Goal: Task Accomplishment & Management: Manage account settings

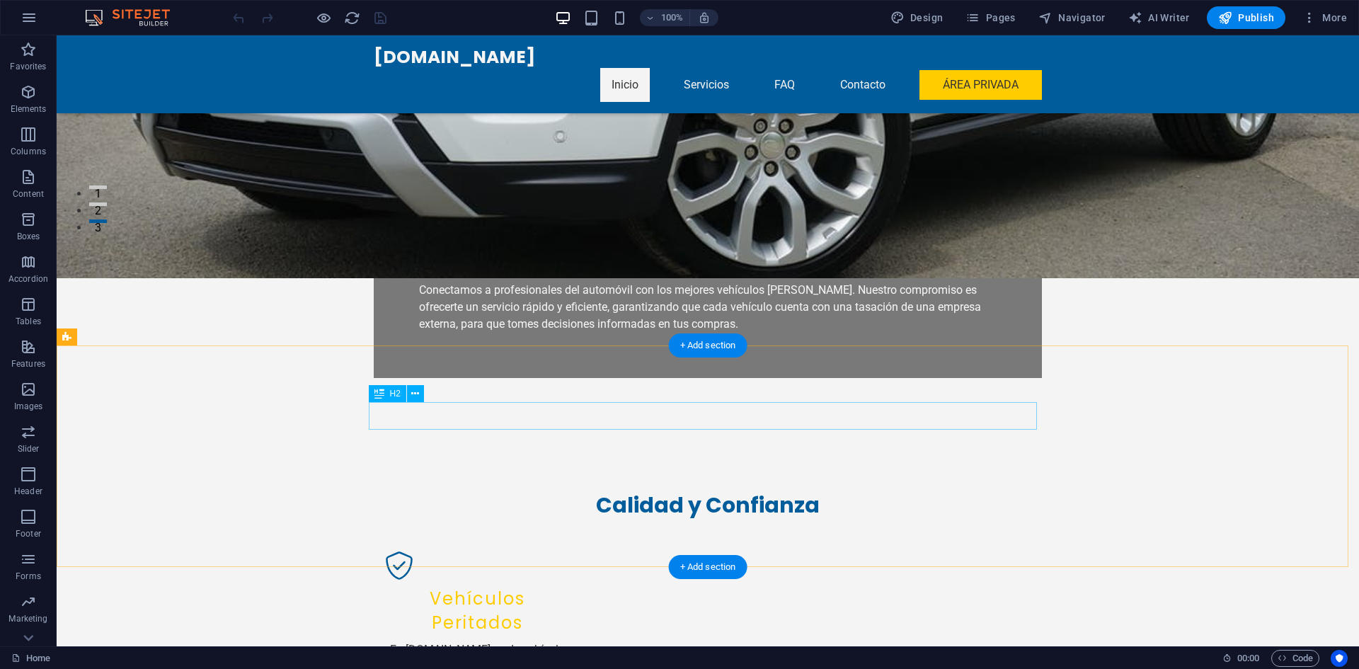
scroll to position [566, 0]
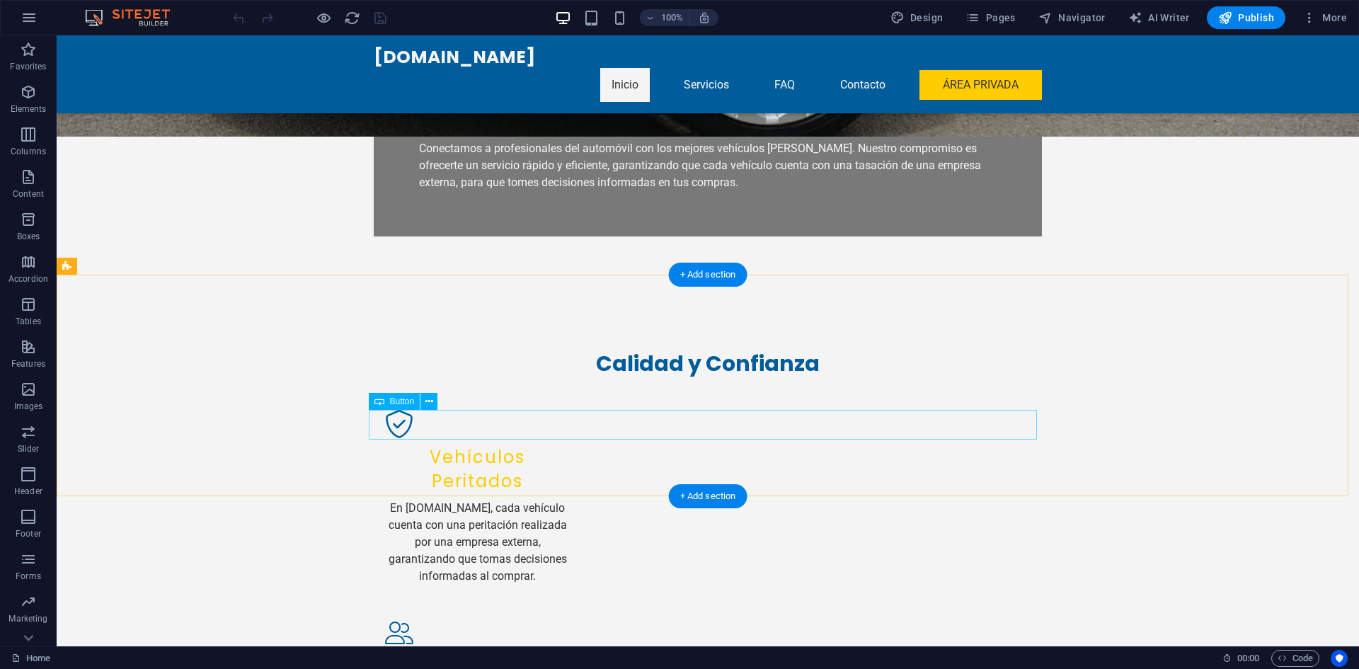
click at [386, 405] on div "Button" at bounding box center [395, 401] width 52 height 17
click at [429, 403] on icon at bounding box center [429, 401] width 8 height 15
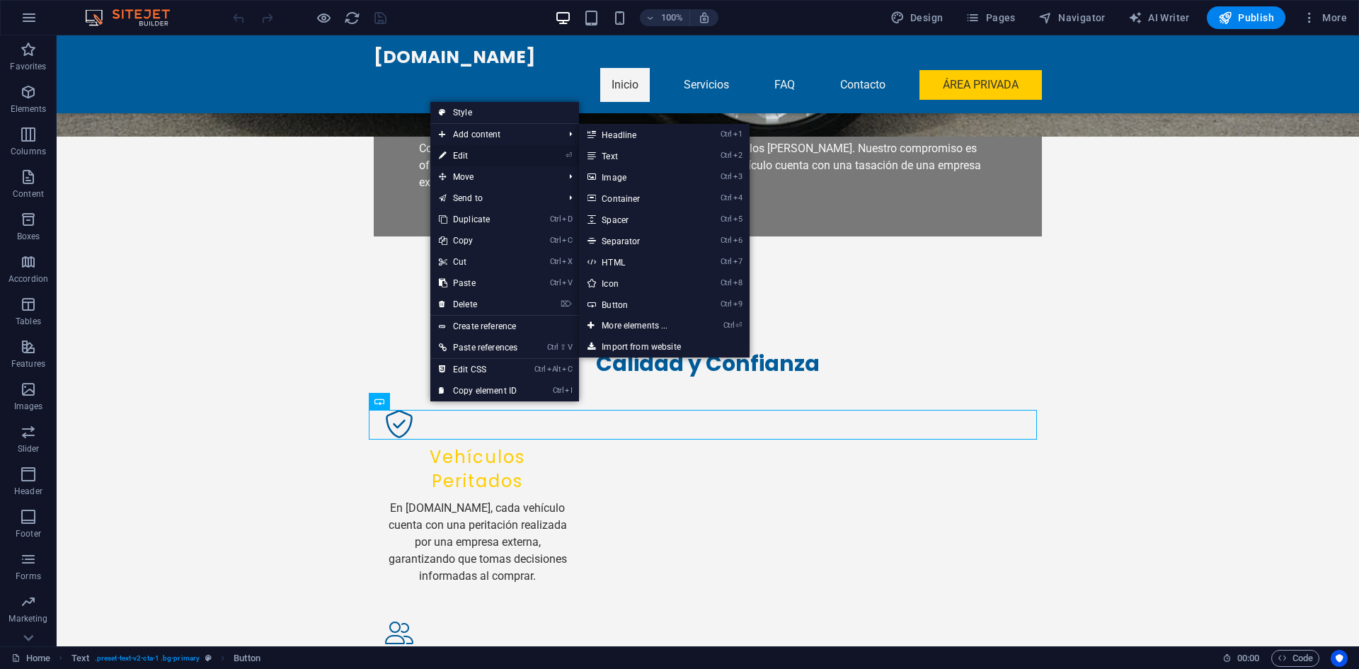
click at [478, 155] on link "⏎ Edit" at bounding box center [478, 155] width 96 height 21
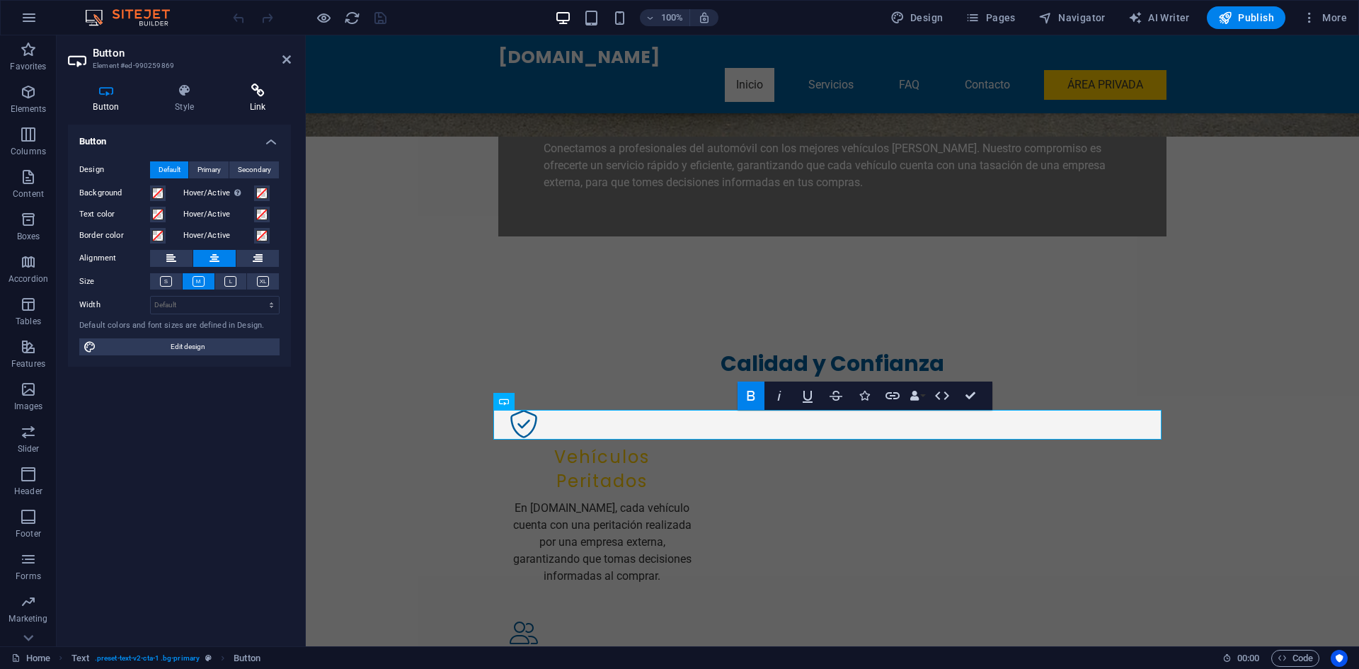
click at [244, 96] on icon at bounding box center [257, 90] width 67 height 14
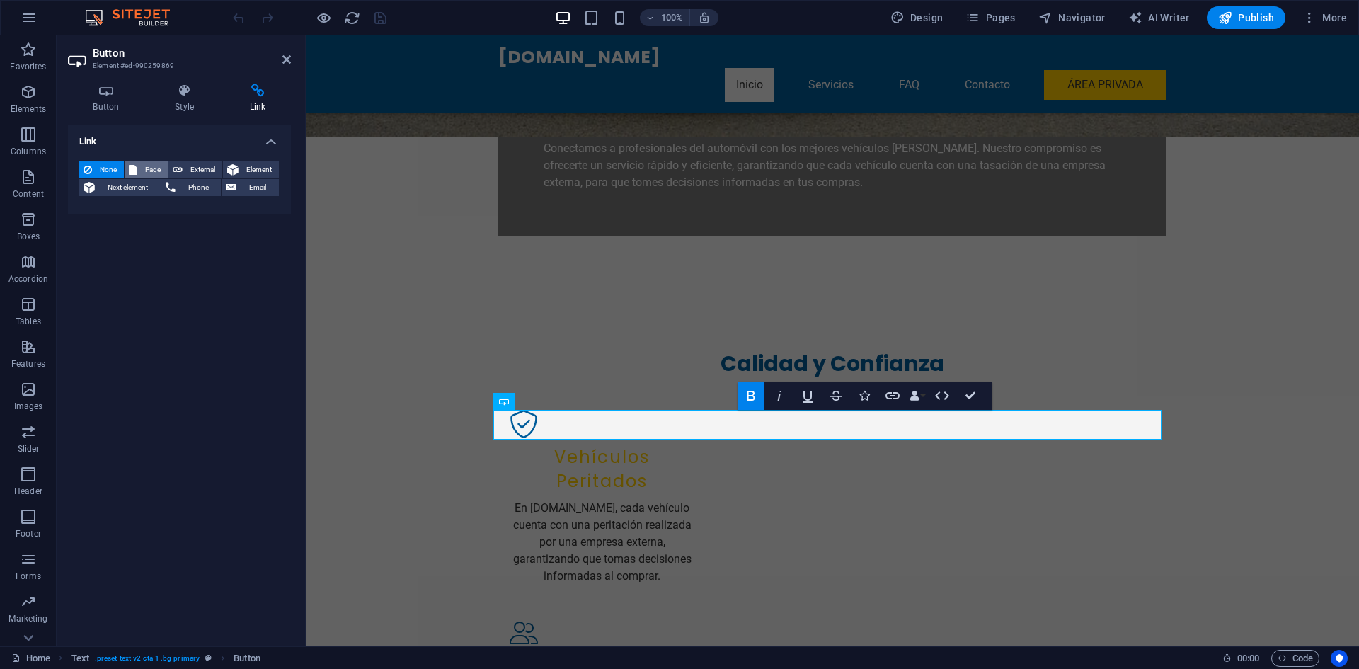
click at [142, 166] on span "Page" at bounding box center [153, 169] width 22 height 17
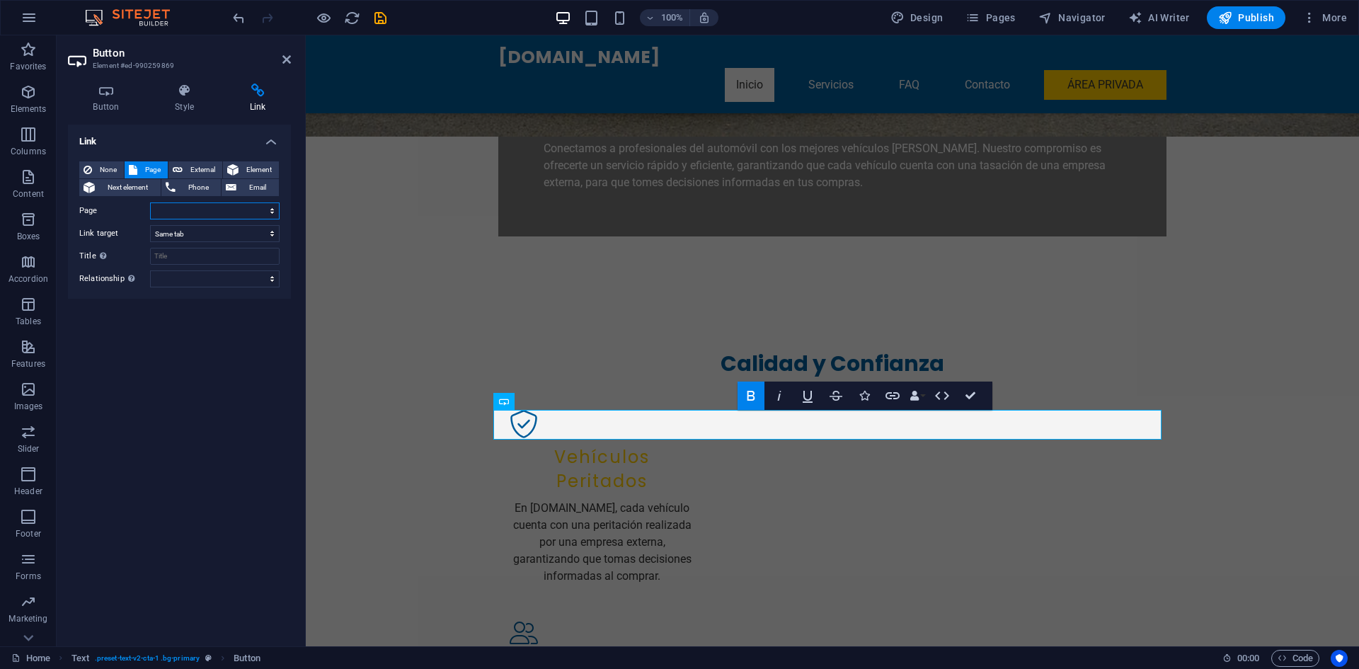
click at [224, 209] on select "Home Subpage Aviso Legal CONDICIONES GENERALES DE VENTA / CONTRATACIÓN Política…" at bounding box center [214, 210] width 129 height 17
select select "6"
click at [150, 202] on select "Home Subpage Aviso Legal CONDICIONES GENERALES DE VENTA / CONTRATACIÓN Política…" at bounding box center [214, 210] width 129 height 17
click at [380, 16] on icon "save" at bounding box center [380, 18] width 16 height 16
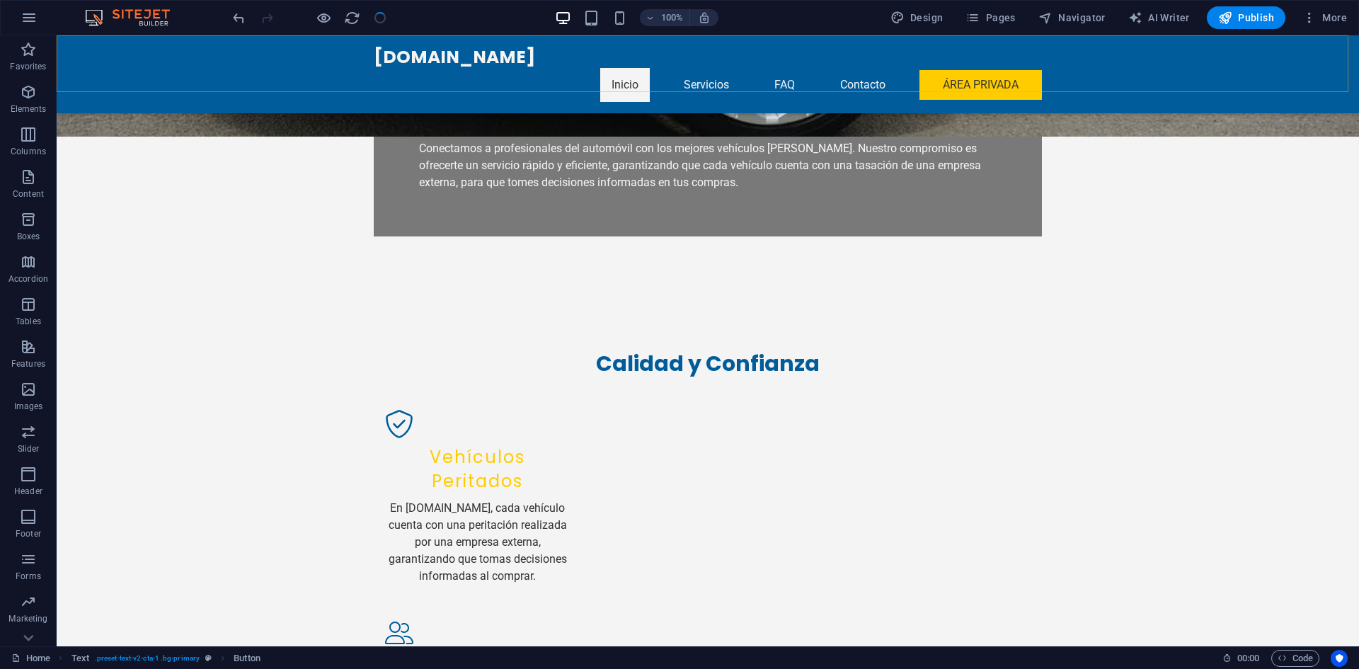
checkbox input "false"
click at [581, 42] on span "Menu" at bounding box center [584, 38] width 21 height 8
click at [734, 68] on nav "Inicio Servicios FAQ Contacto Área Privada" at bounding box center [708, 85] width 668 height 34
click at [565, 42] on icon at bounding box center [563, 38] width 10 height 17
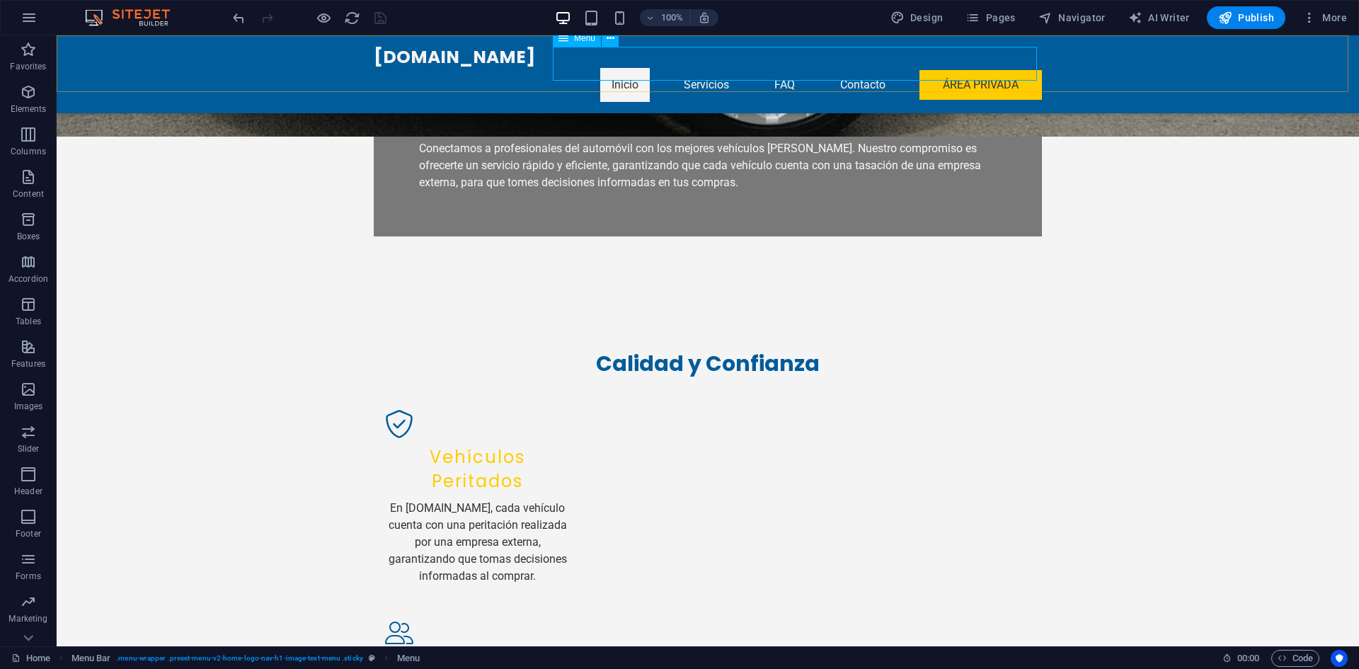
click at [565, 42] on icon at bounding box center [563, 38] width 10 height 17
select select
select select "6"
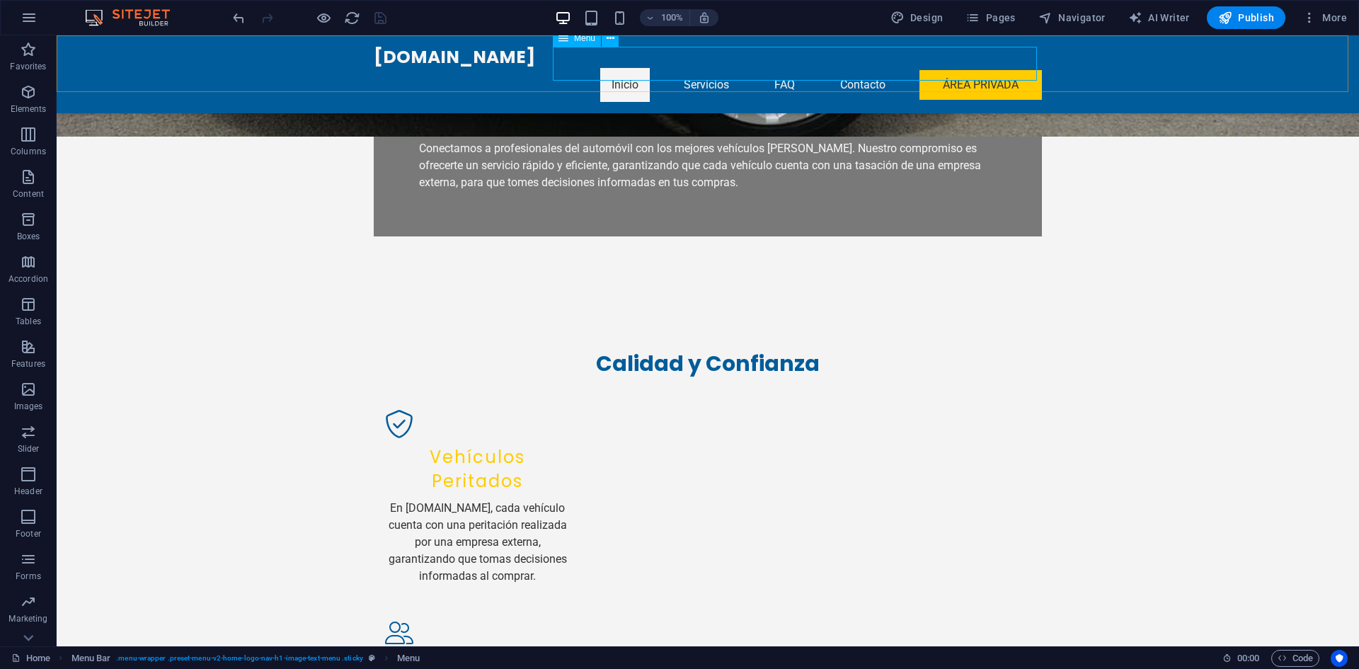
select select
select select "primary"
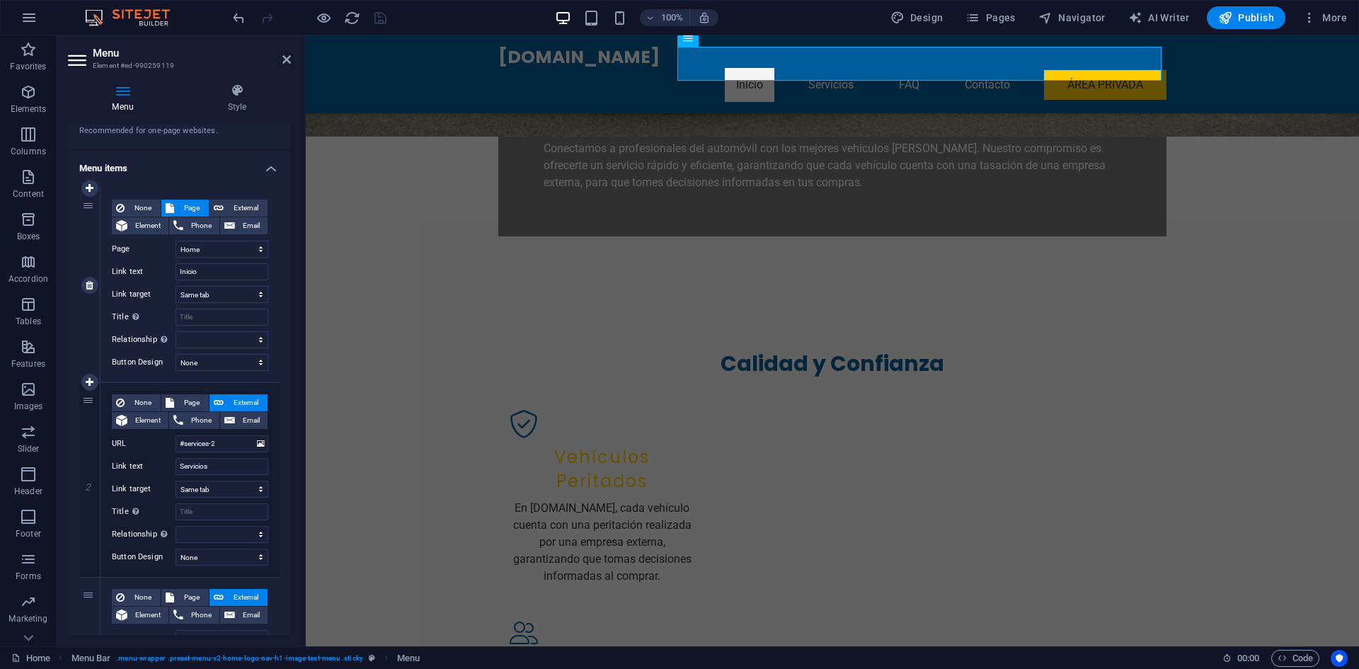
scroll to position [142, 0]
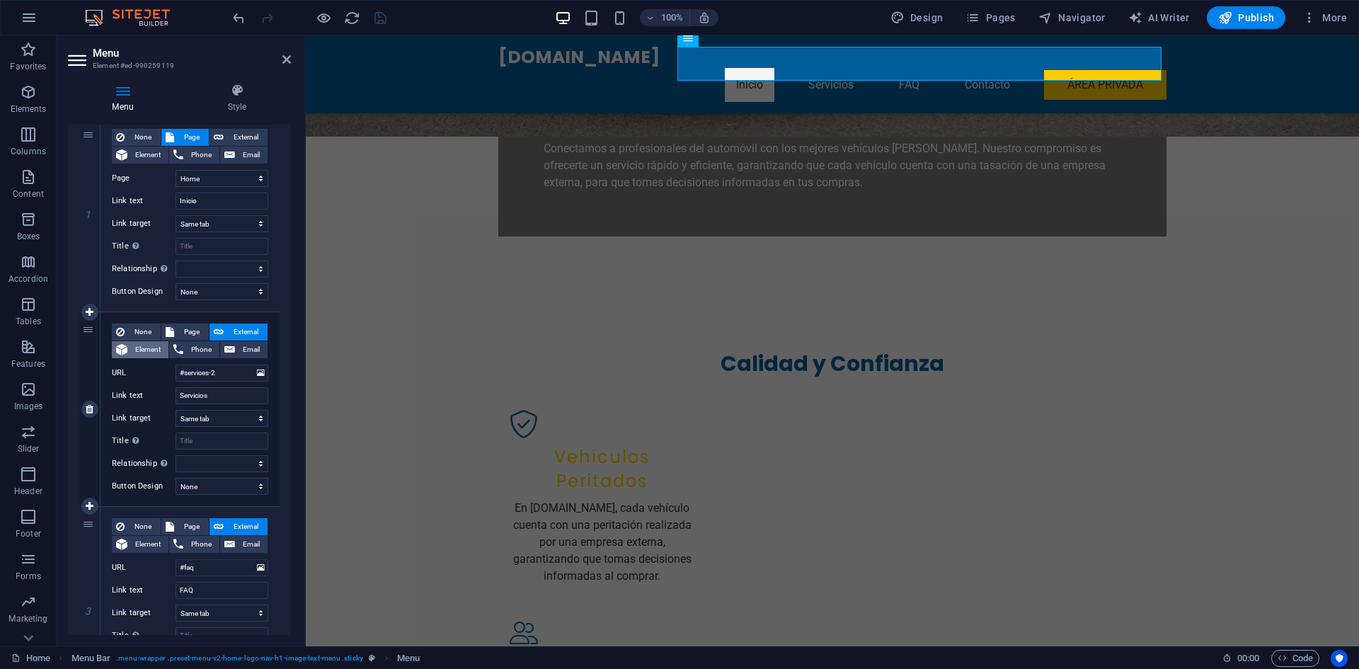
click at [149, 357] on span "Element" at bounding box center [148, 349] width 33 height 17
select select
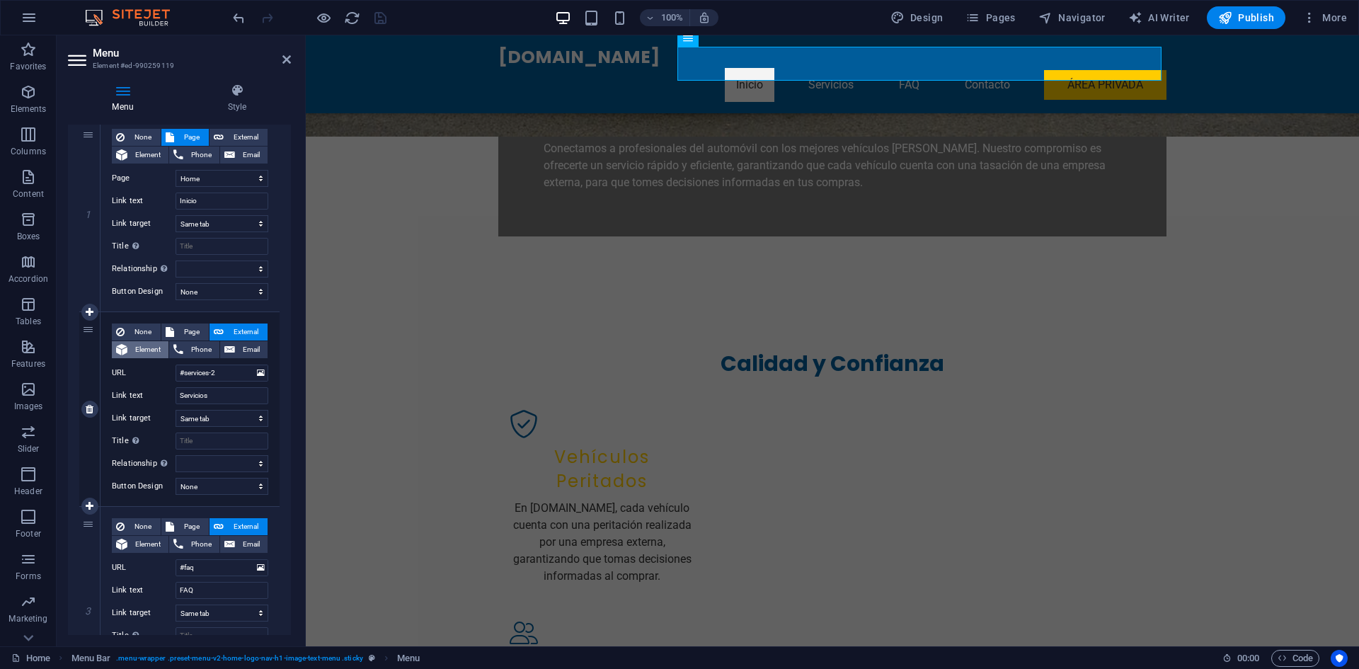
select select
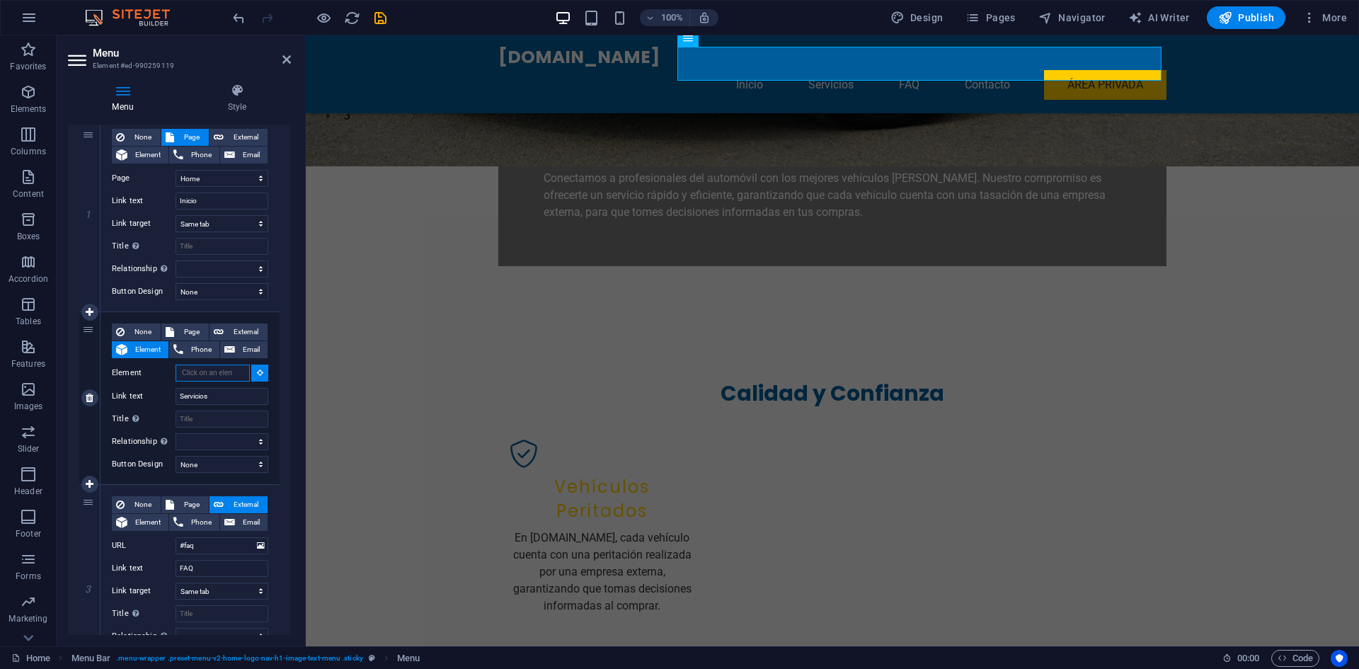
scroll to position [509, 0]
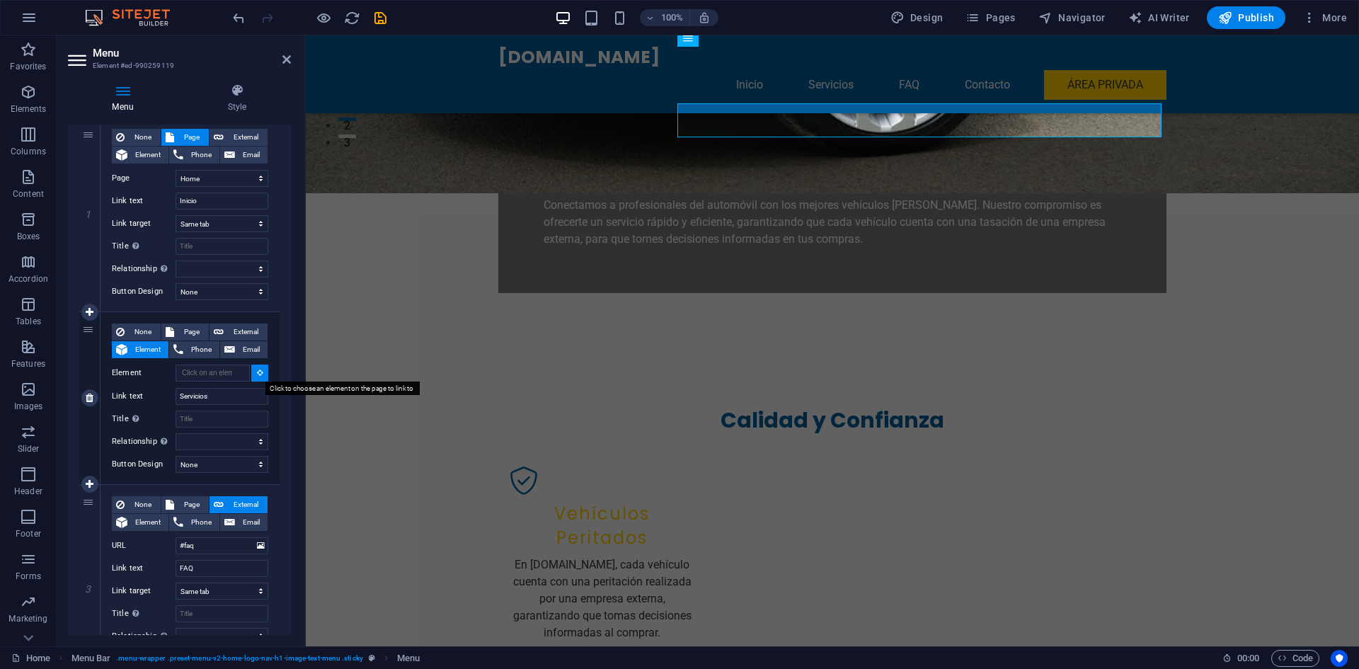
click at [257, 374] on icon at bounding box center [260, 372] width 6 height 7
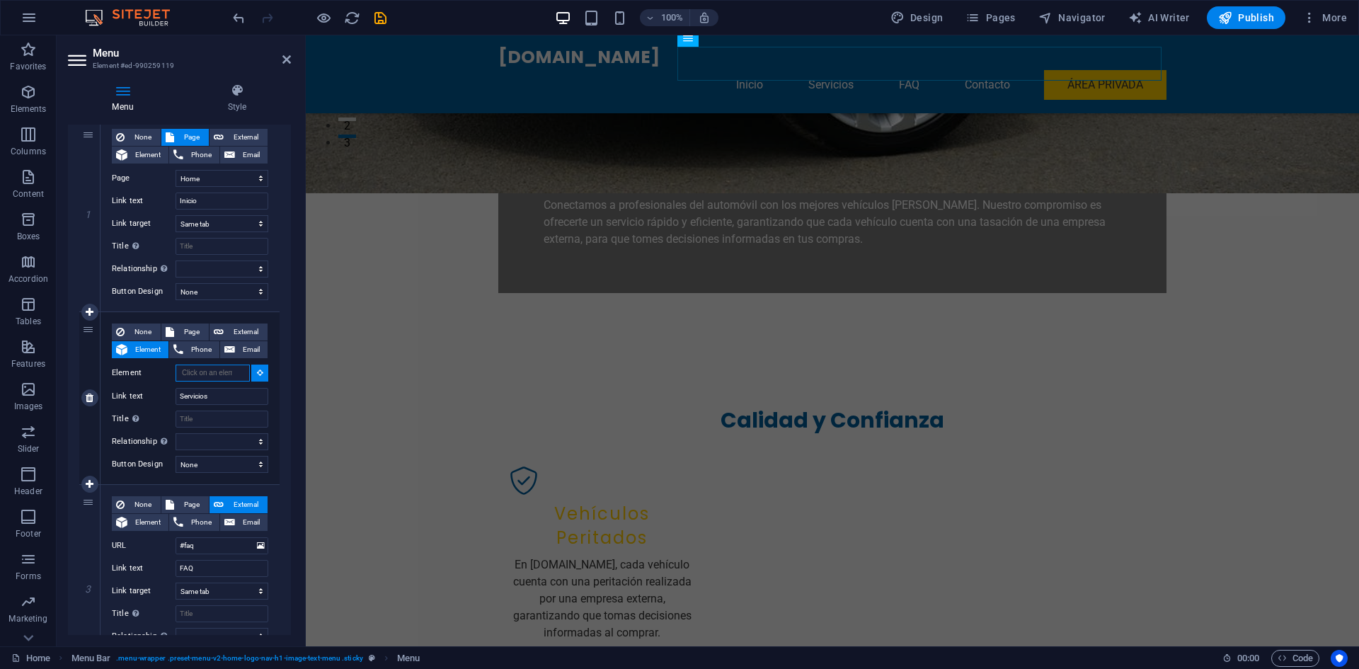
click at [212, 374] on input "Element" at bounding box center [212, 372] width 74 height 17
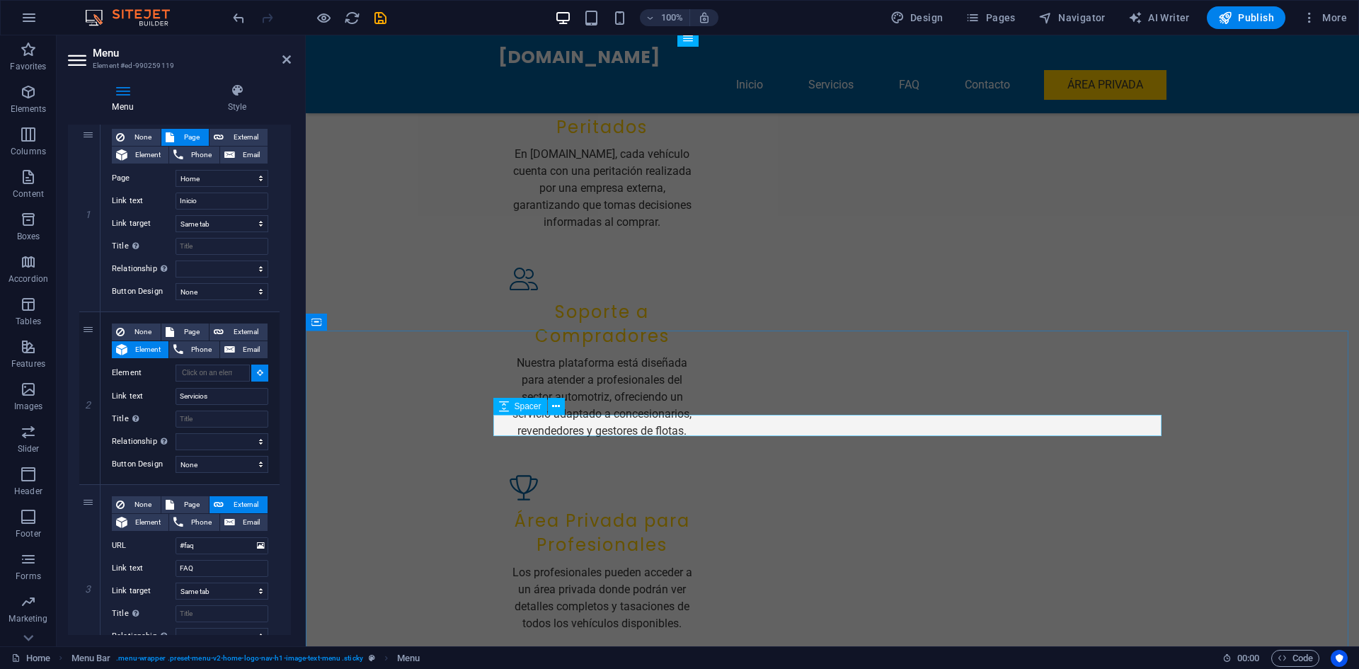
scroll to position [991, 0]
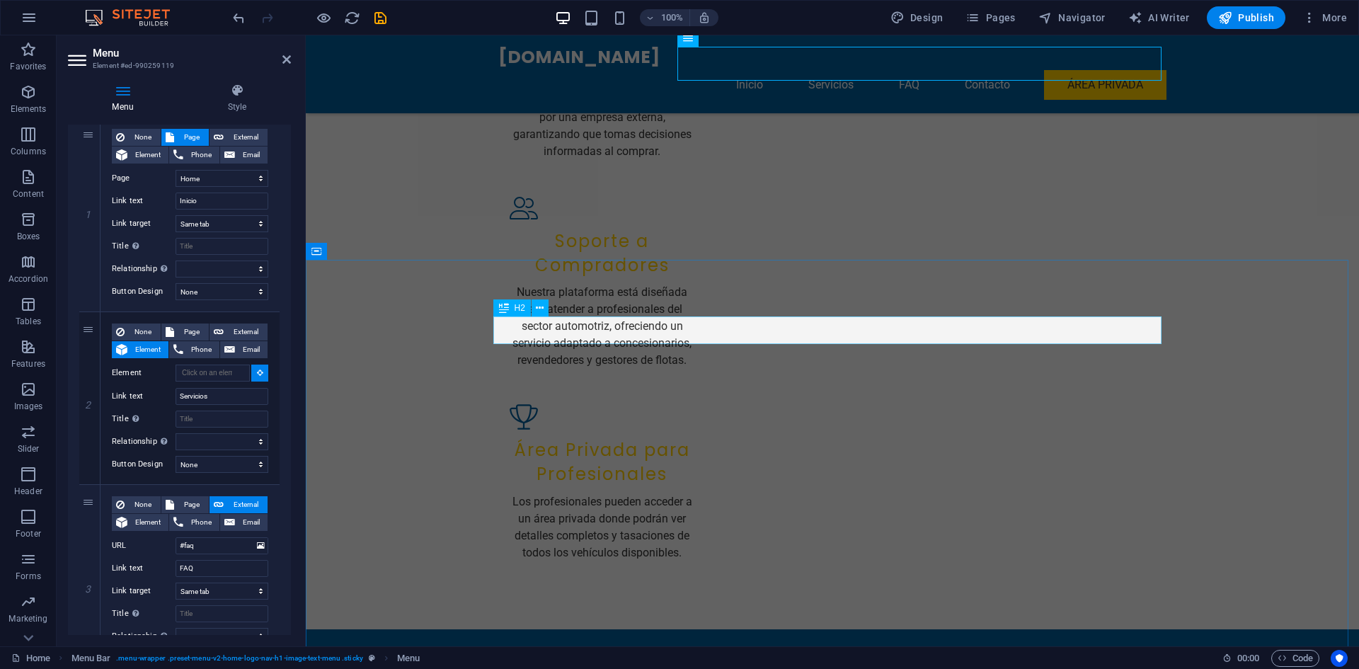
select select
type input "#ed-990257766"
select select
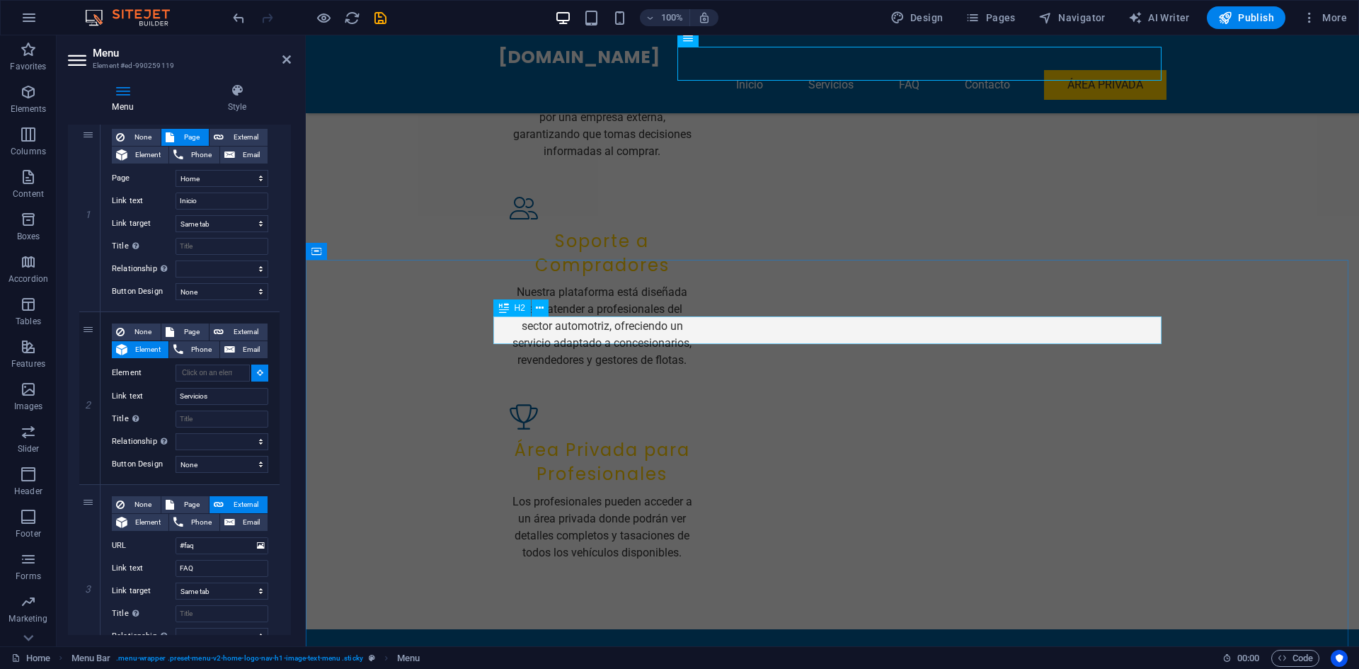
select select
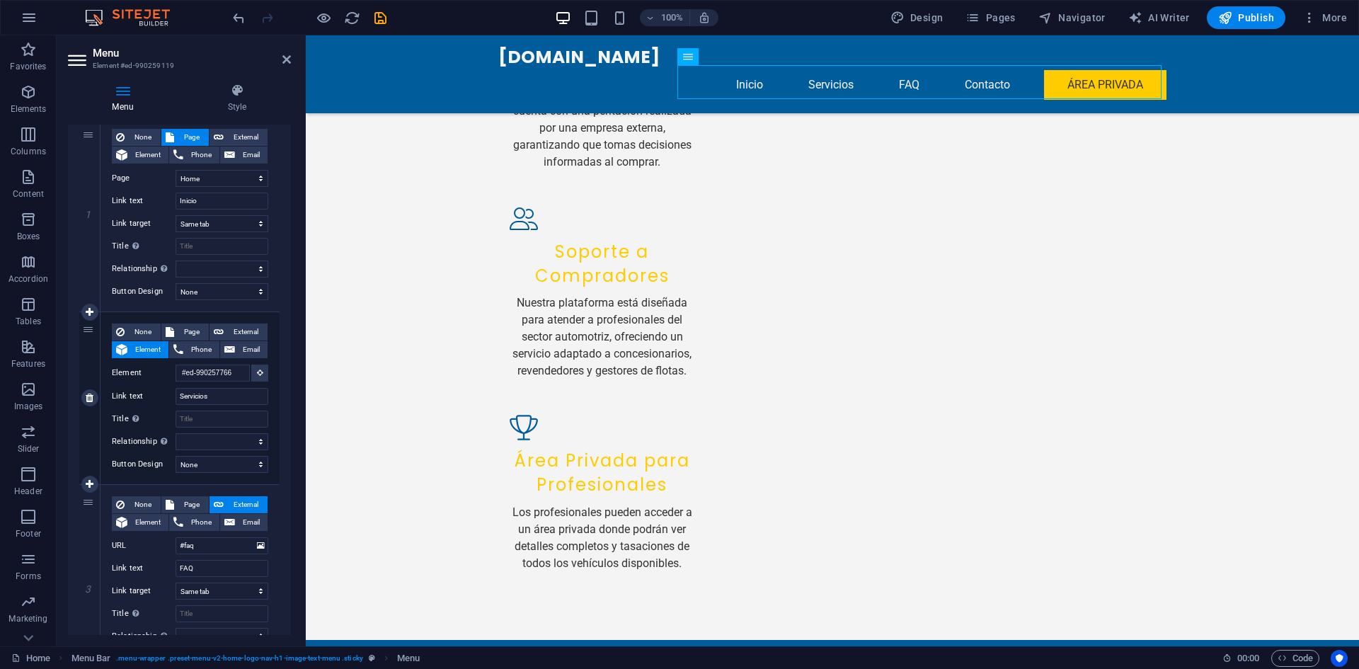
scroll to position [934, 0]
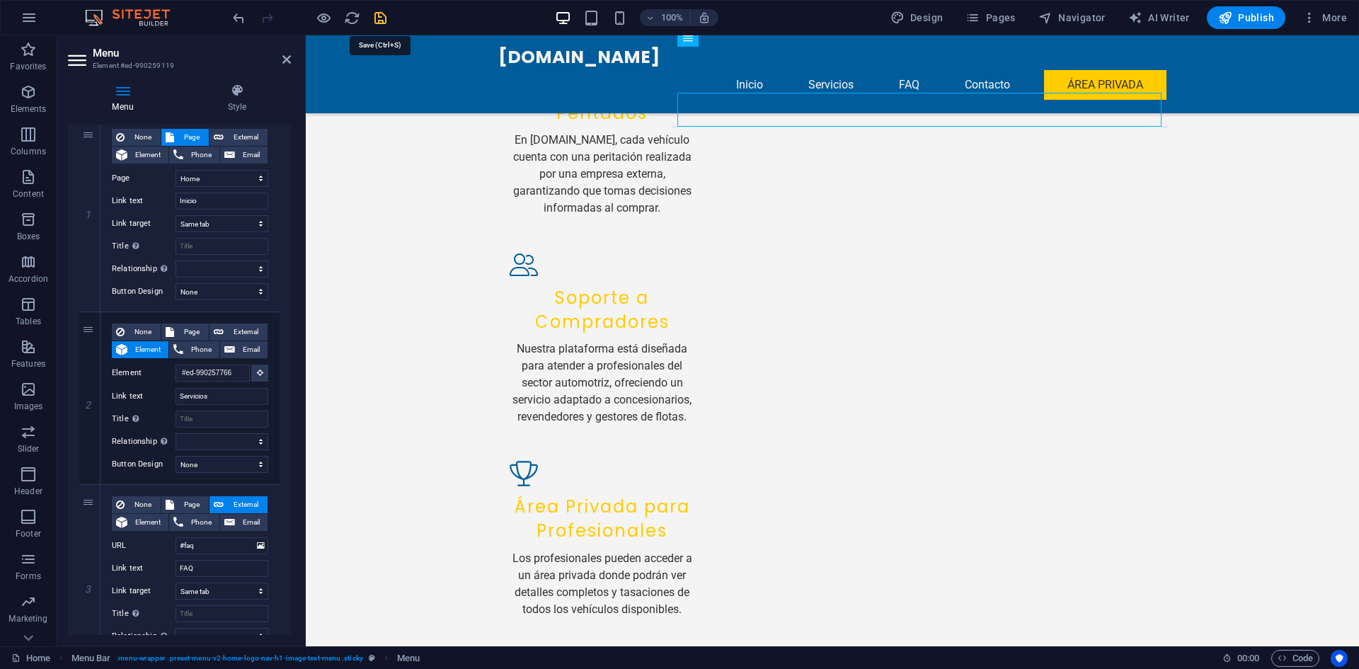
click at [382, 21] on icon "save" at bounding box center [380, 18] width 16 height 16
checkbox input "false"
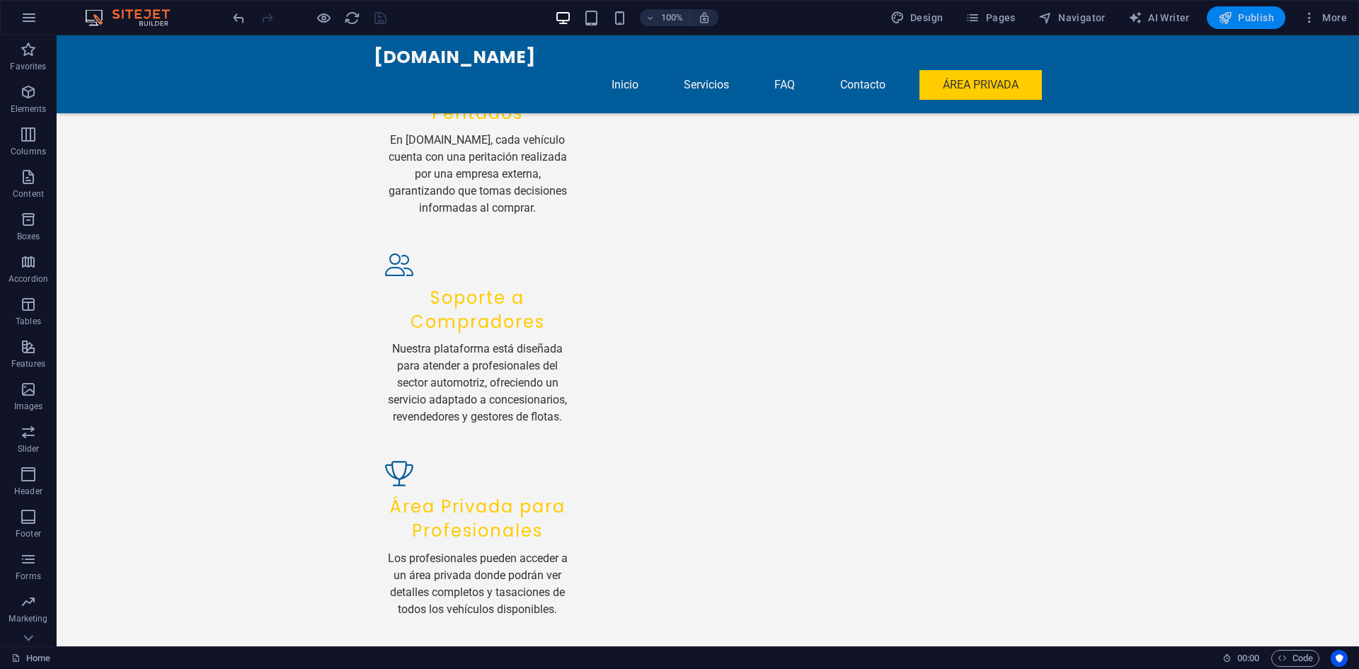
click at [1244, 18] on span "Publish" at bounding box center [1246, 18] width 56 height 14
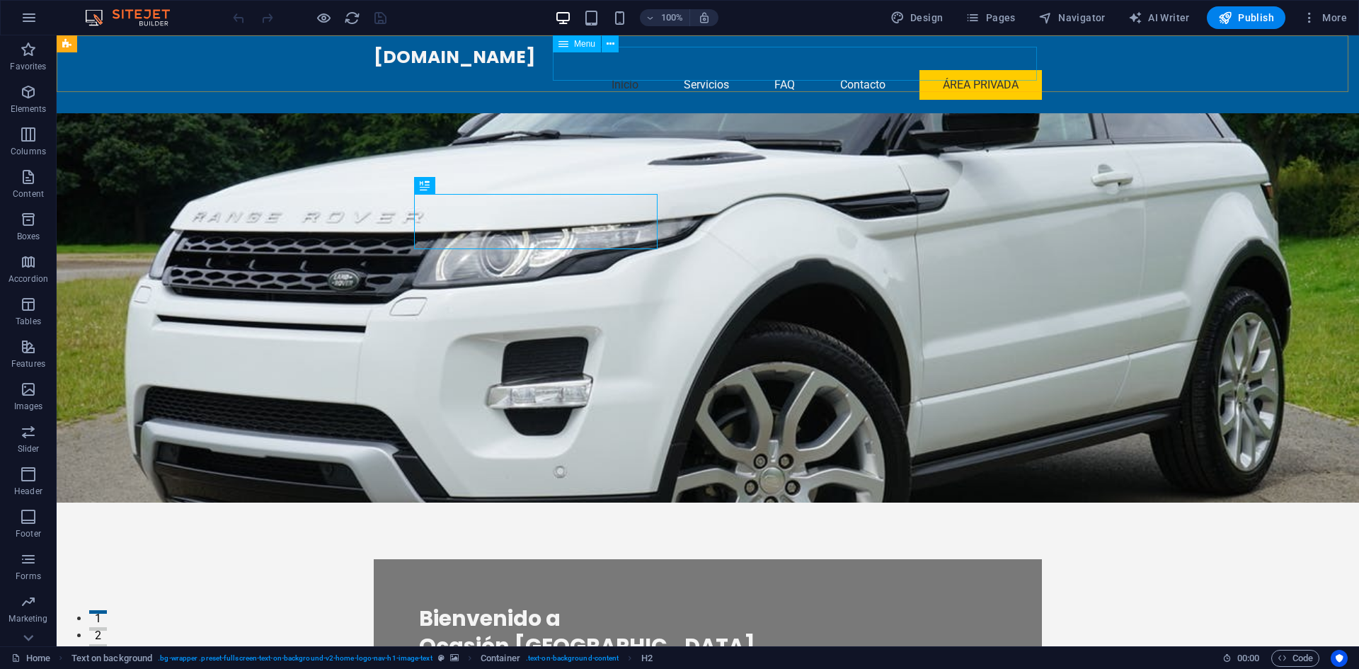
click at [575, 47] on span "Menu" at bounding box center [584, 44] width 21 height 8
click at [575, 46] on span "Menu" at bounding box center [584, 44] width 21 height 8
select select
select select "6"
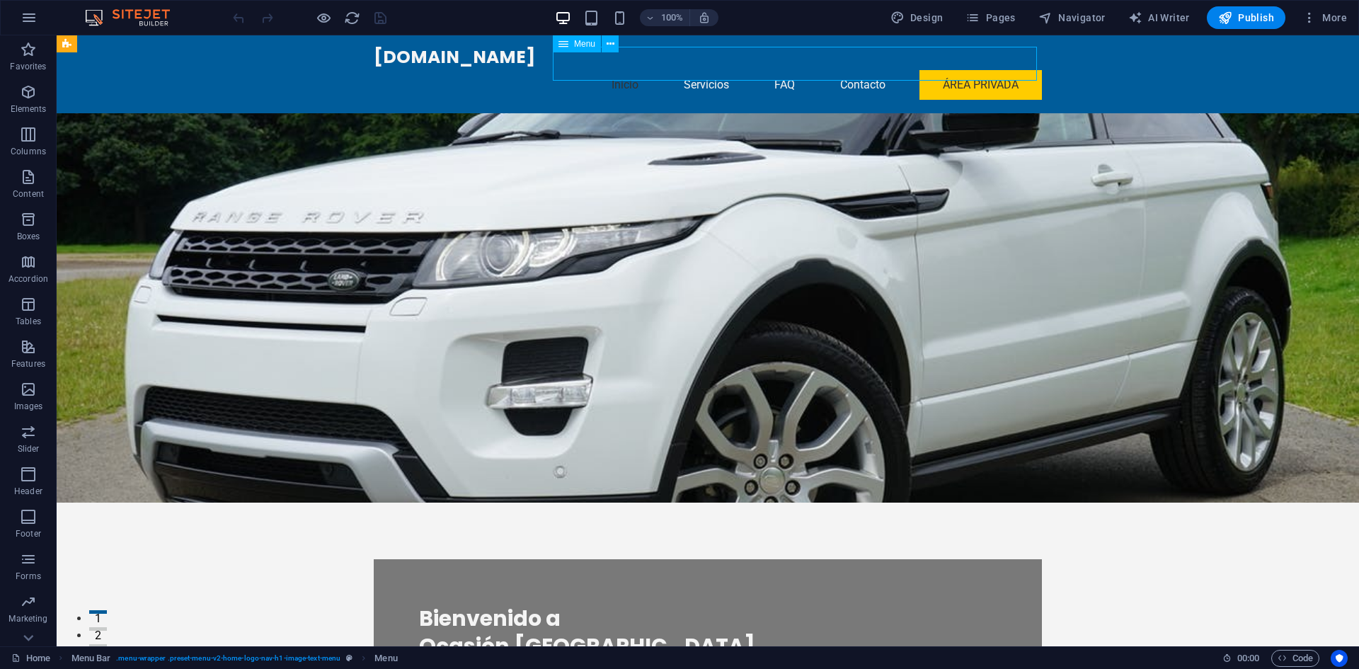
select select
select select "primary"
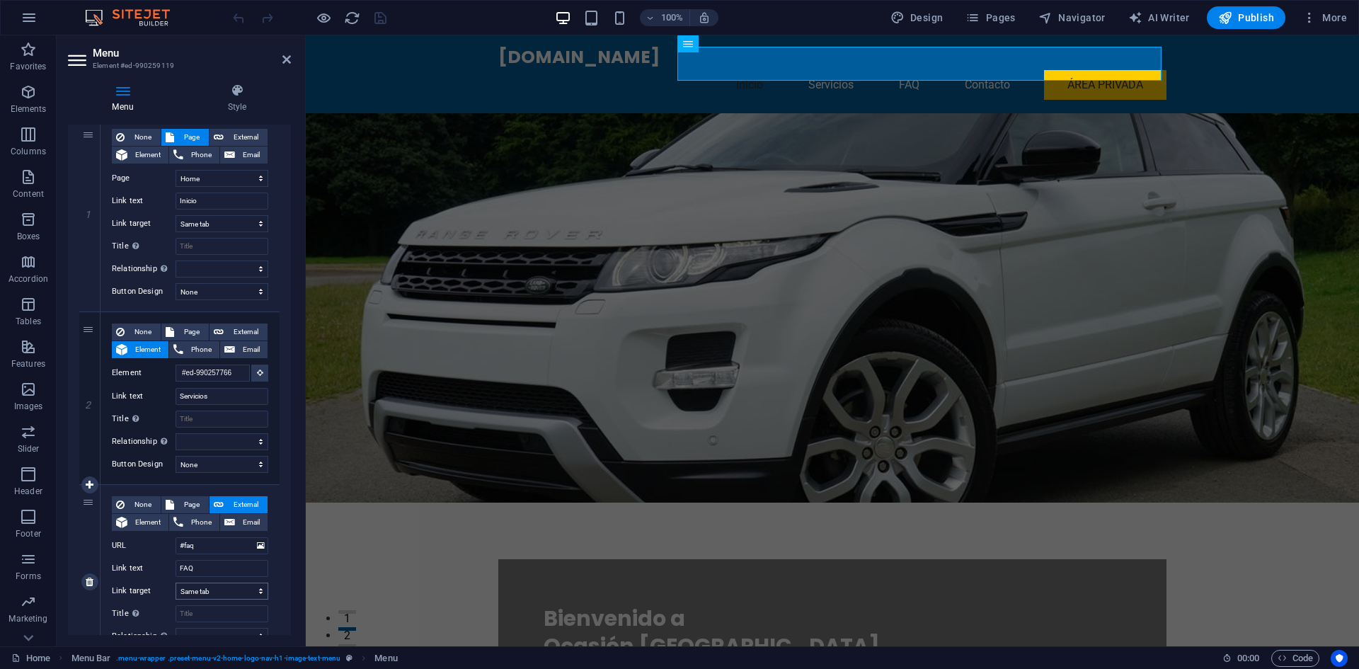
scroll to position [283, 0]
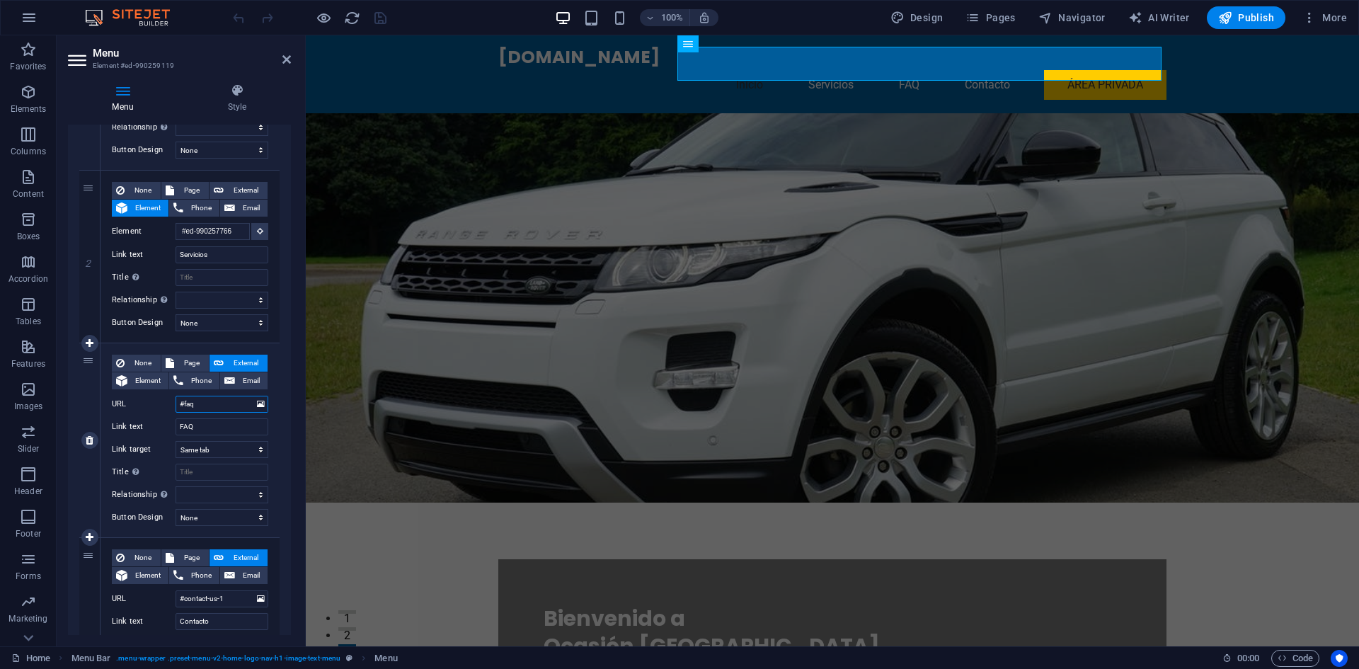
click at [220, 402] on input "#faq" at bounding box center [221, 404] width 93 height 17
click at [140, 386] on span "Element" at bounding box center [148, 380] width 33 height 17
select select
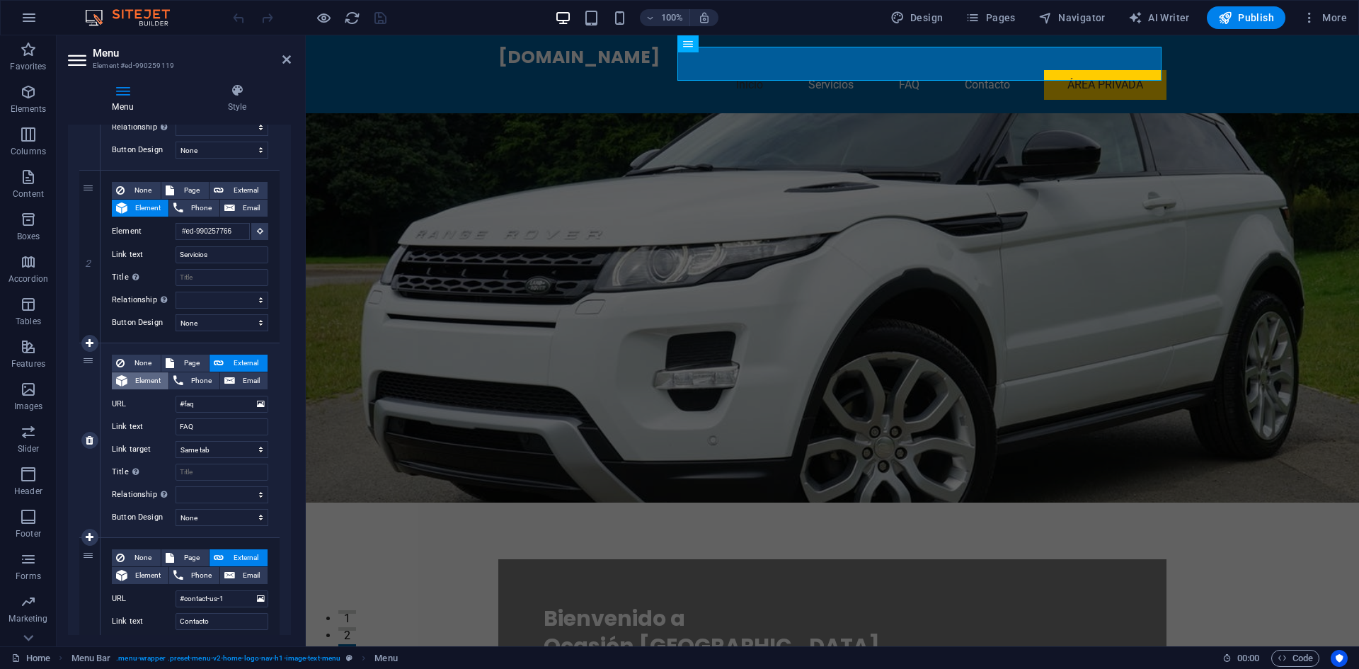
select select
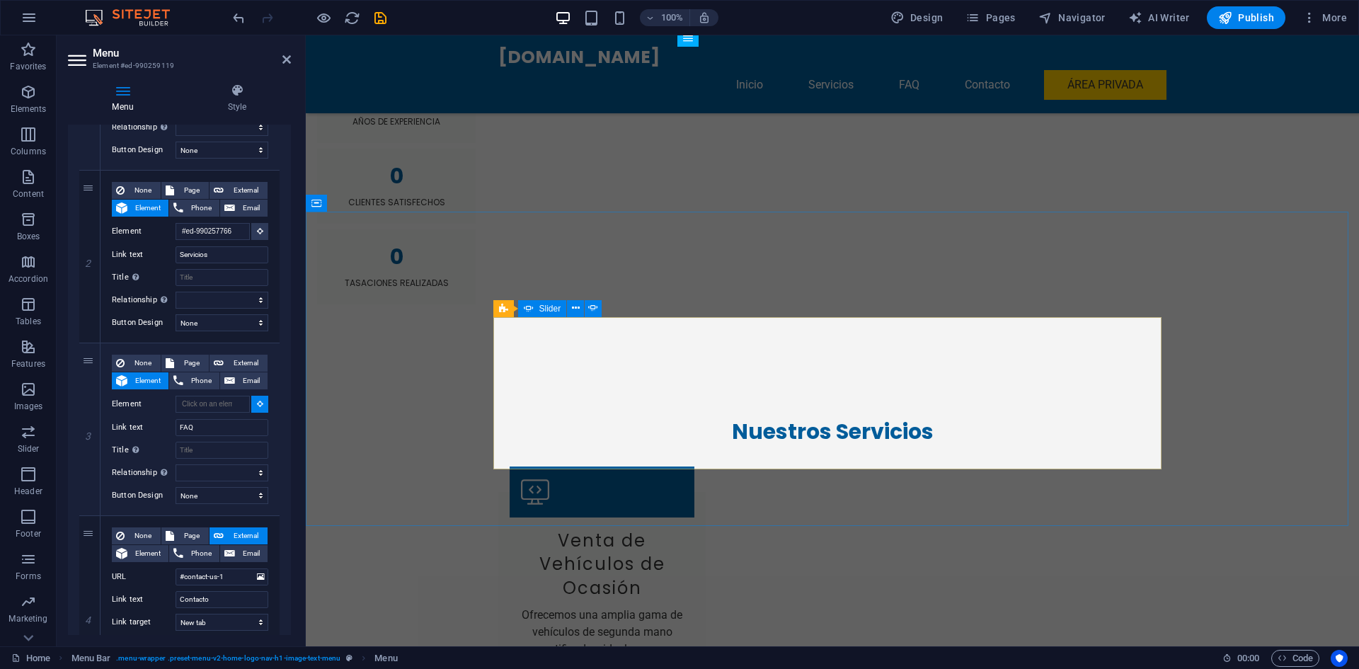
scroll to position [2194, 0]
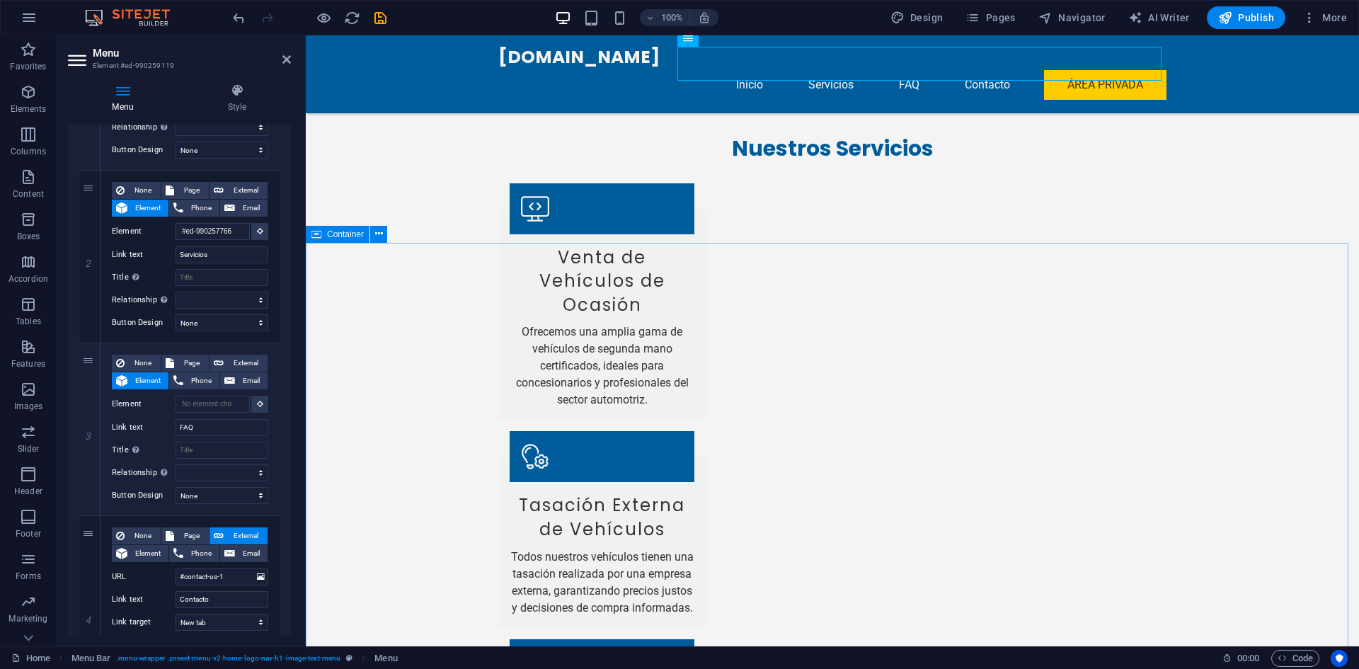
select select
type input "#ed-990258276"
select select
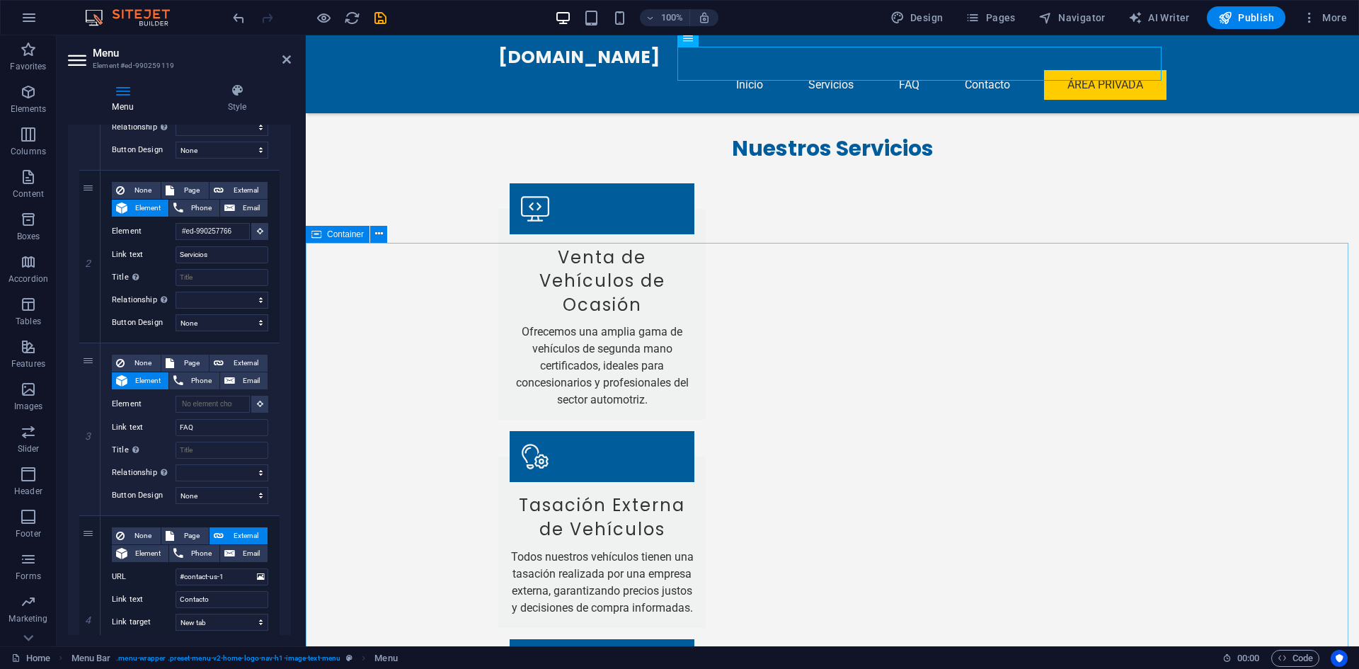
select select
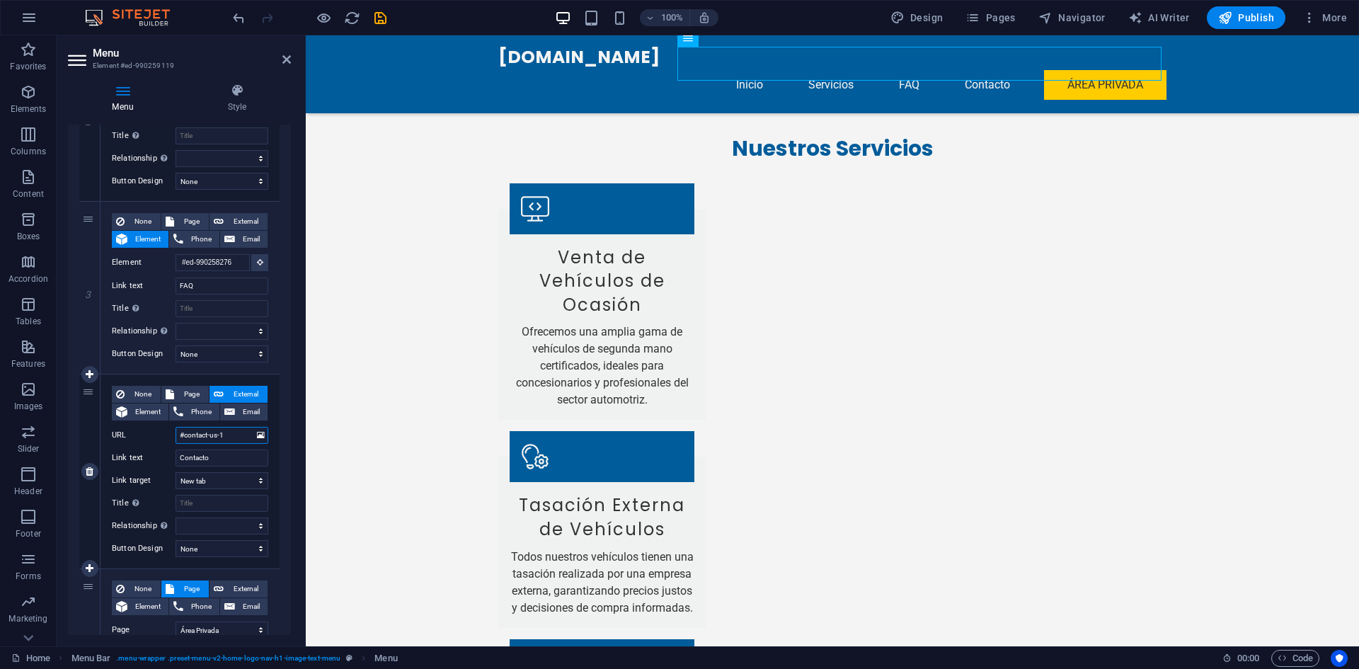
click at [237, 436] on input "#contact-us-1" at bounding box center [221, 435] width 93 height 17
click at [127, 417] on icon at bounding box center [121, 411] width 11 height 17
select select
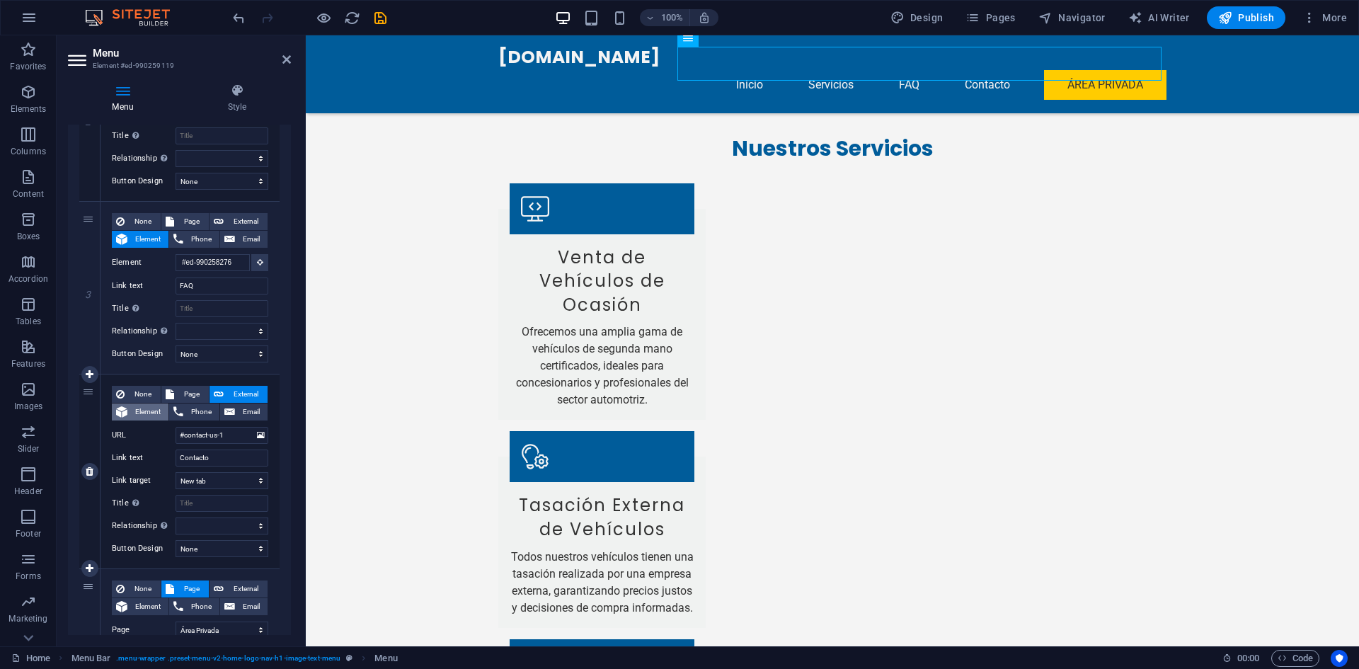
select select
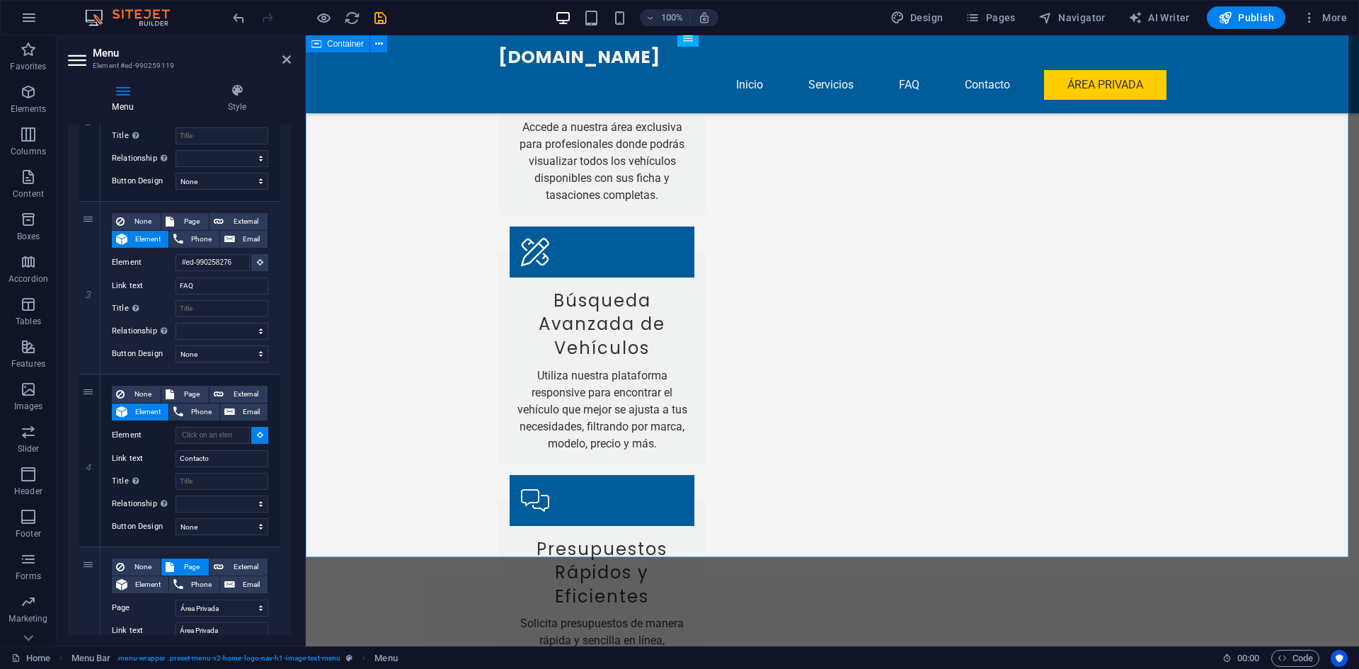
scroll to position [3043, 0]
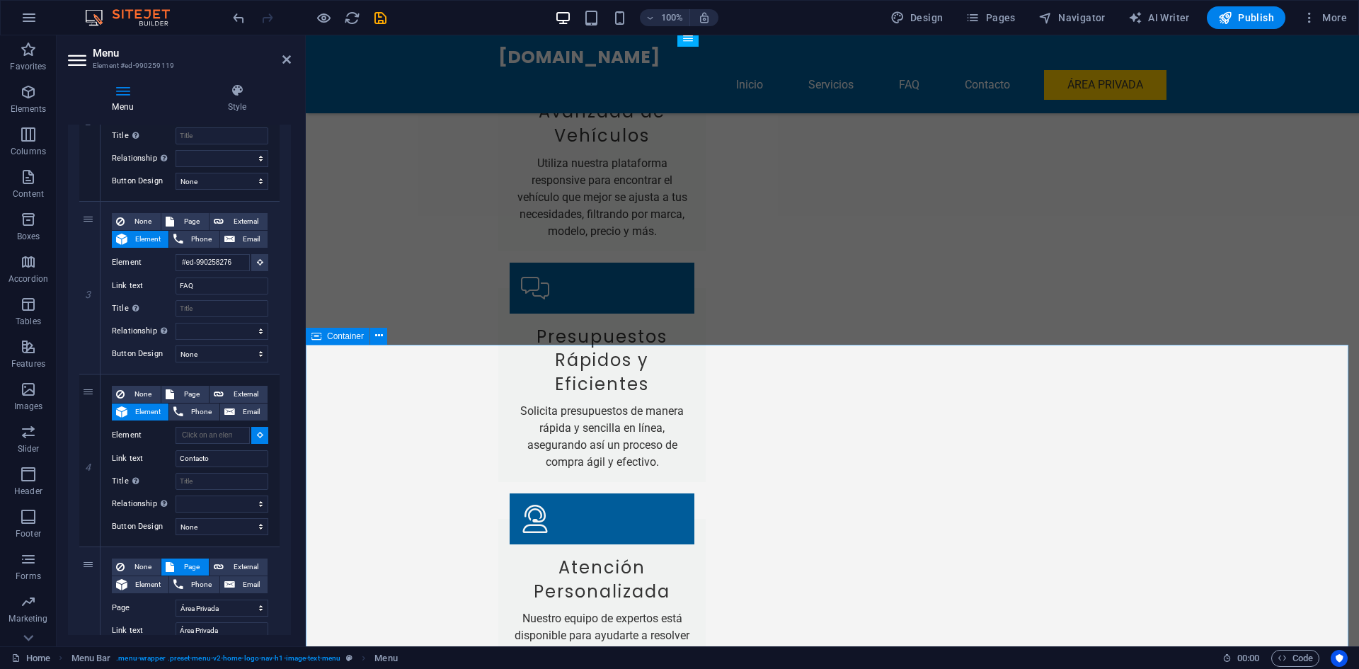
select select
type input "#ed-990258048"
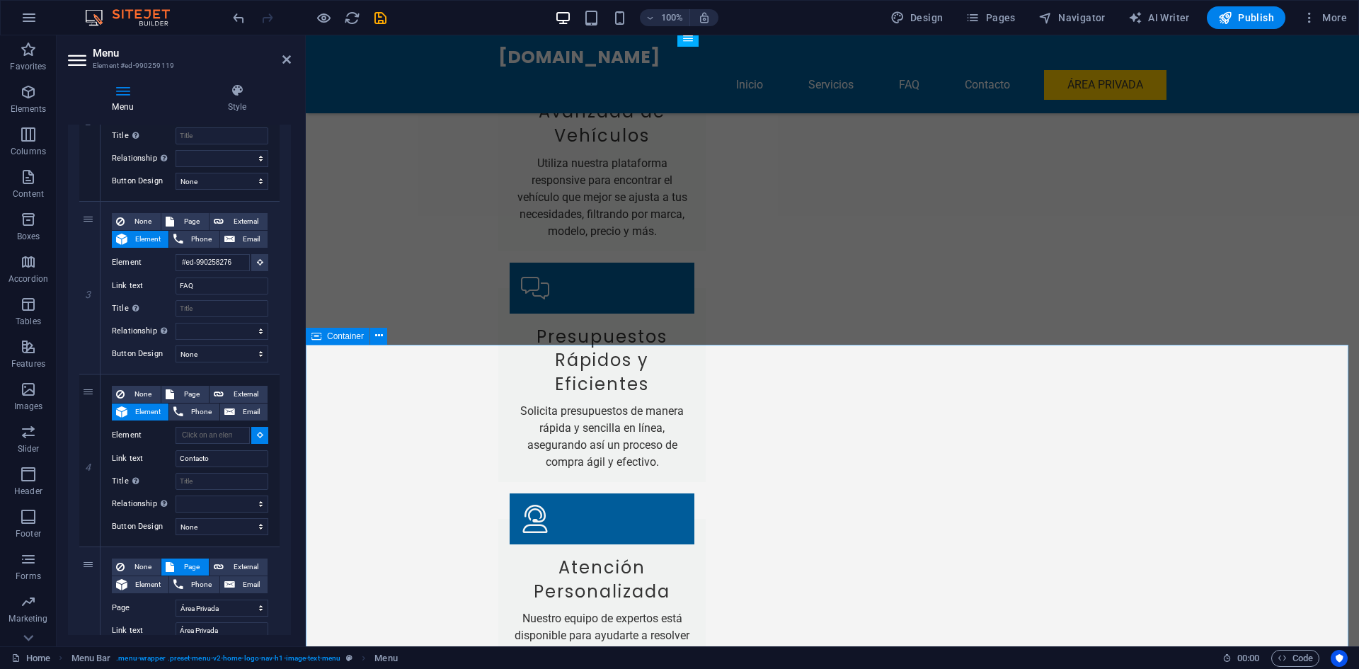
select select
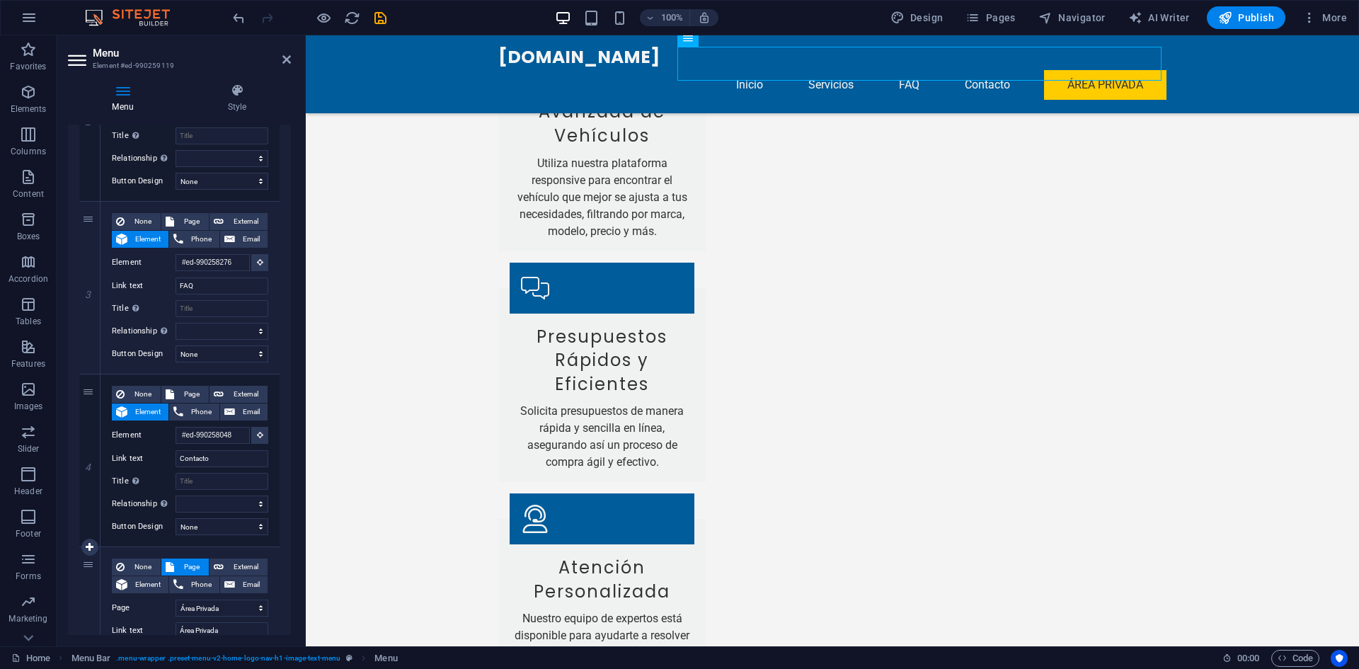
scroll to position [570, 0]
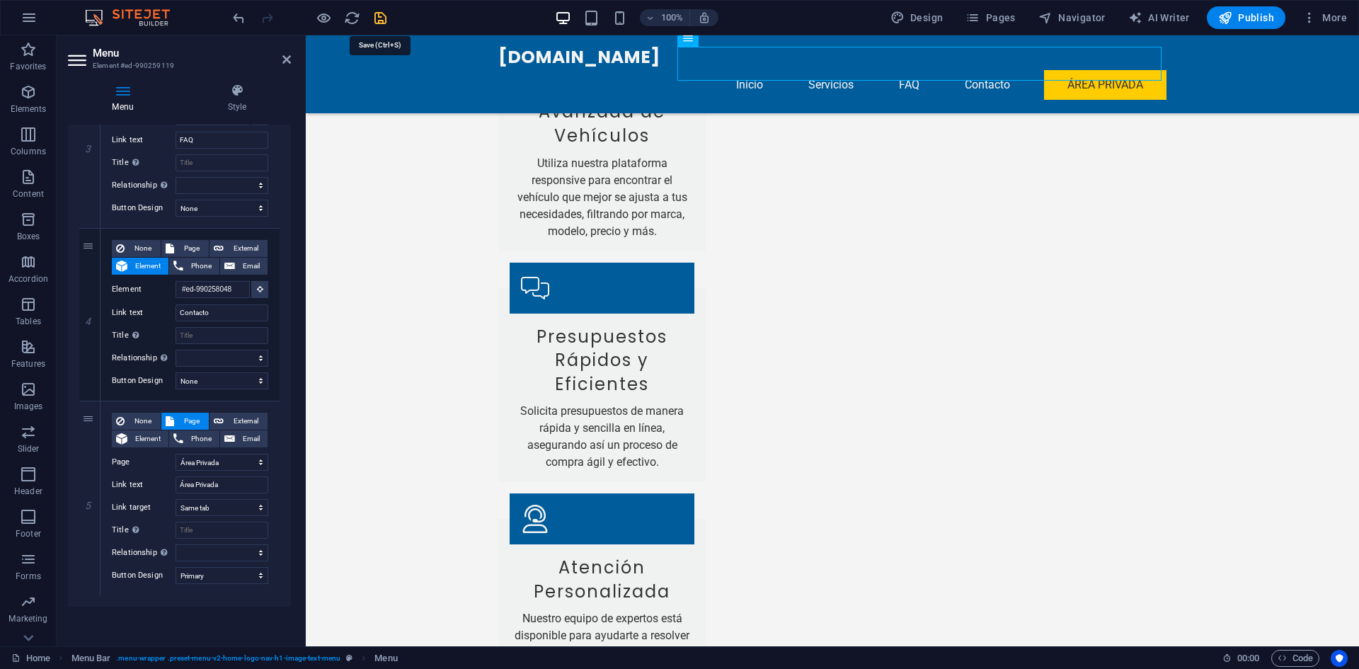
click at [383, 16] on icon "save" at bounding box center [380, 18] width 16 height 16
checkbox input "false"
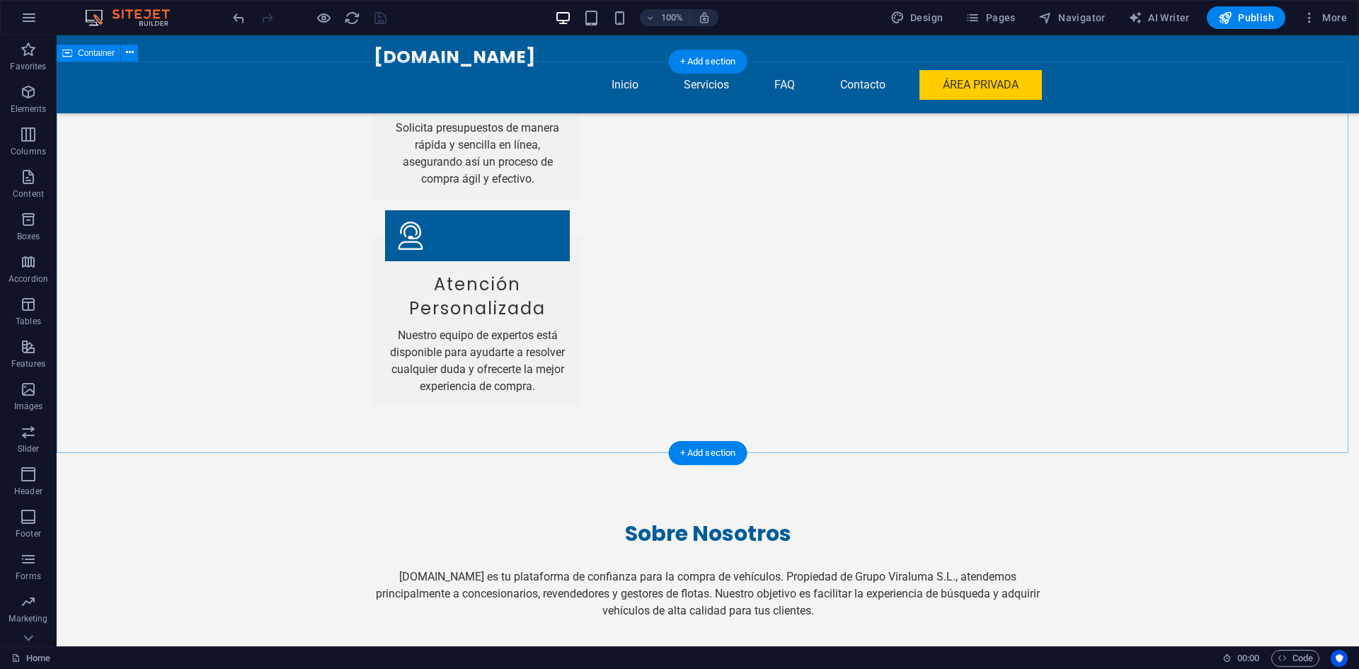
scroll to position [3392, 0]
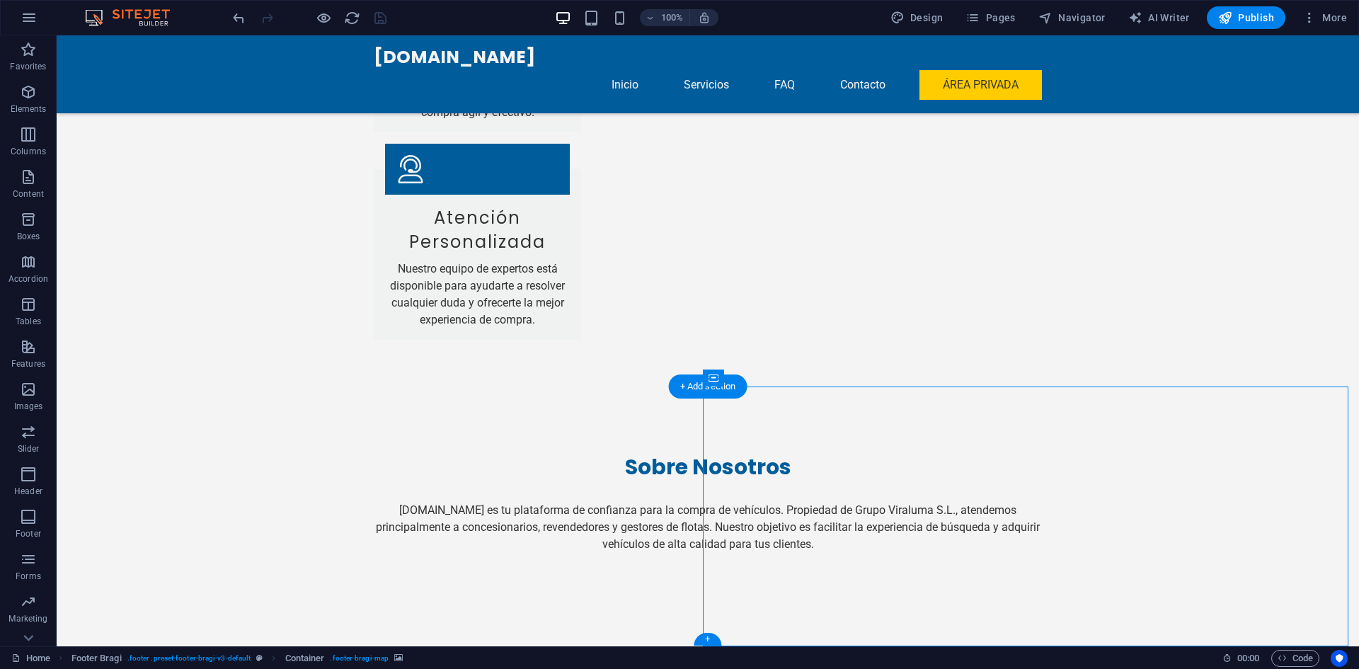
select select "px"
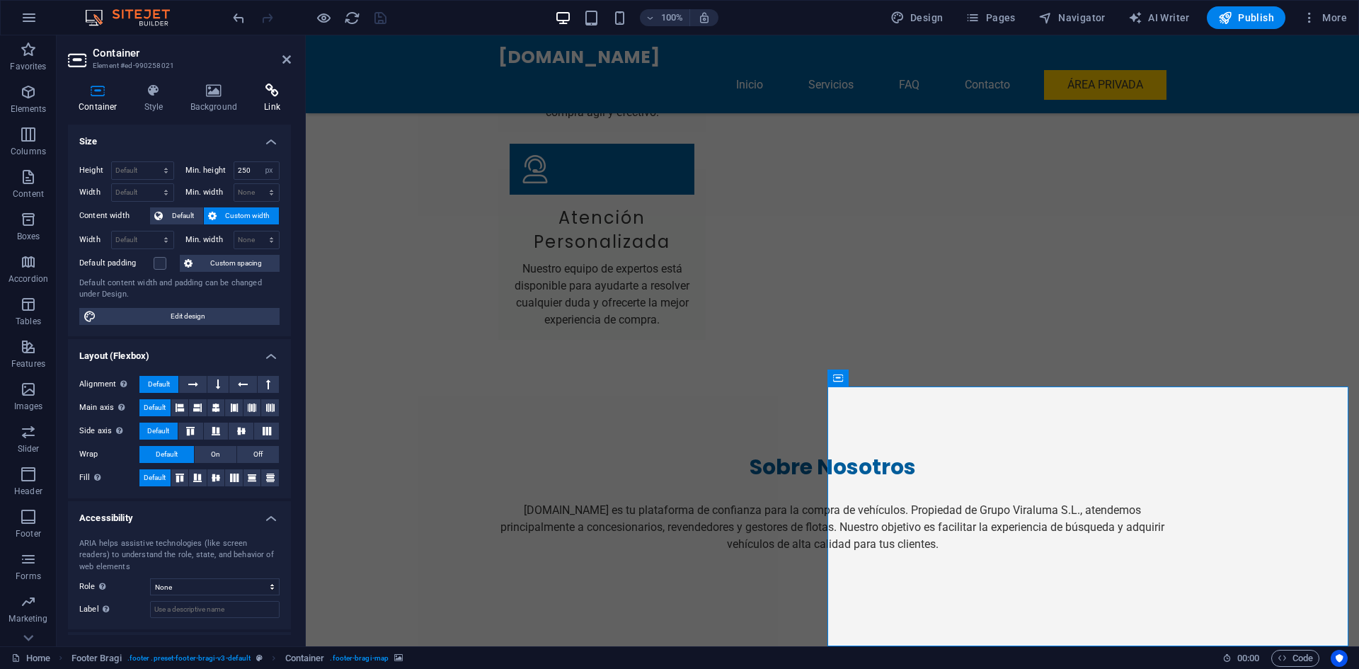
click at [272, 101] on h4 "Link" at bounding box center [272, 98] width 38 height 30
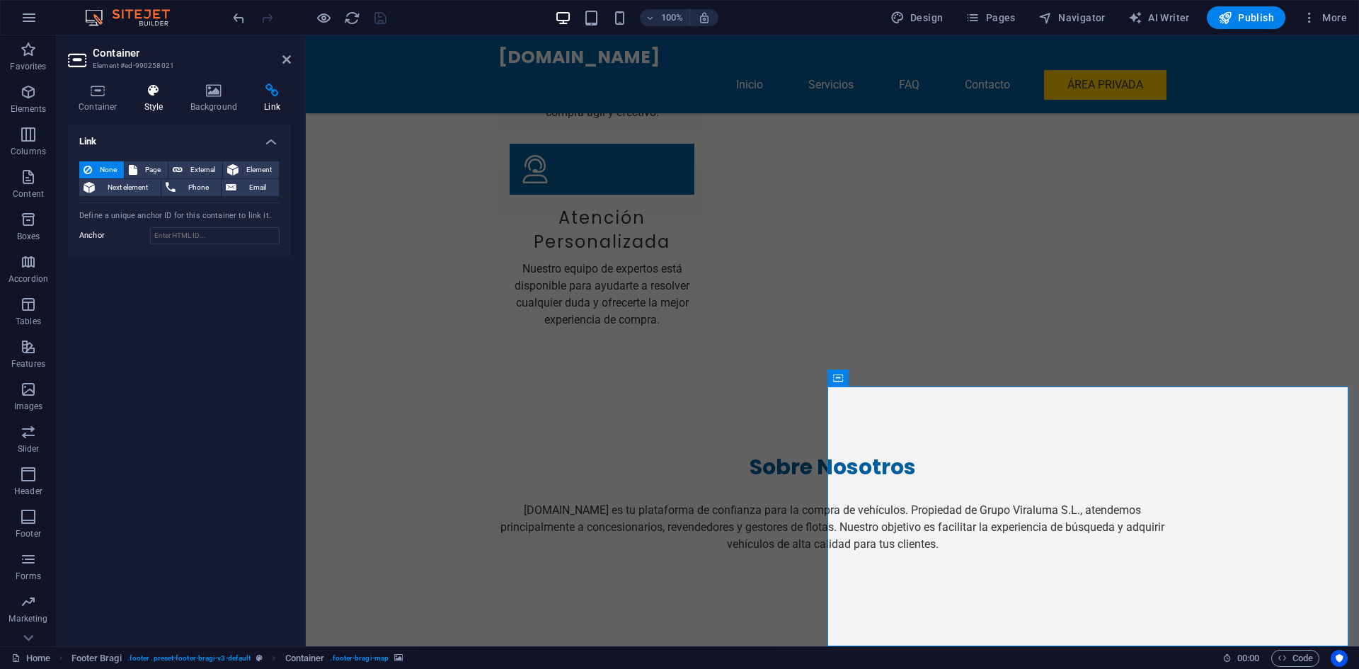
click at [149, 102] on h4 "Style" at bounding box center [157, 98] width 46 height 30
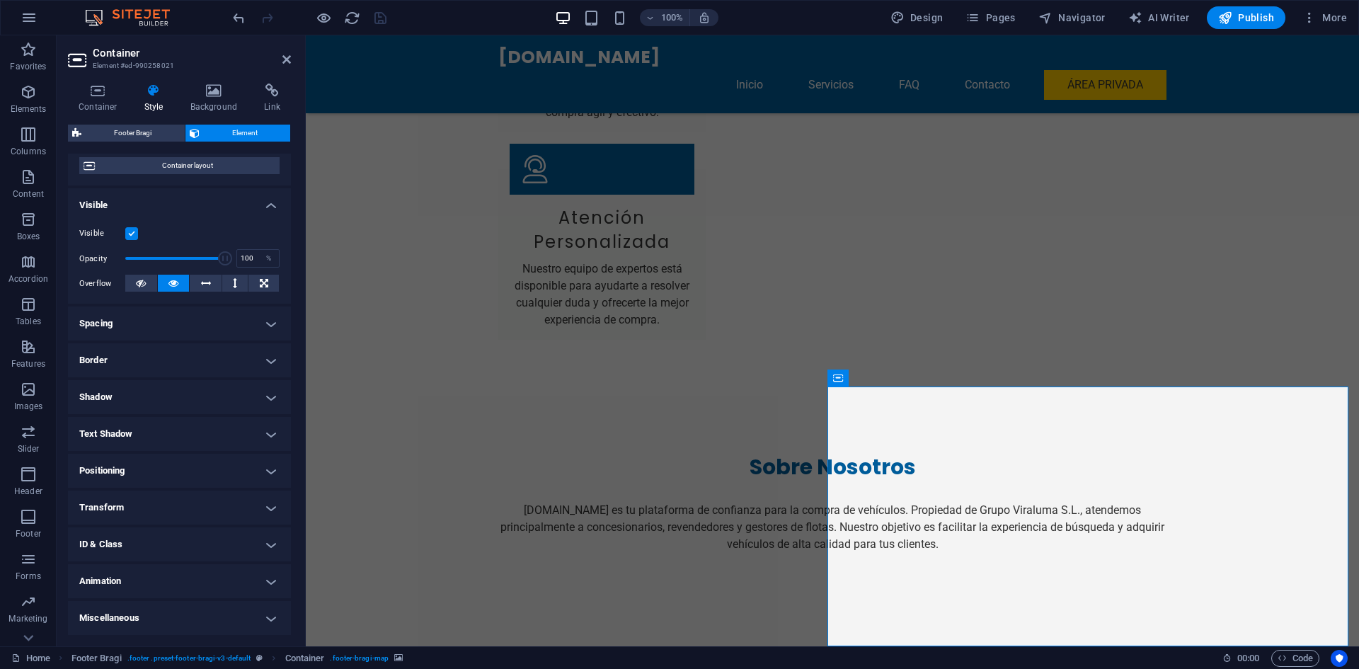
scroll to position [0, 0]
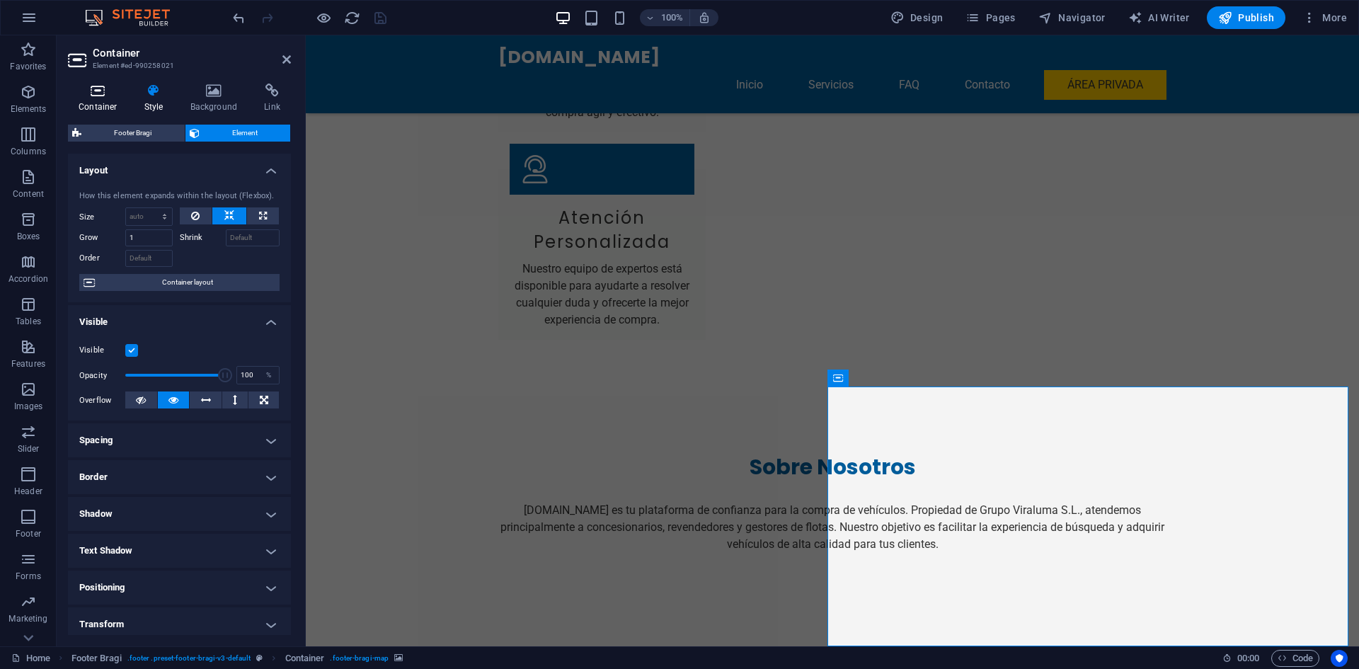
click at [98, 98] on h4 "Container" at bounding box center [101, 98] width 66 height 30
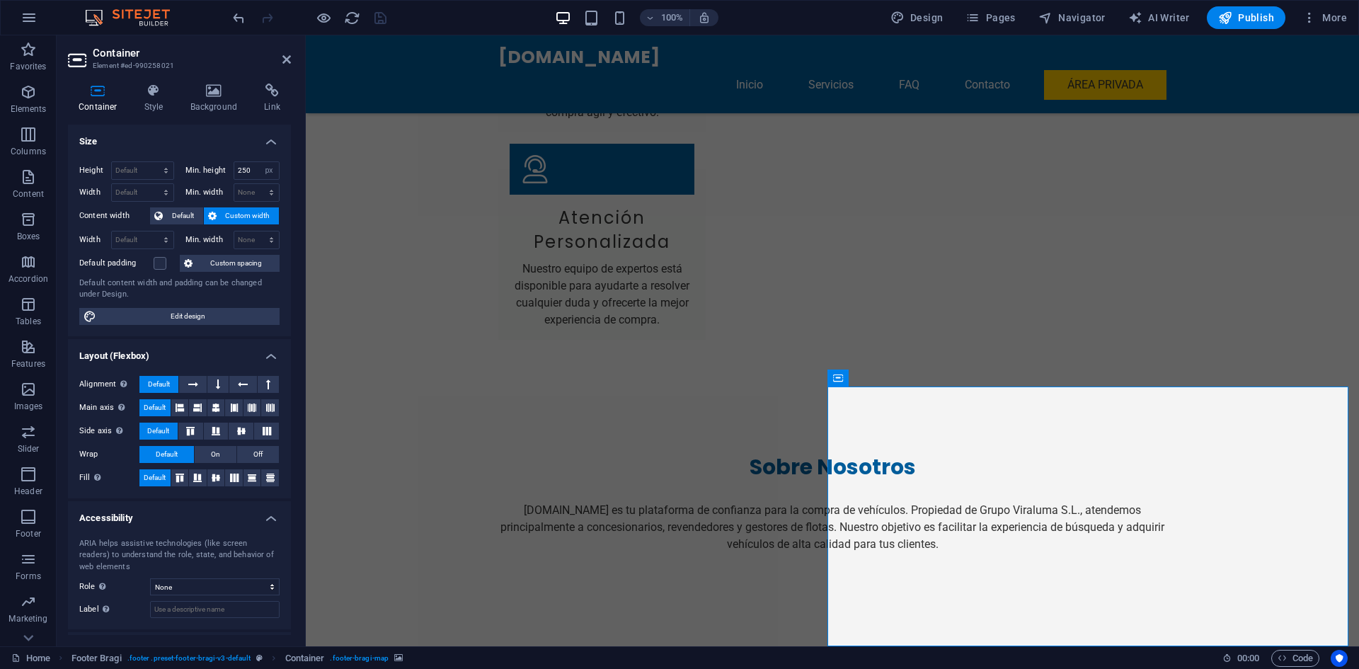
scroll to position [62, 0]
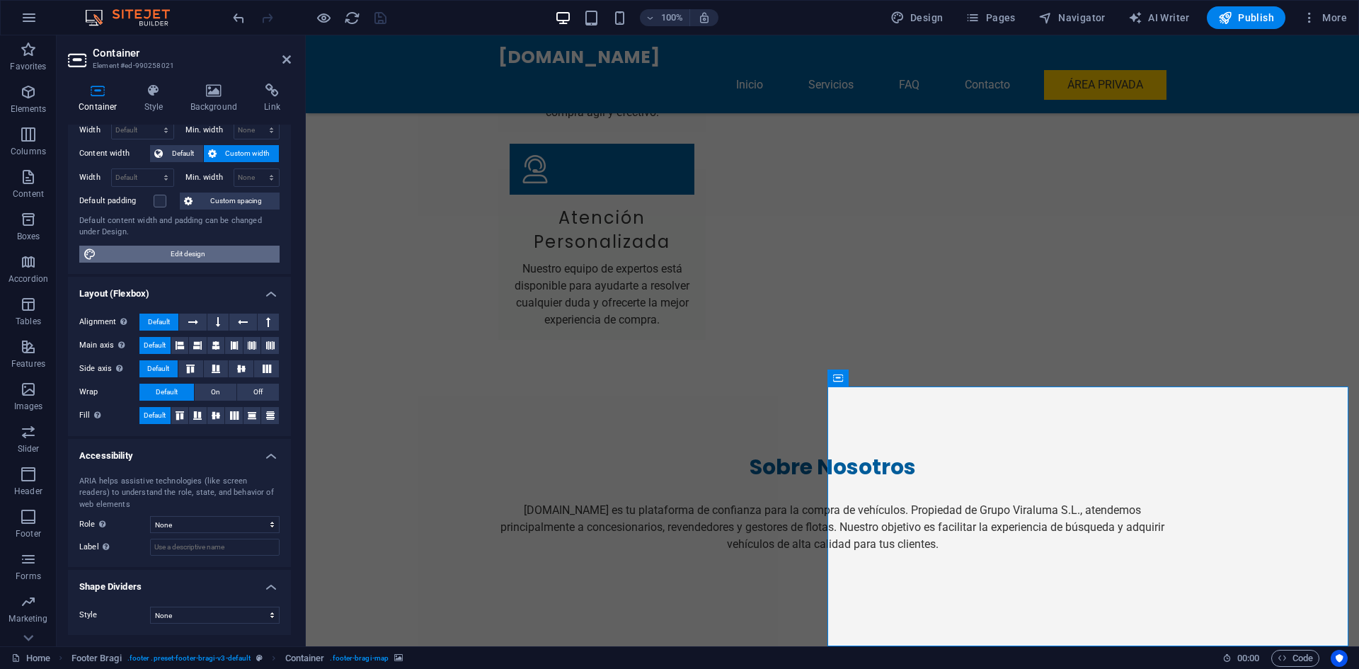
click at [184, 258] on span "Edit design" at bounding box center [187, 254] width 175 height 17
click at [187, 260] on span "Edit design" at bounding box center [187, 254] width 175 height 17
select select "rem"
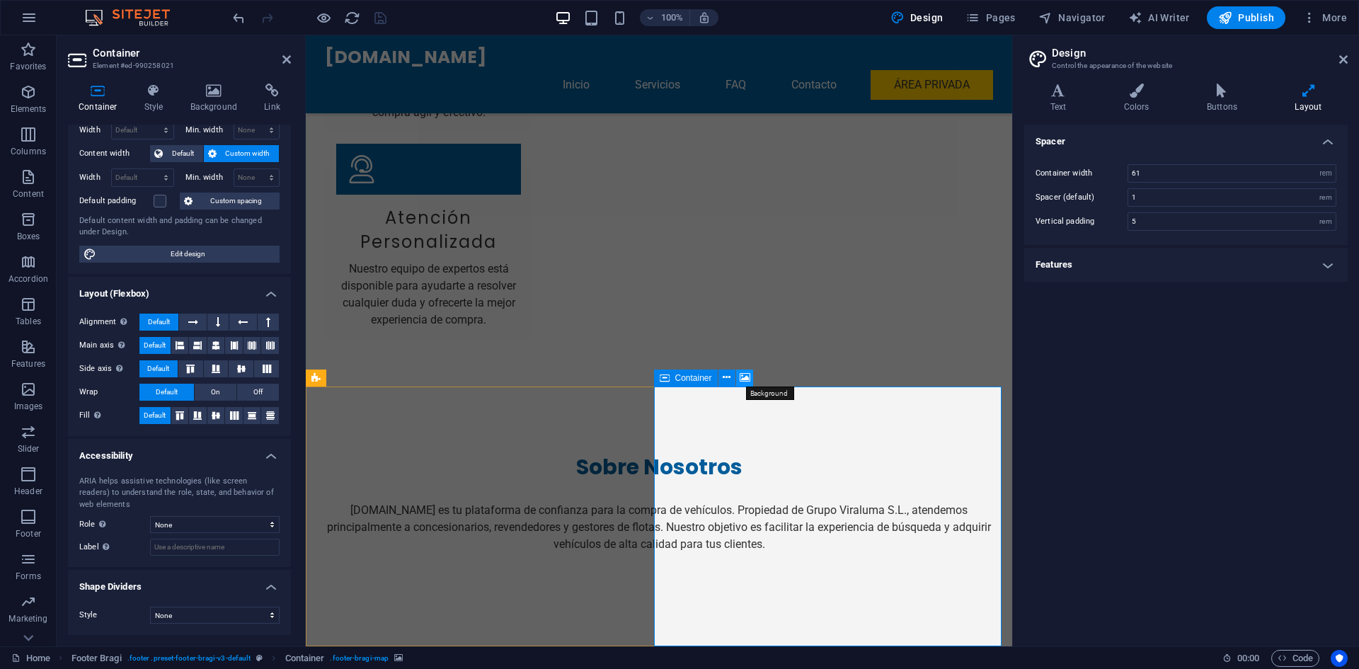
click at [748, 379] on icon at bounding box center [744, 377] width 11 height 15
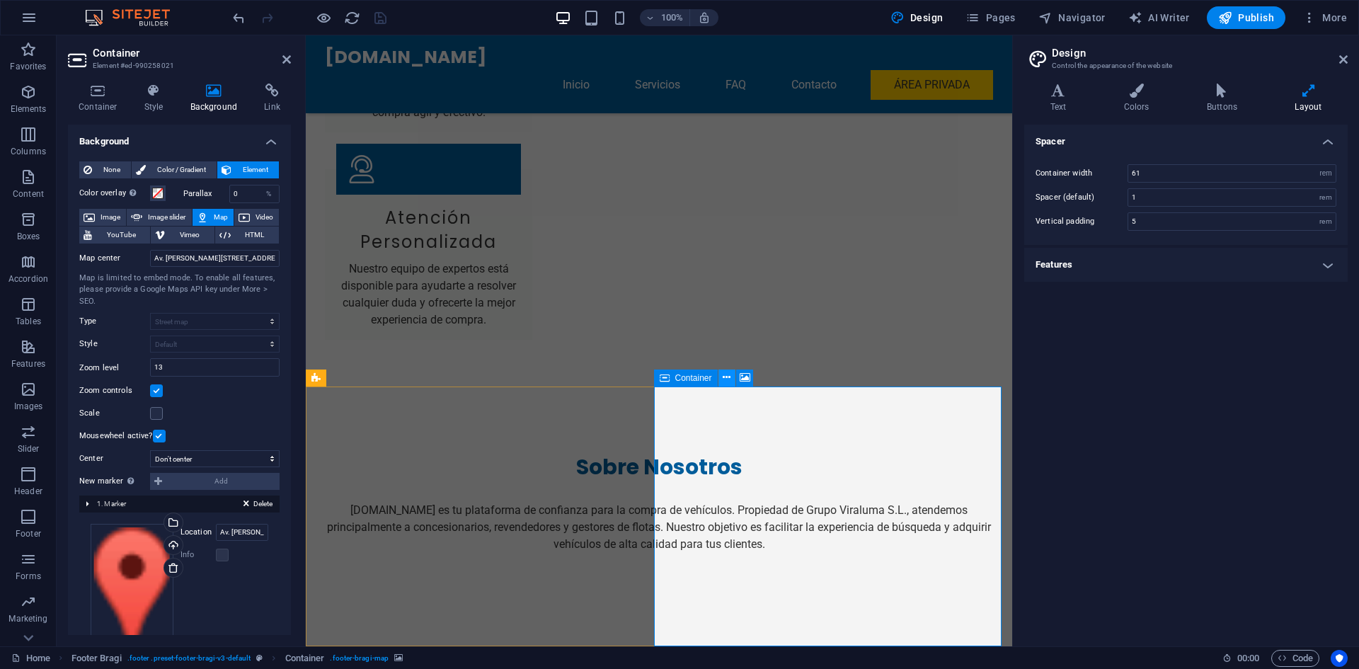
click at [725, 378] on icon at bounding box center [726, 377] width 8 height 15
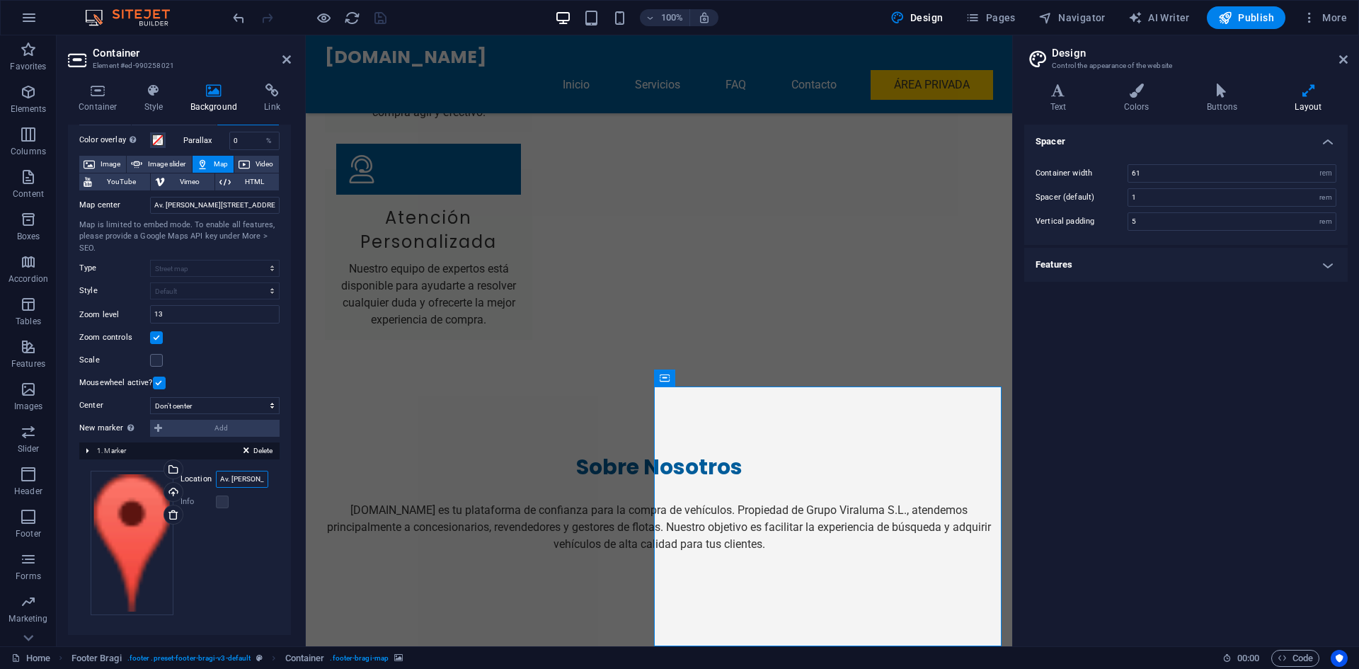
click at [232, 482] on input "Av. Niceto Alcalá Zamora 8, 28904 Getafe" at bounding box center [242, 479] width 52 height 17
click at [219, 503] on label at bounding box center [222, 501] width 13 height 13
click at [86, 451] on div "Delete 1. Marker" at bounding box center [179, 450] width 200 height 17
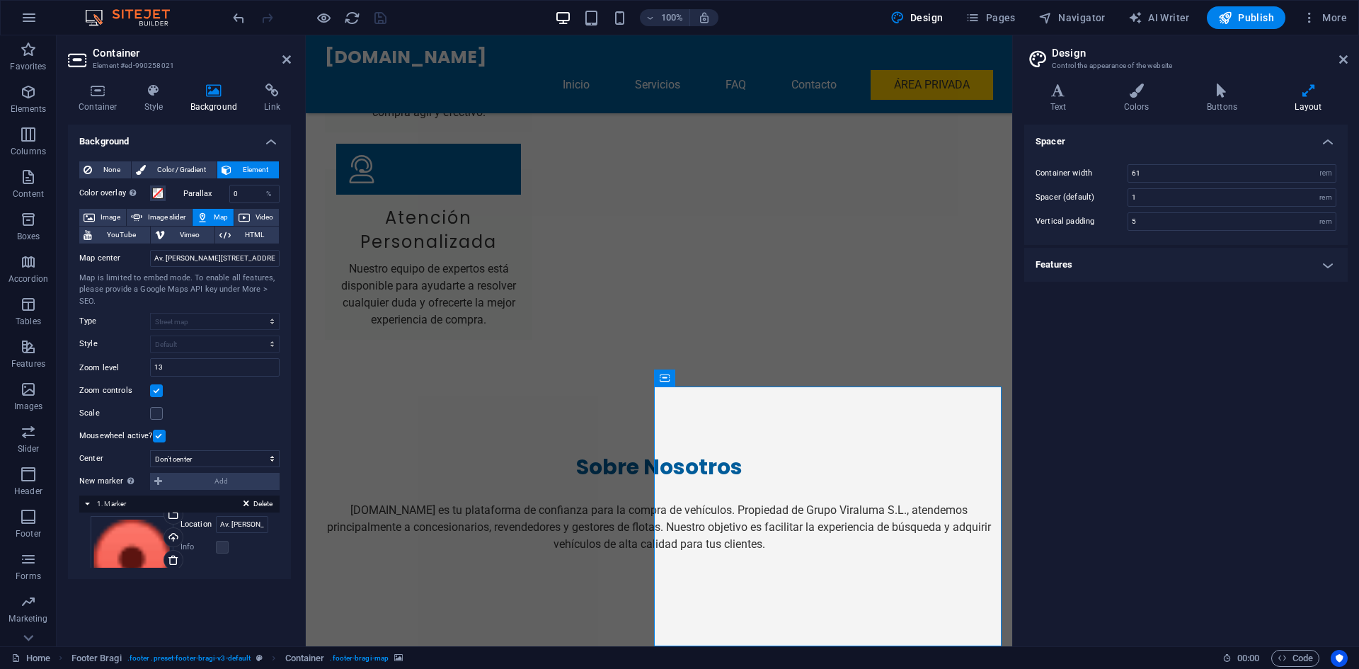
scroll to position [0, 0]
click at [83, 504] on div "Delete 1. Marker" at bounding box center [179, 503] width 200 height 17
click at [199, 460] on select "Don't center Center markers Center and zoom markers" at bounding box center [214, 458] width 129 height 17
select select "1"
click at [150, 450] on select "Don't center Center markers Center and zoom markers" at bounding box center [214, 458] width 129 height 17
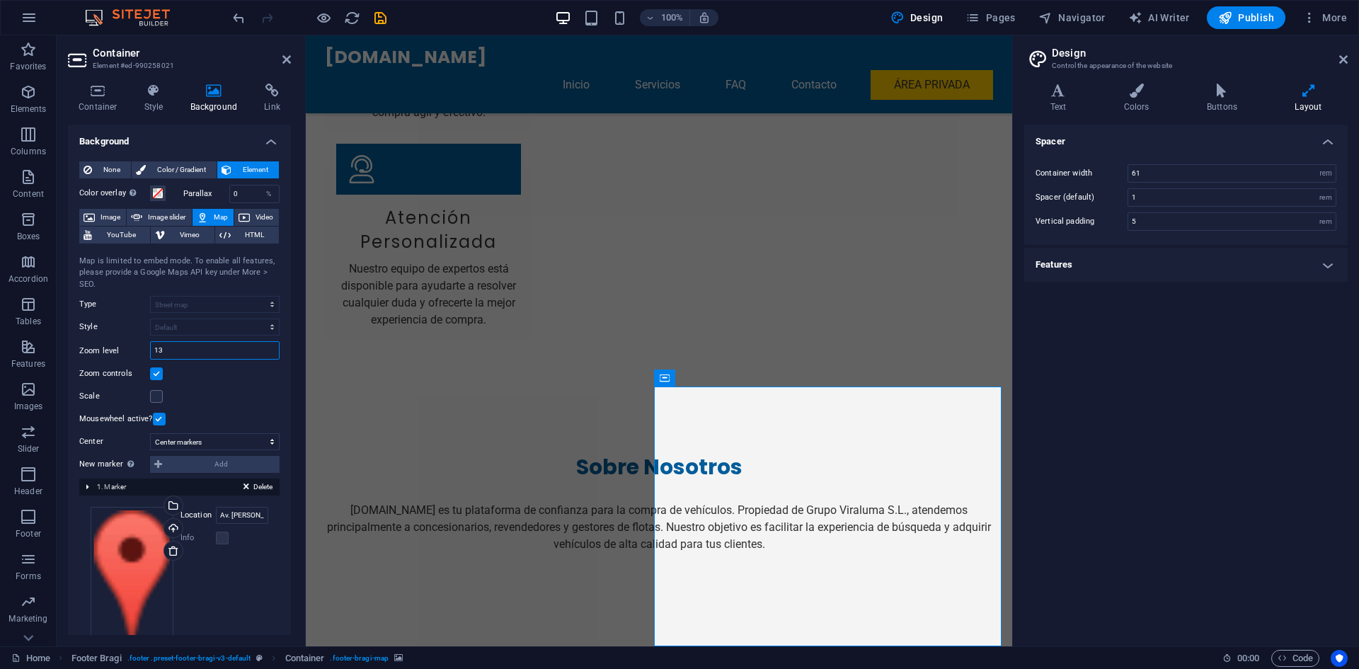
click at [200, 347] on input "13" at bounding box center [215, 350] width 128 height 17
type input "12"
click at [209, 212] on button "Map" at bounding box center [212, 217] width 41 height 17
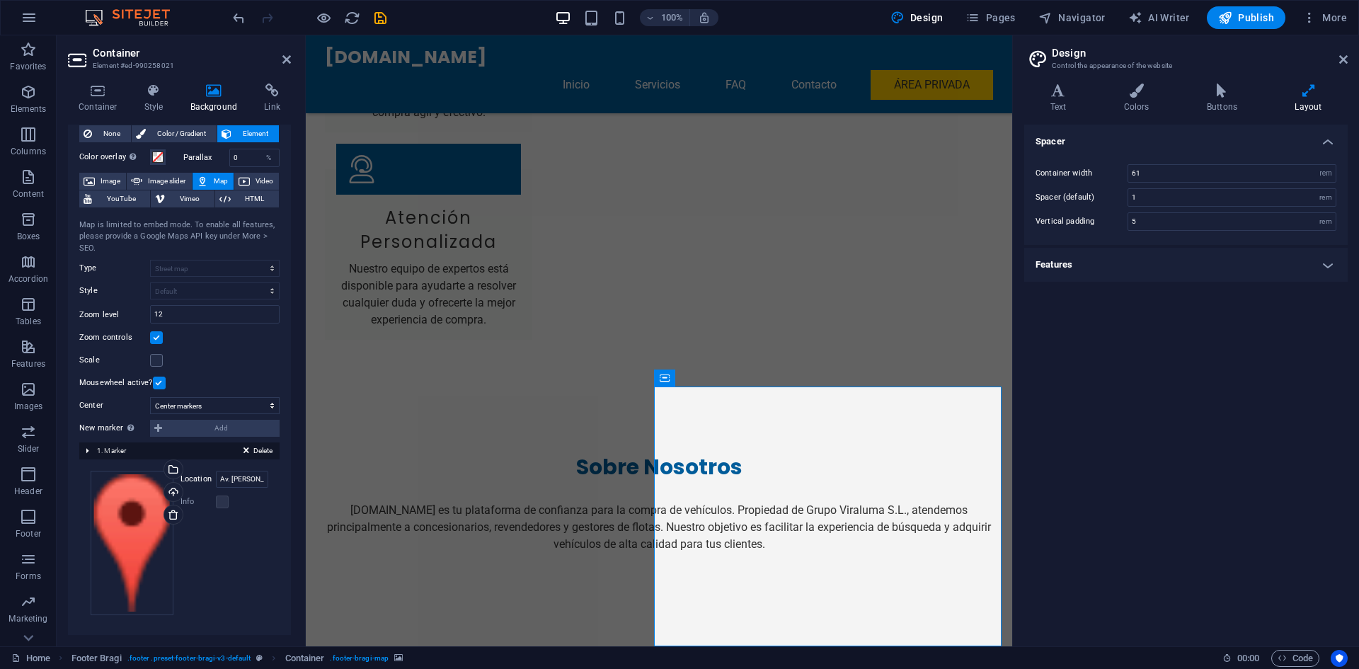
click at [159, 427] on div "New marker To enable this feature, please provide a Google Maps API key in the …" at bounding box center [179, 428] width 200 height 17
click at [248, 451] on button "Delete" at bounding box center [258, 450] width 38 height 13
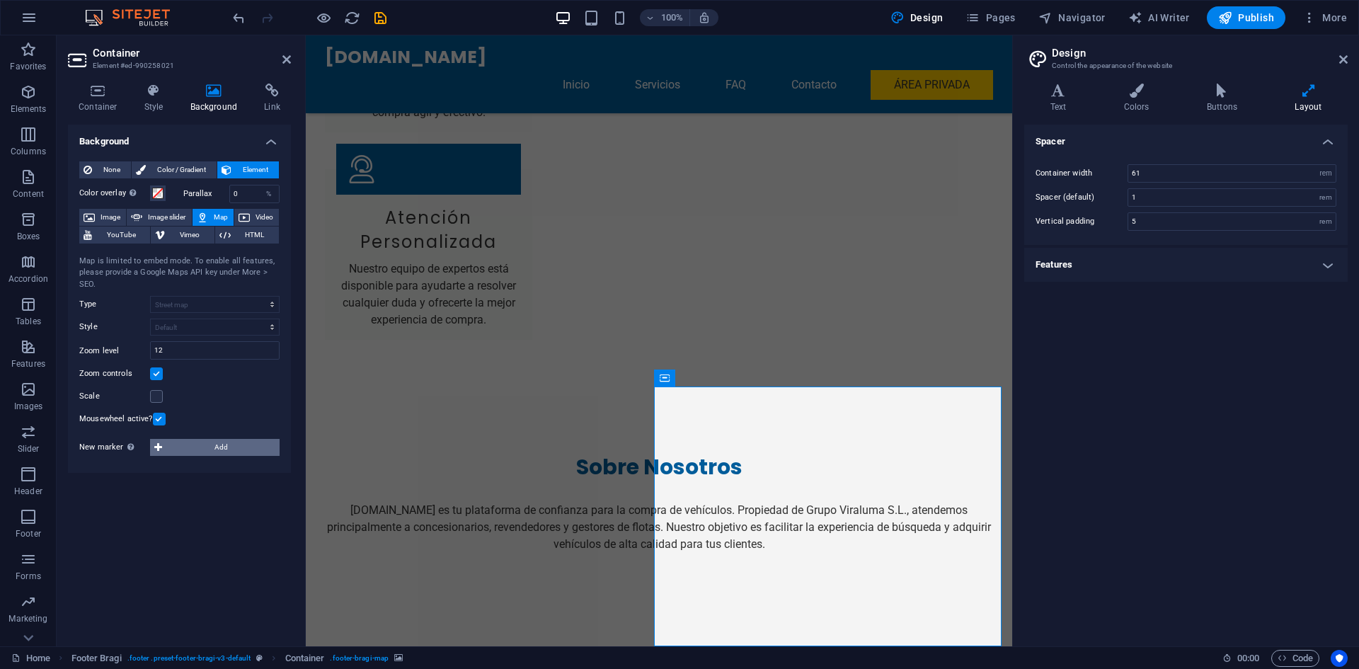
scroll to position [0, 0]
click at [158, 445] on icon at bounding box center [158, 447] width 8 height 17
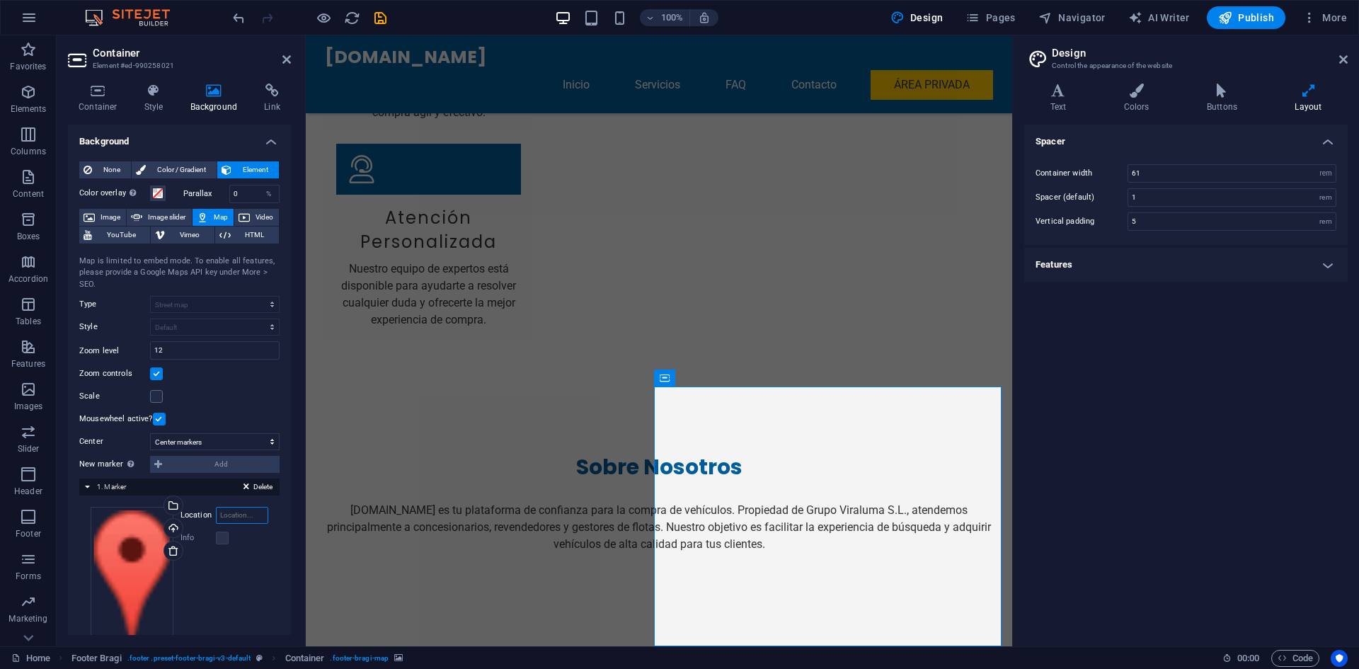
click at [245, 513] on input "Location" at bounding box center [242, 515] width 52 height 17
type input "2"
drag, startPoint x: 236, startPoint y: 513, endPoint x: 193, endPoint y: 518, distance: 43.4
click at [193, 518] on div "Location Av. Niceto Alcala Zamora, 8. Getafe" at bounding box center [224, 515] width 88 height 17
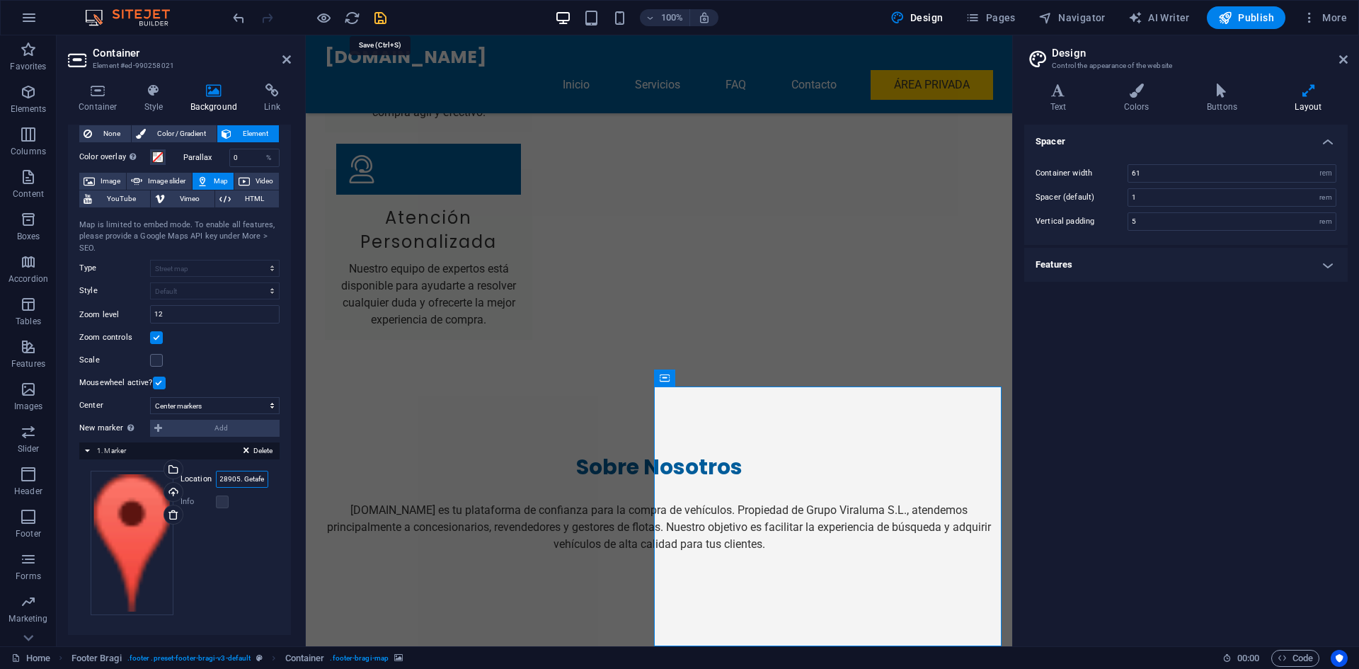
type input "Niceto Alcala Zamora, 28905. Getafe"
click at [376, 18] on icon "save" at bounding box center [380, 18] width 16 height 16
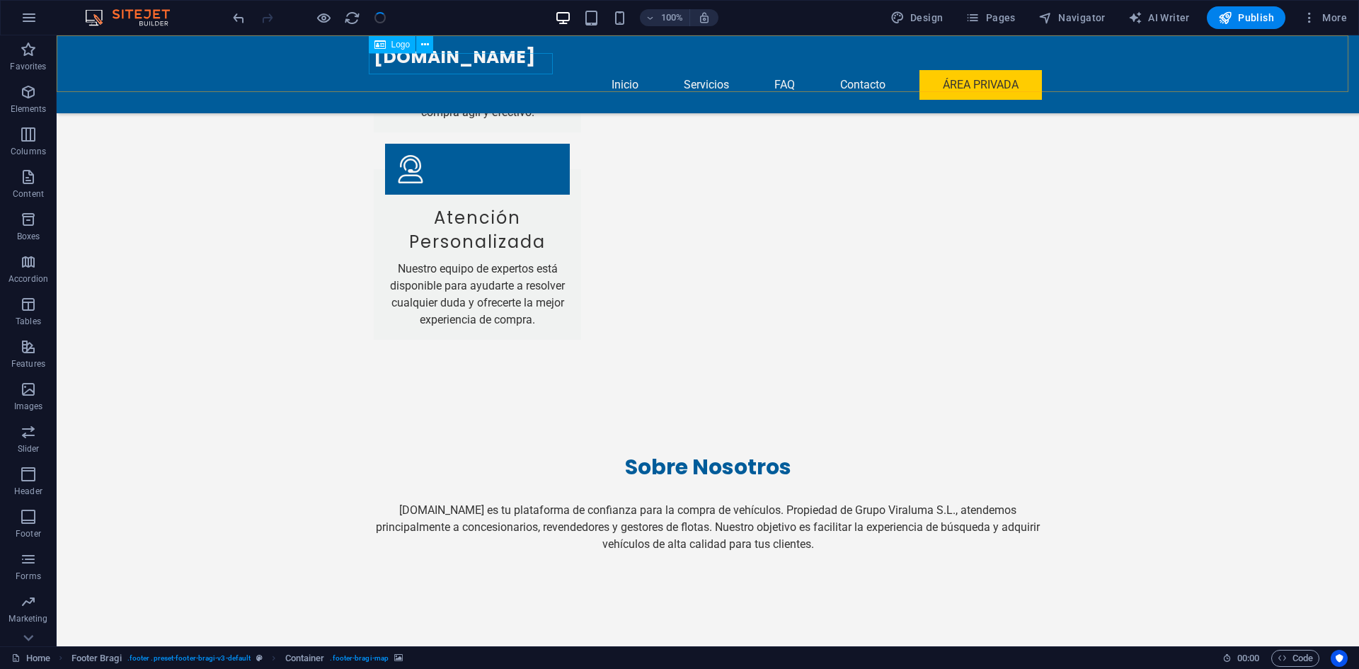
checkbox input "false"
click at [962, 68] on nav "Inicio Servicios FAQ Contacto Área Privada" at bounding box center [708, 85] width 668 height 34
select select
select select "6"
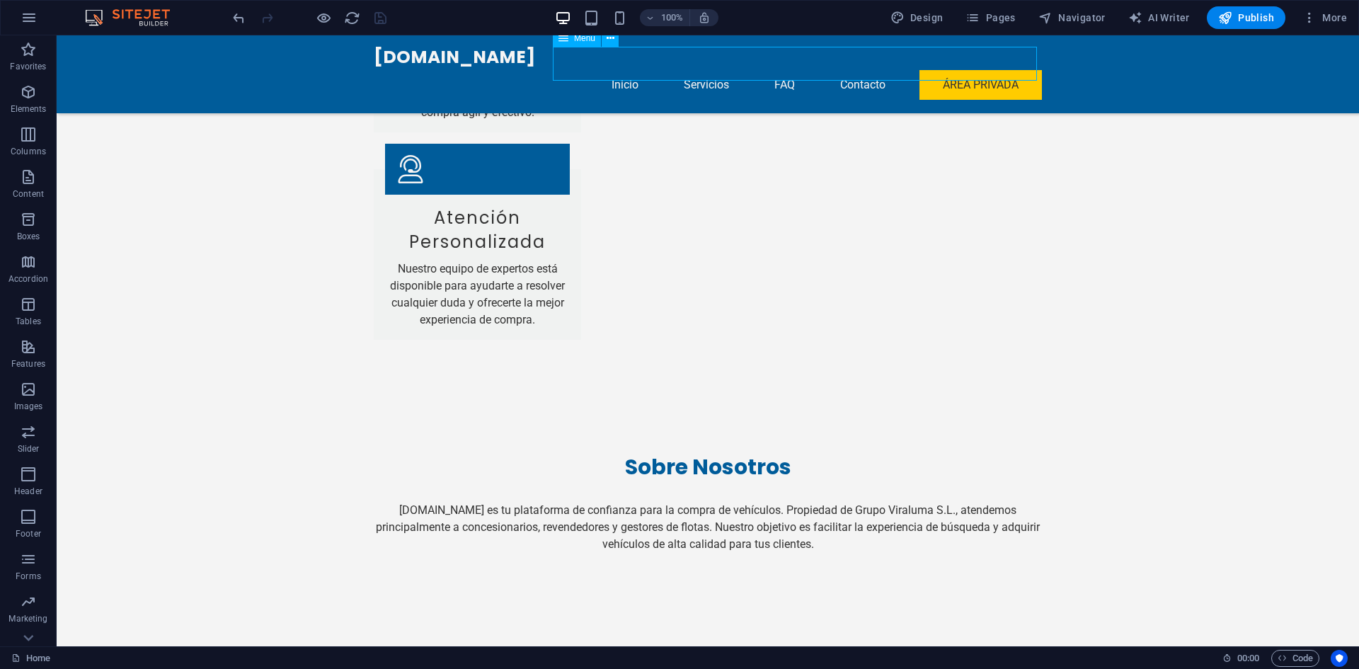
select select
select select "primary"
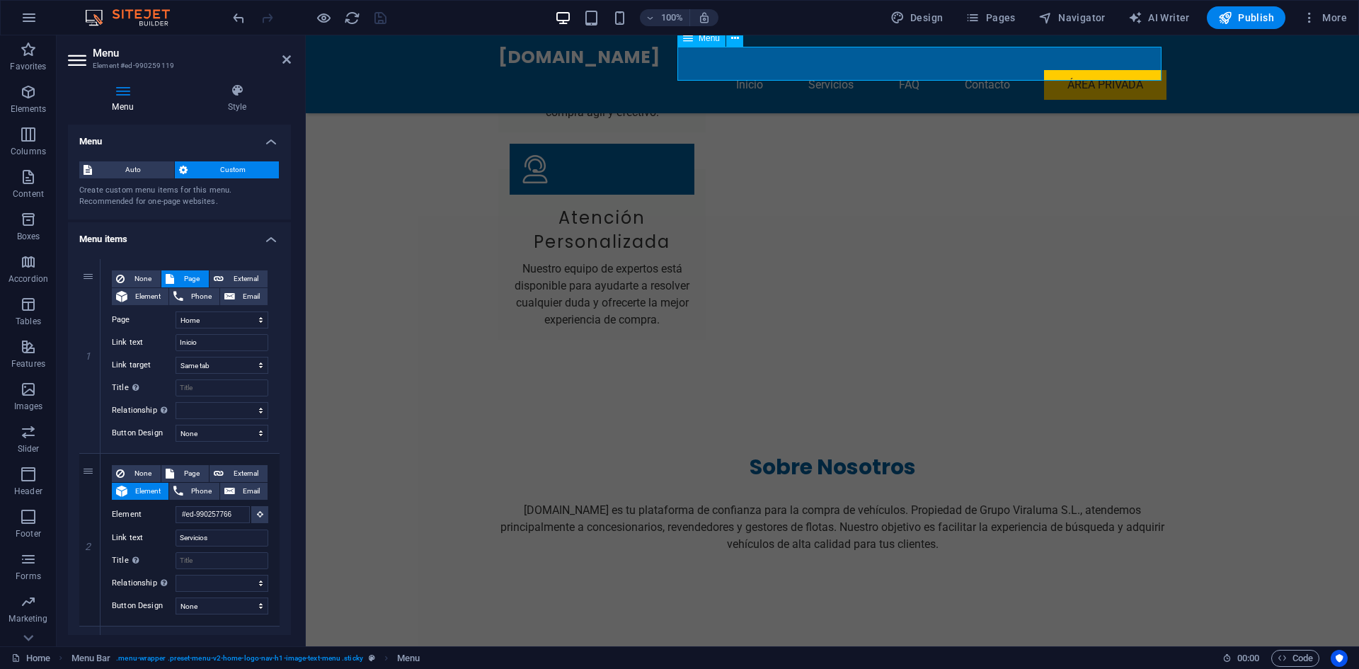
click at [1094, 70] on nav "Inicio Servicios FAQ Contacto Área Privada" at bounding box center [832, 85] width 668 height 34
click at [1094, 68] on nav "Inicio Servicios FAQ Contacto Área Privada" at bounding box center [832, 85] width 668 height 34
click at [1003, 19] on span "Pages" at bounding box center [990, 18] width 50 height 14
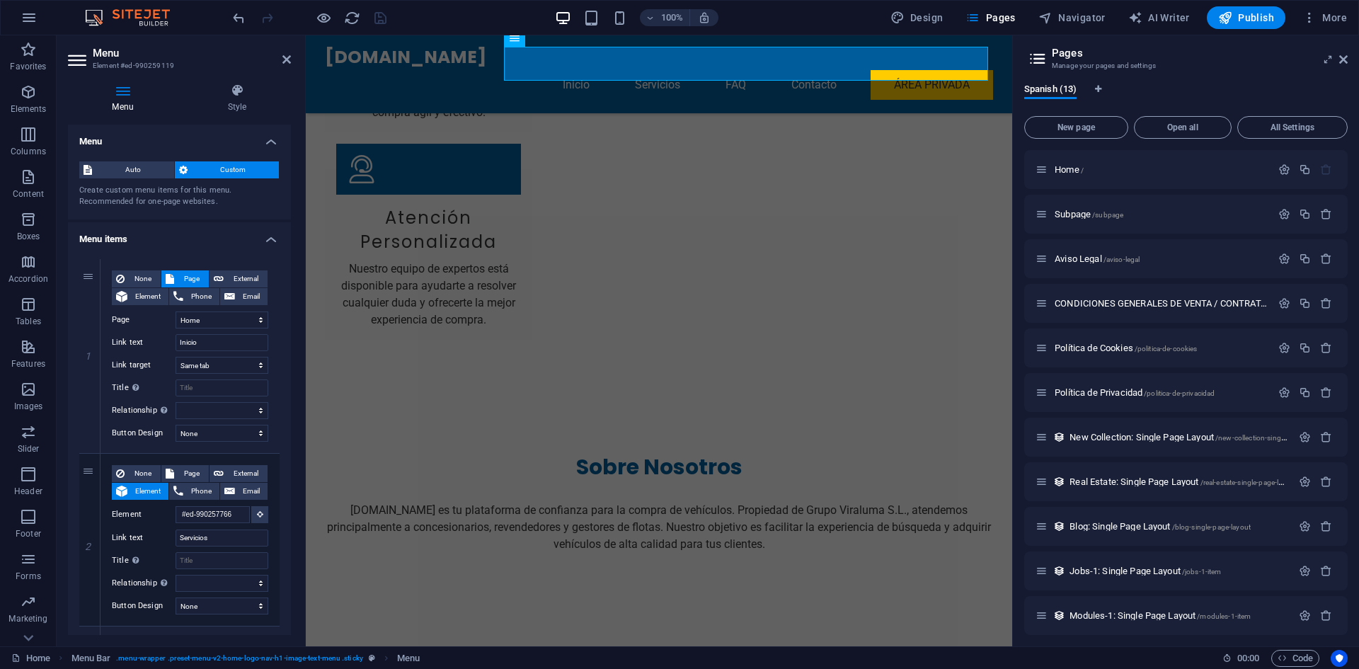
scroll to position [95, 0]
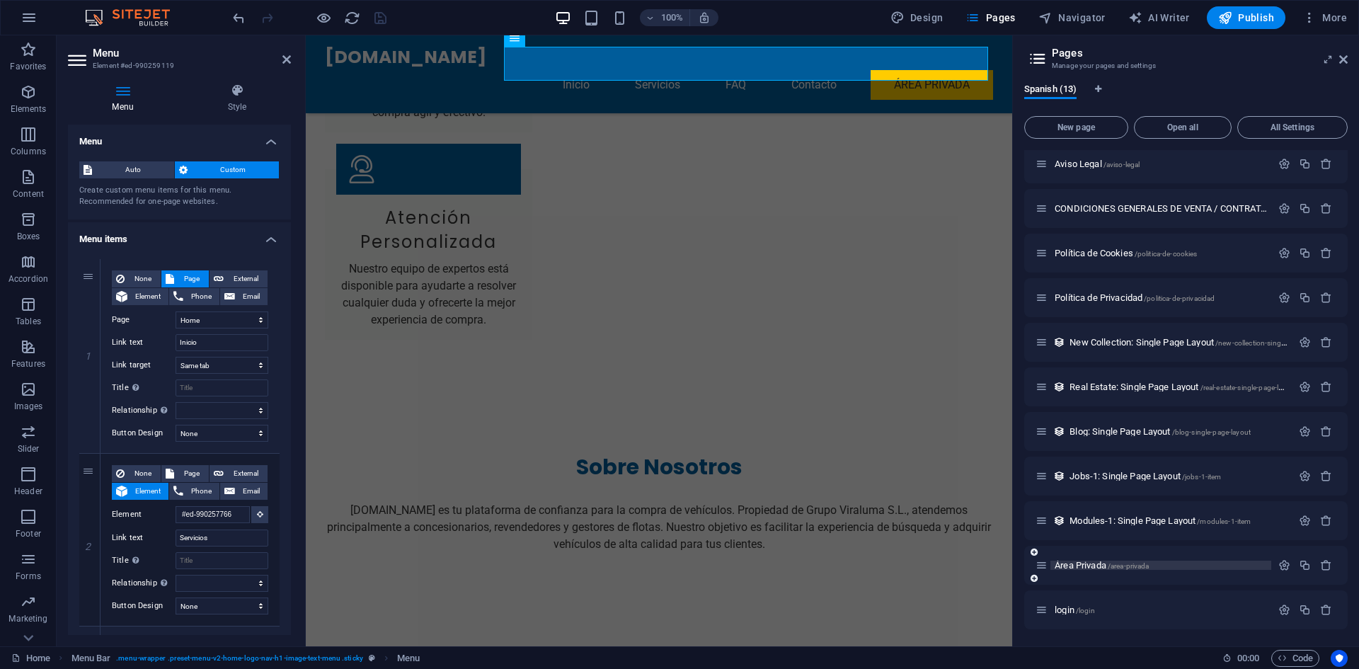
click at [1078, 565] on span "Área Privada /area-privada" at bounding box center [1101, 565] width 94 height 11
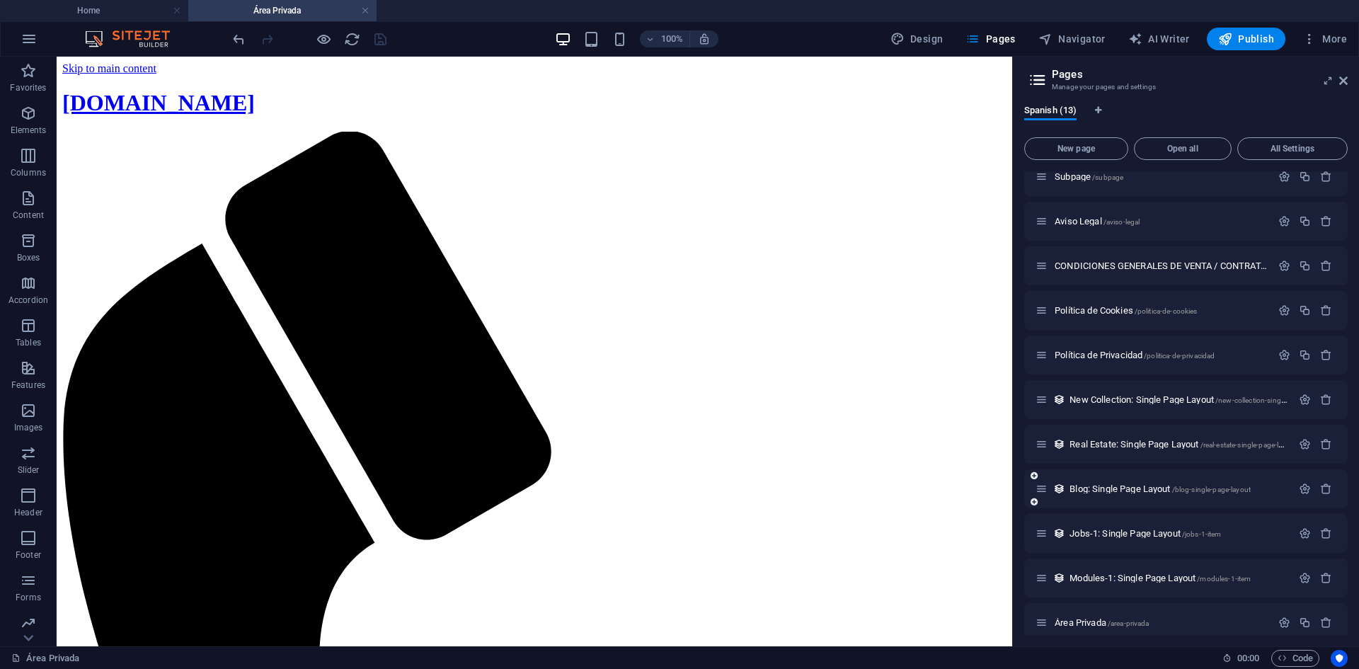
scroll to position [0, 0]
click at [1085, 621] on span "Área Privada /area-privada" at bounding box center [1101, 622] width 94 height 11
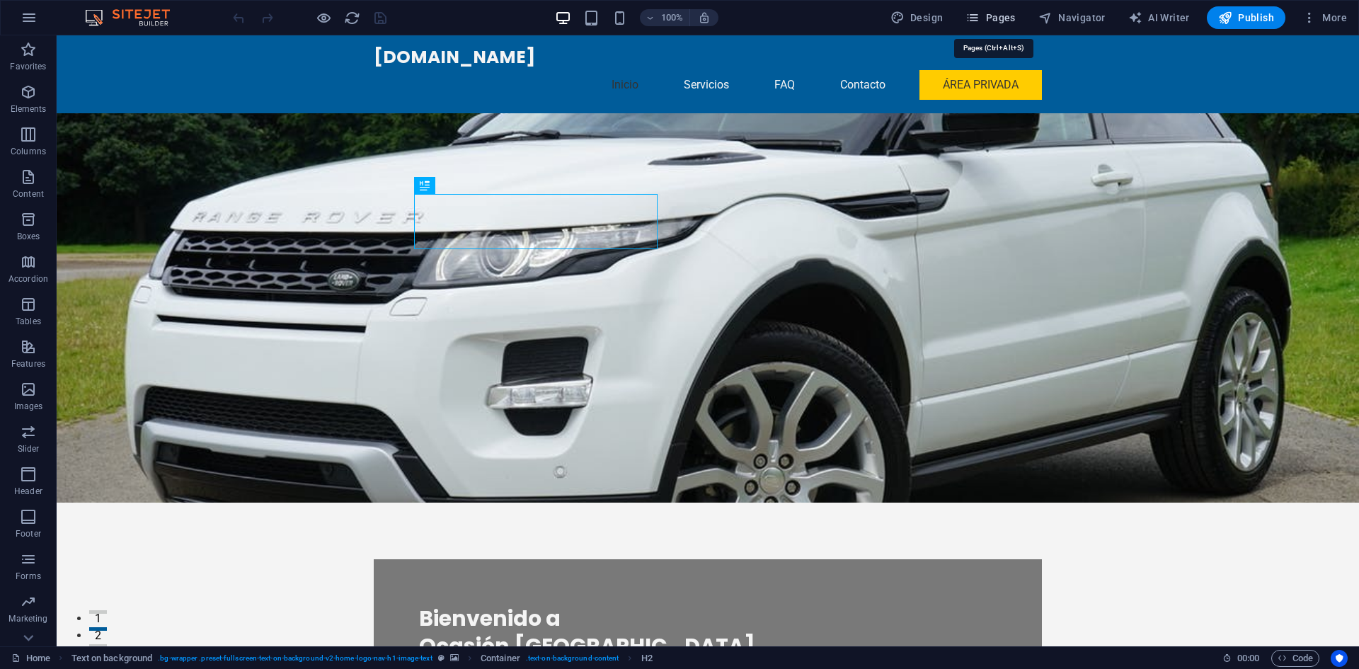
click at [1005, 13] on span "Pages" at bounding box center [990, 18] width 50 height 14
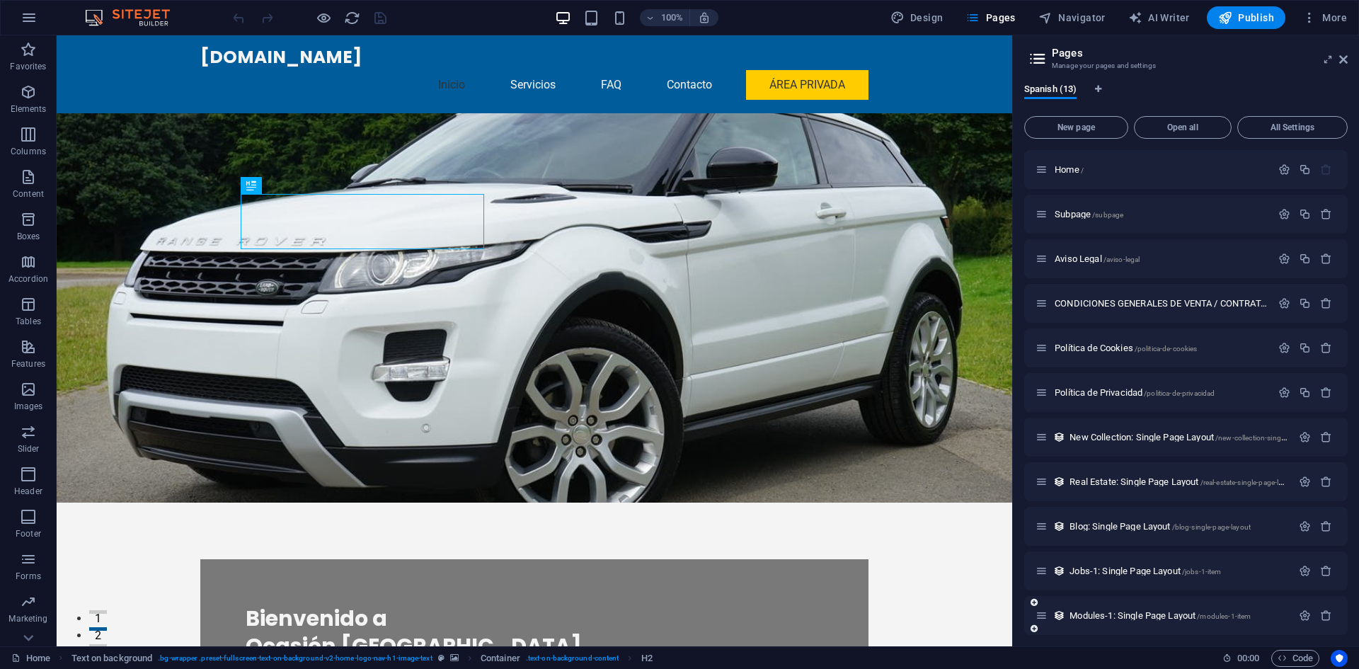
scroll to position [95, 0]
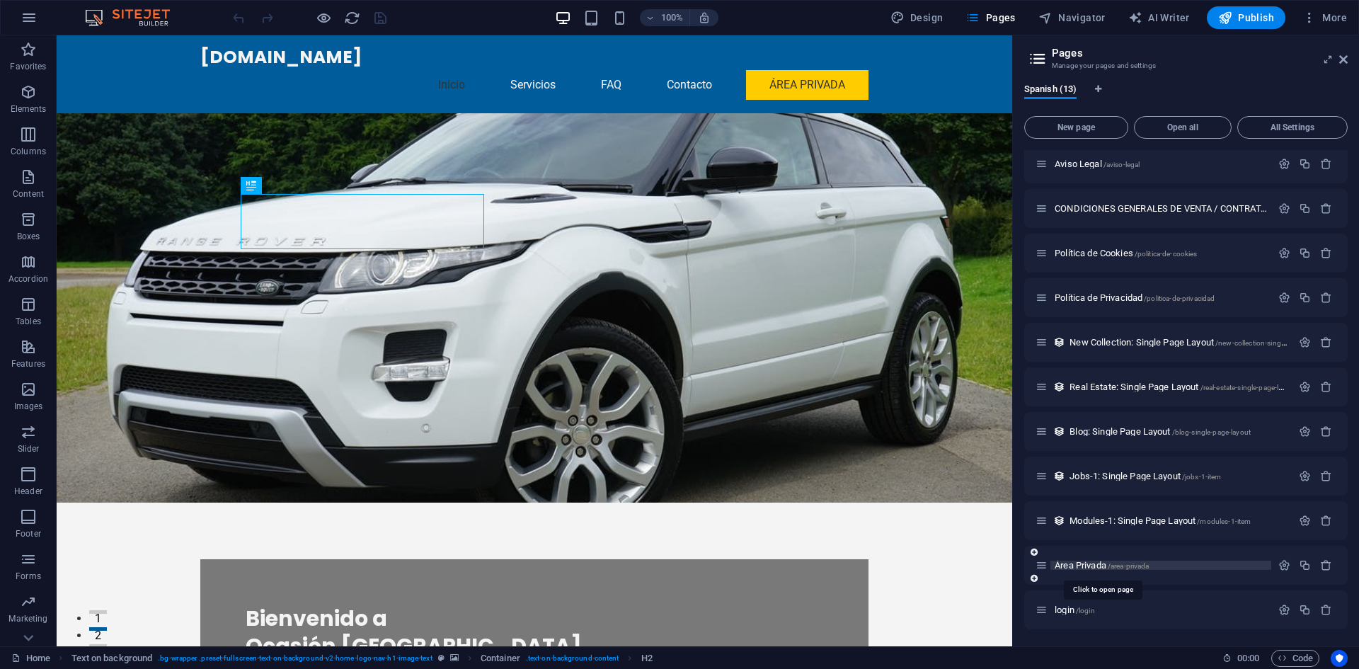
click at [1080, 563] on span "Área Privada /area-privada" at bounding box center [1101, 565] width 94 height 11
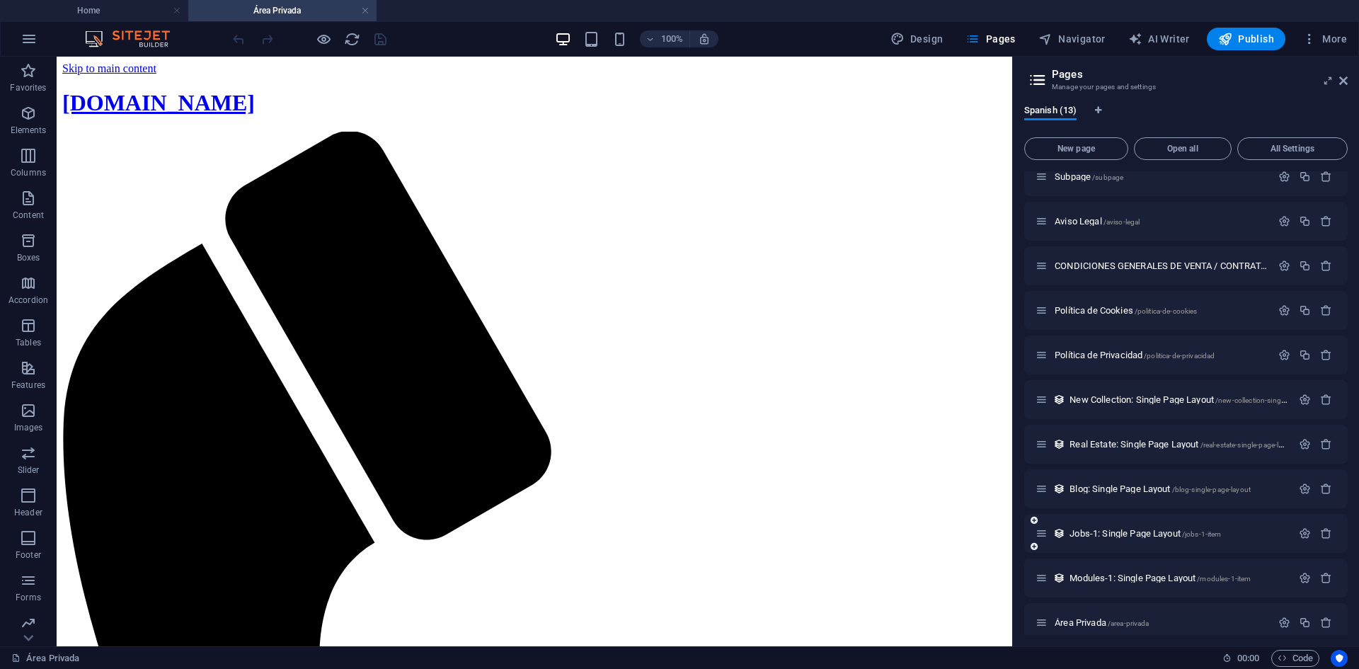
scroll to position [0, 0]
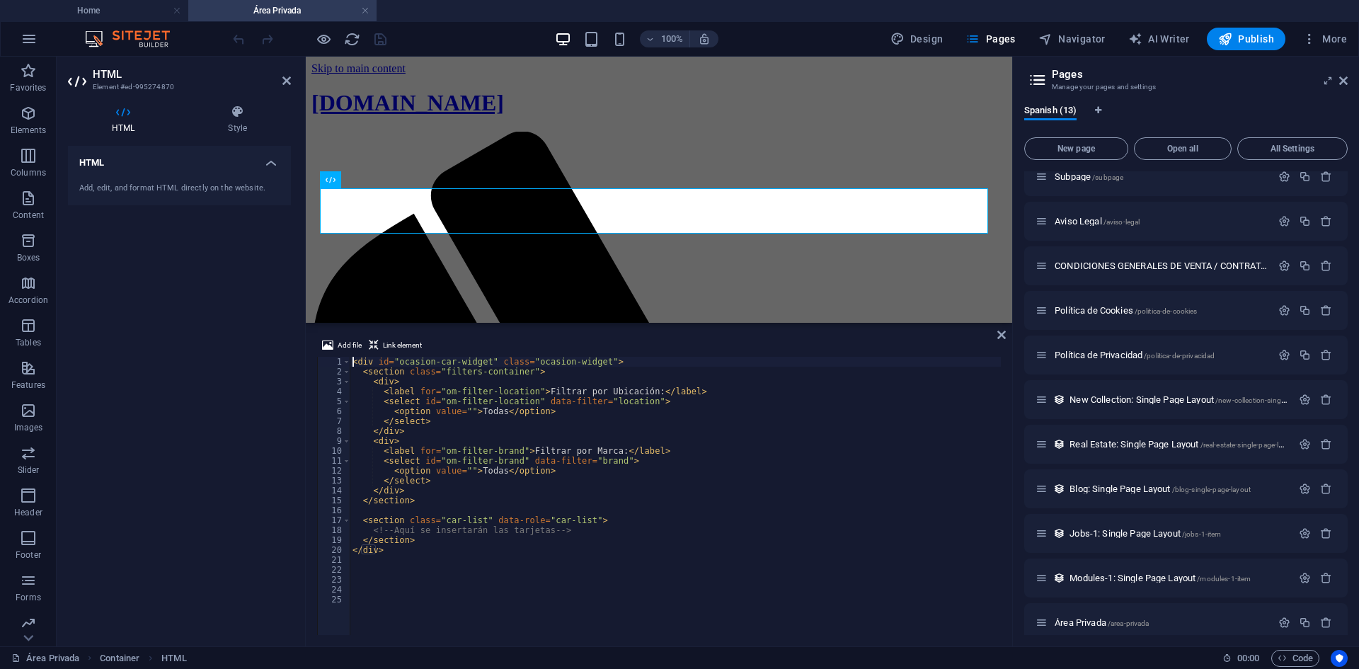
click at [516, 567] on div "< div id = "ocasion-car-widget" class = "ocasion-widget" > < section class = "f…" at bounding box center [675, 506] width 651 height 298
paste textarea "<button onclick="window.logout()" id="om-logout-btn">Cerrar sesión</button>"
type textarea "<button onclick="window.logout()" id="om-logout-btn">Cerrar sesión</button>"
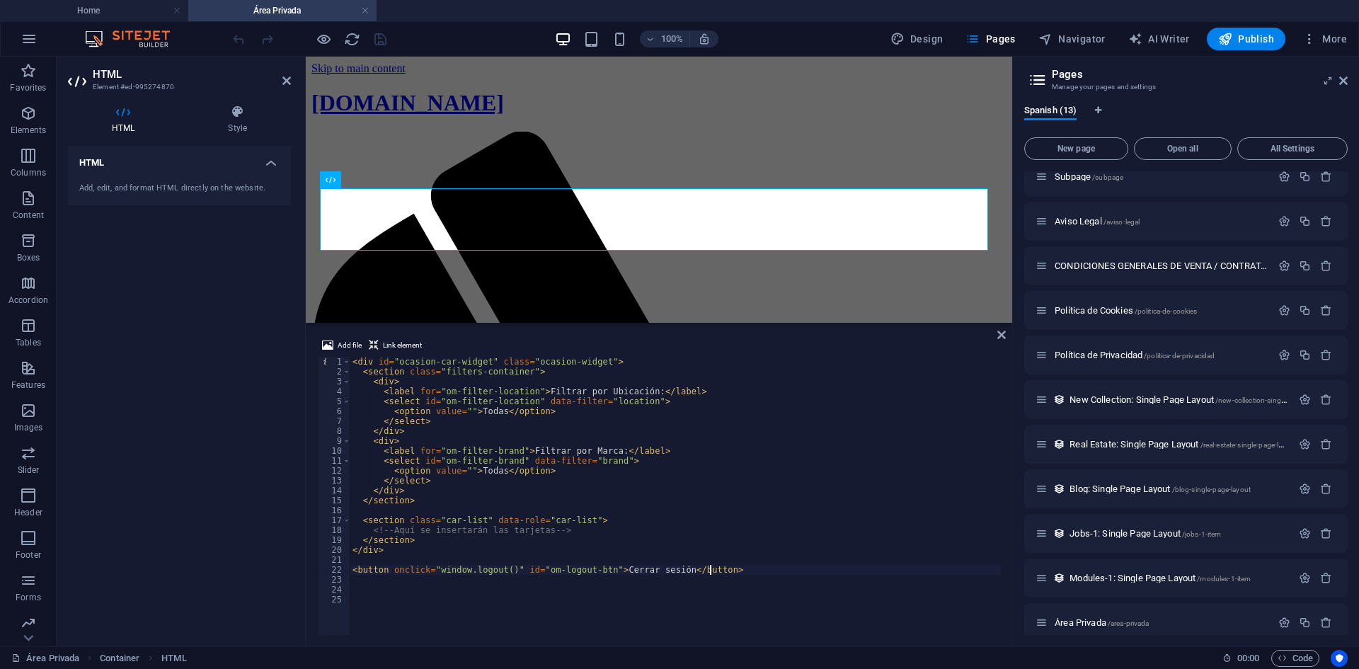
click at [457, 38] on div "100% Design Pages Navigator AI Writer Publish More" at bounding box center [791, 39] width 1122 height 23
click at [385, 43] on icon "save" at bounding box center [380, 39] width 16 height 16
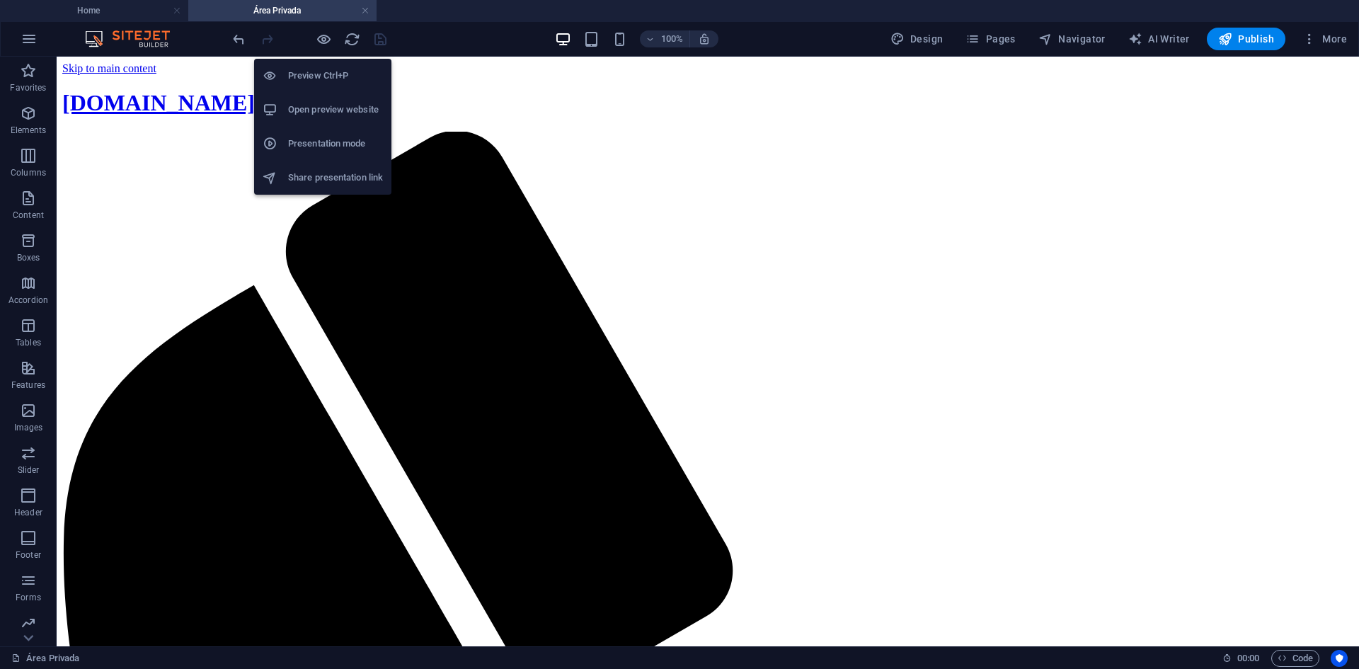
click at [318, 115] on h6 "Open preview website" at bounding box center [335, 109] width 95 height 17
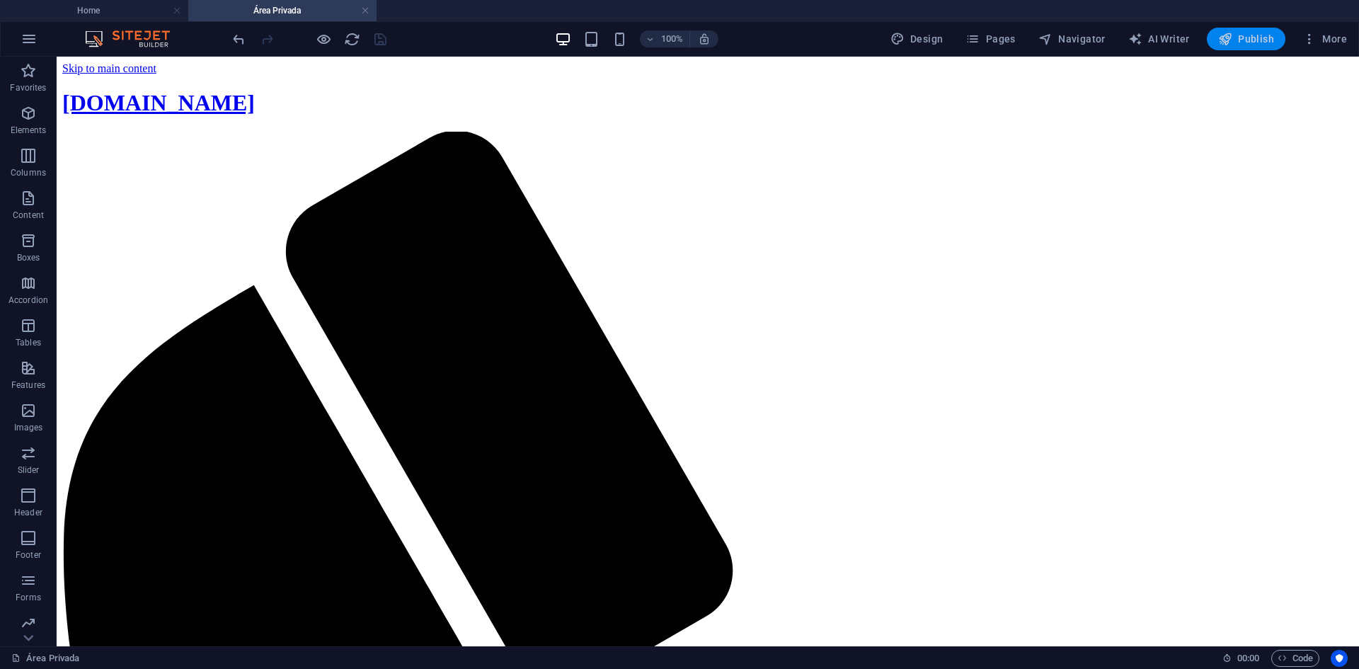
click at [1254, 39] on span "Publish" at bounding box center [1246, 39] width 56 height 14
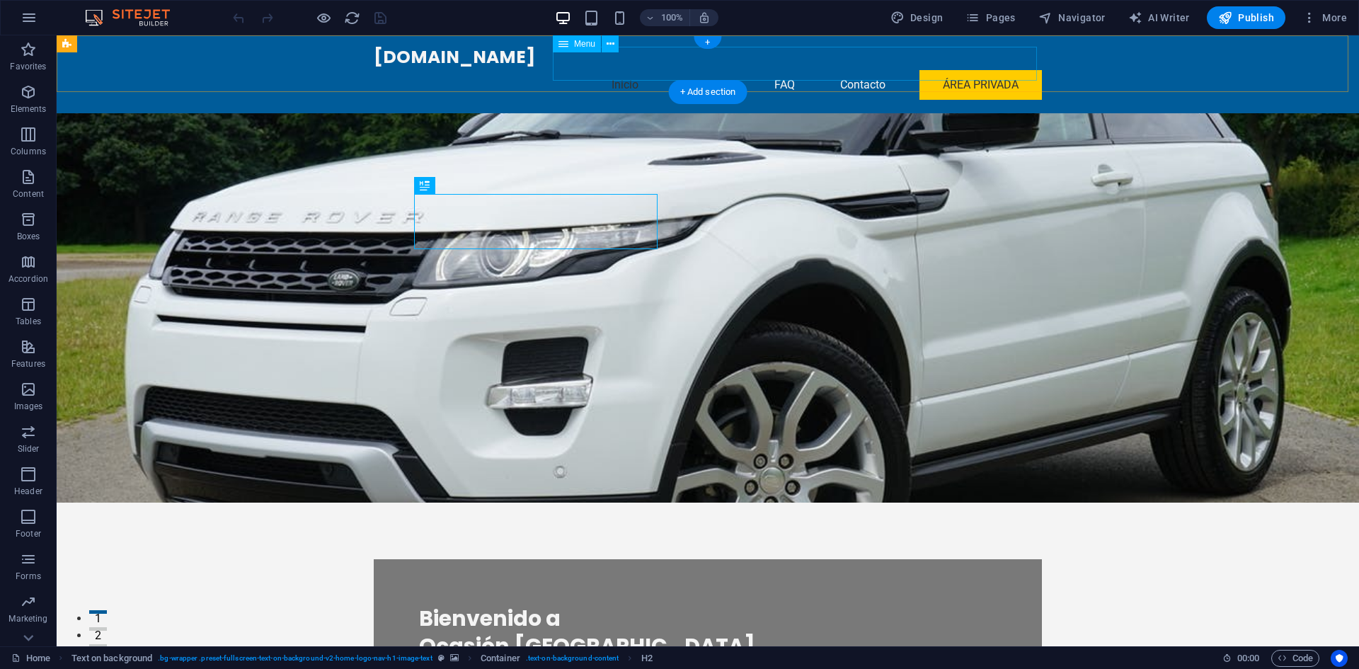
click at [969, 68] on nav "Inicio Servicios FAQ Contacto Área Privada" at bounding box center [708, 85] width 668 height 34
select select
select select "6"
select select
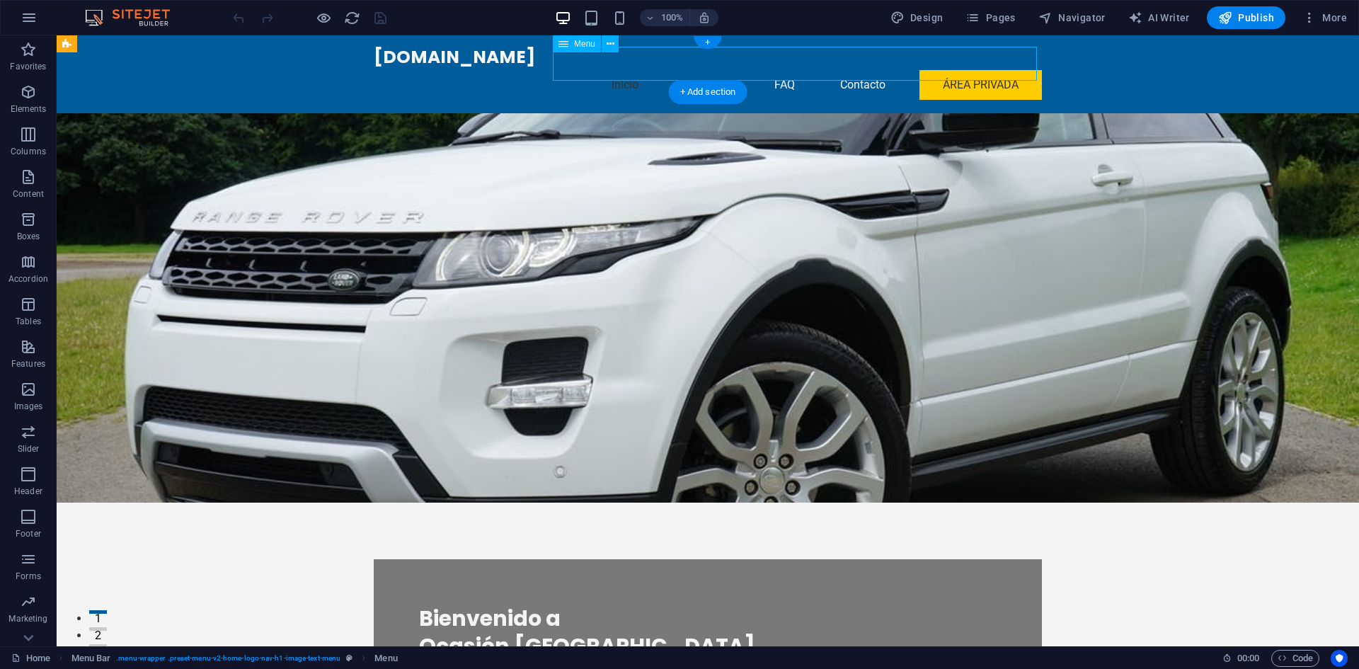
select select "primary"
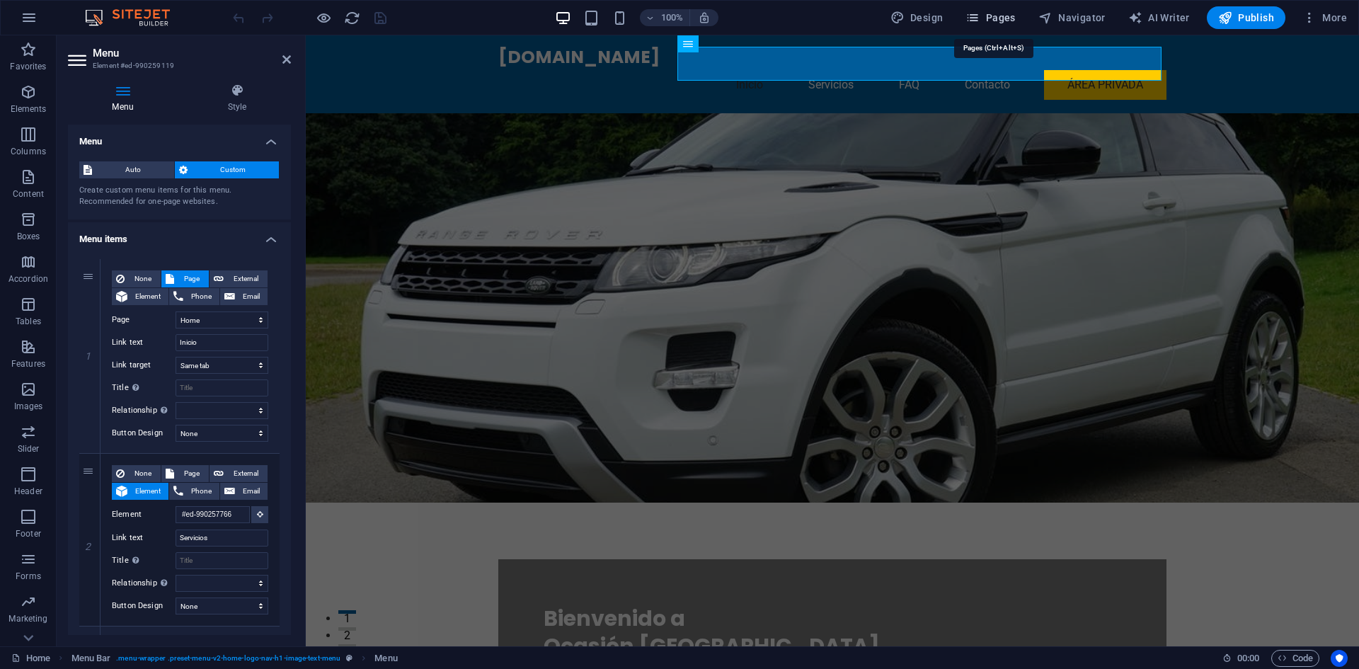
click at [1006, 18] on span "Pages" at bounding box center [990, 18] width 50 height 14
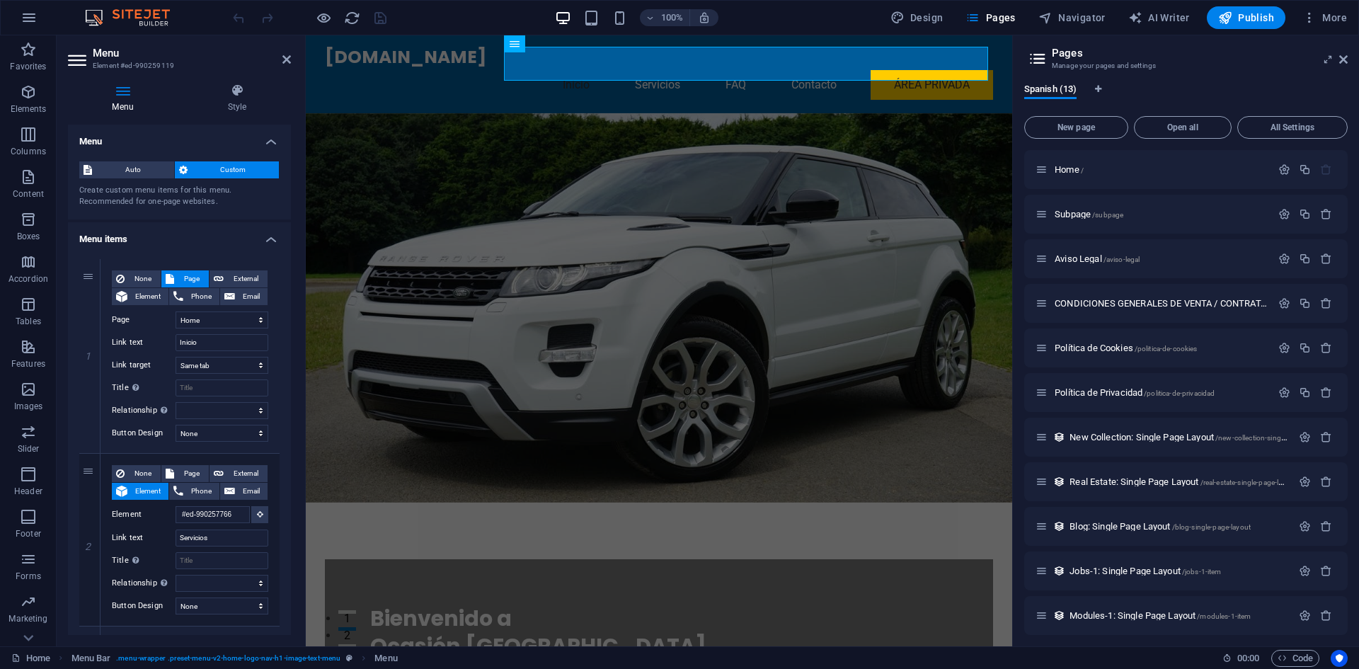
scroll to position [95, 0]
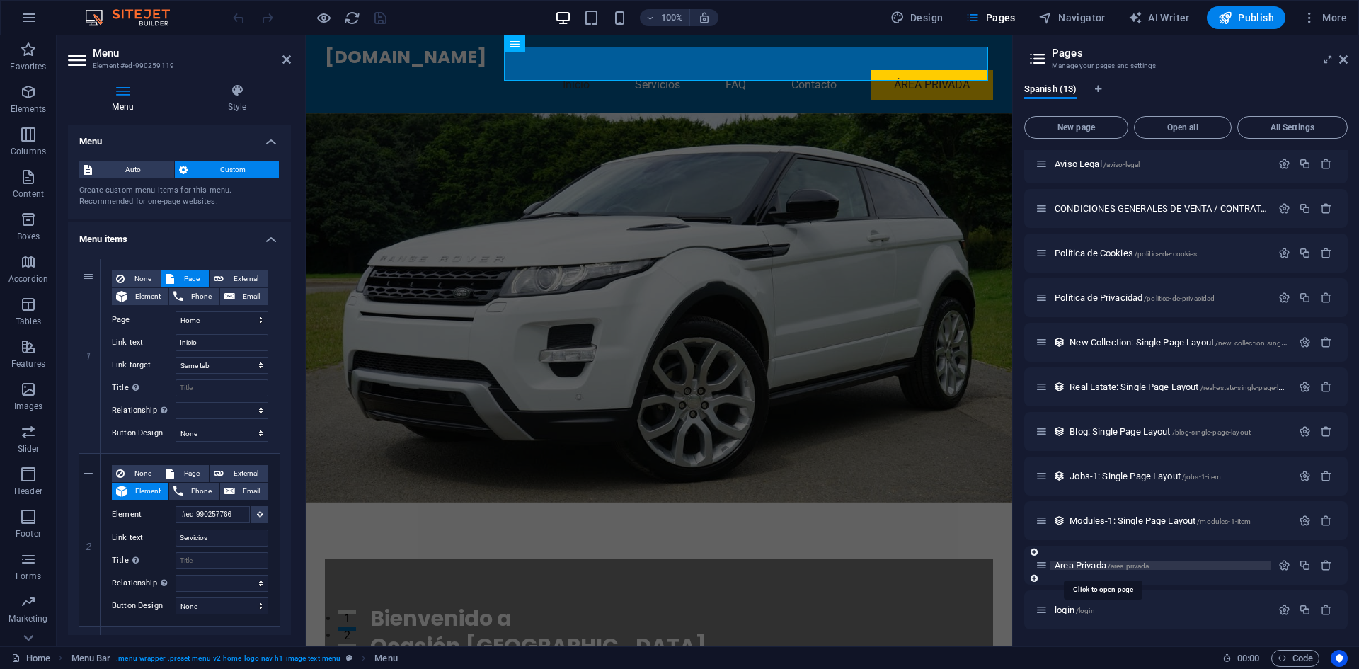
click at [1081, 567] on span "Área Privada /area-privada" at bounding box center [1101, 565] width 94 height 11
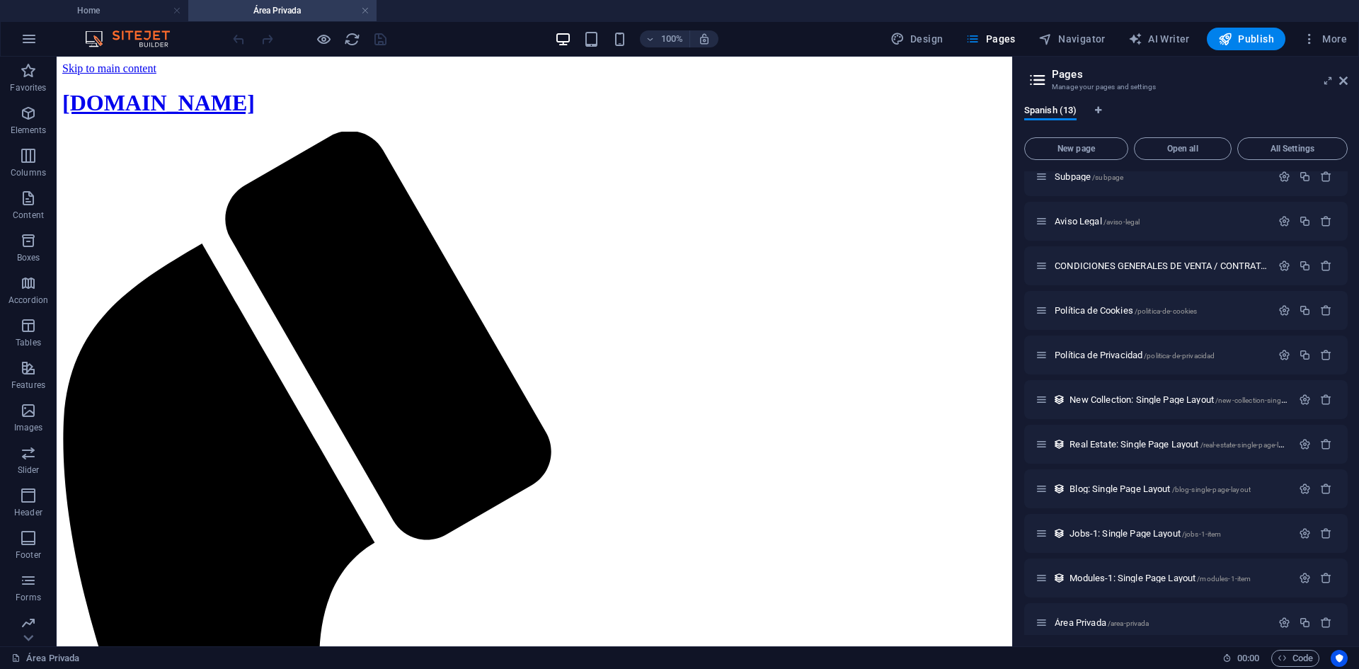
scroll to position [0, 0]
click at [1238, 38] on span "Publish" at bounding box center [1246, 39] width 56 height 14
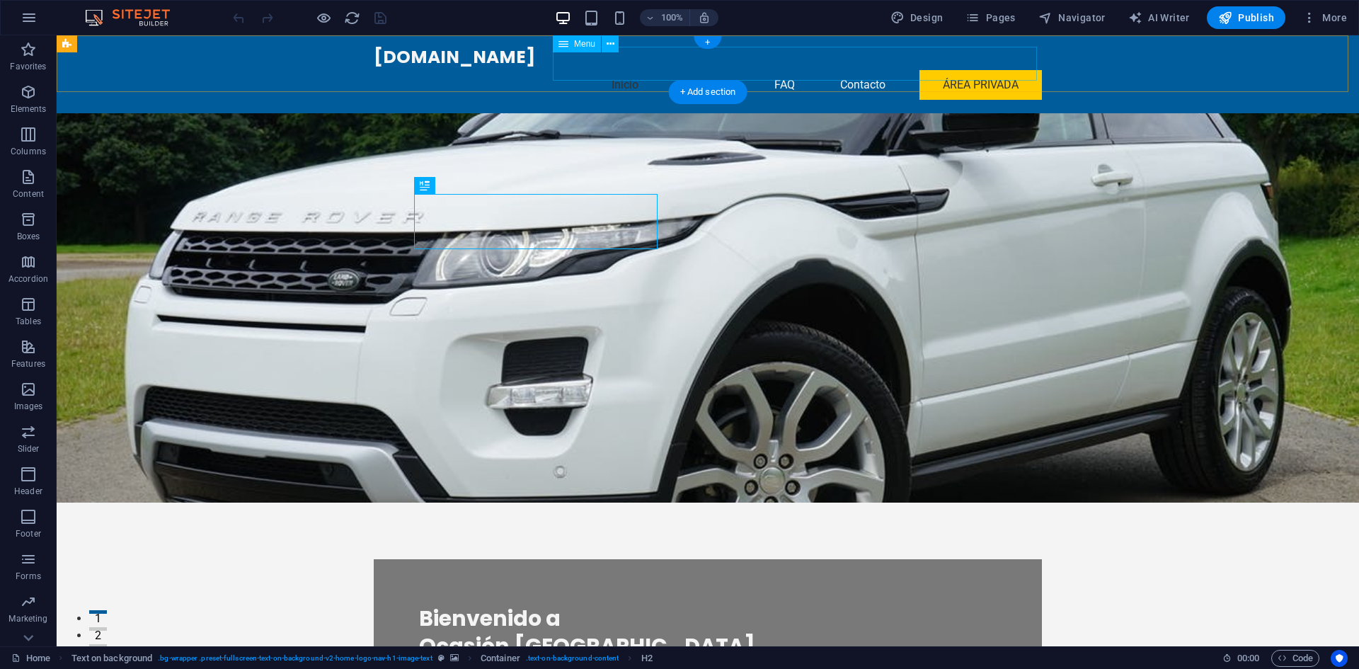
click at [984, 68] on nav "Inicio Servicios FAQ Contacto Área Privada" at bounding box center [708, 85] width 668 height 34
select select
select select "6"
select select
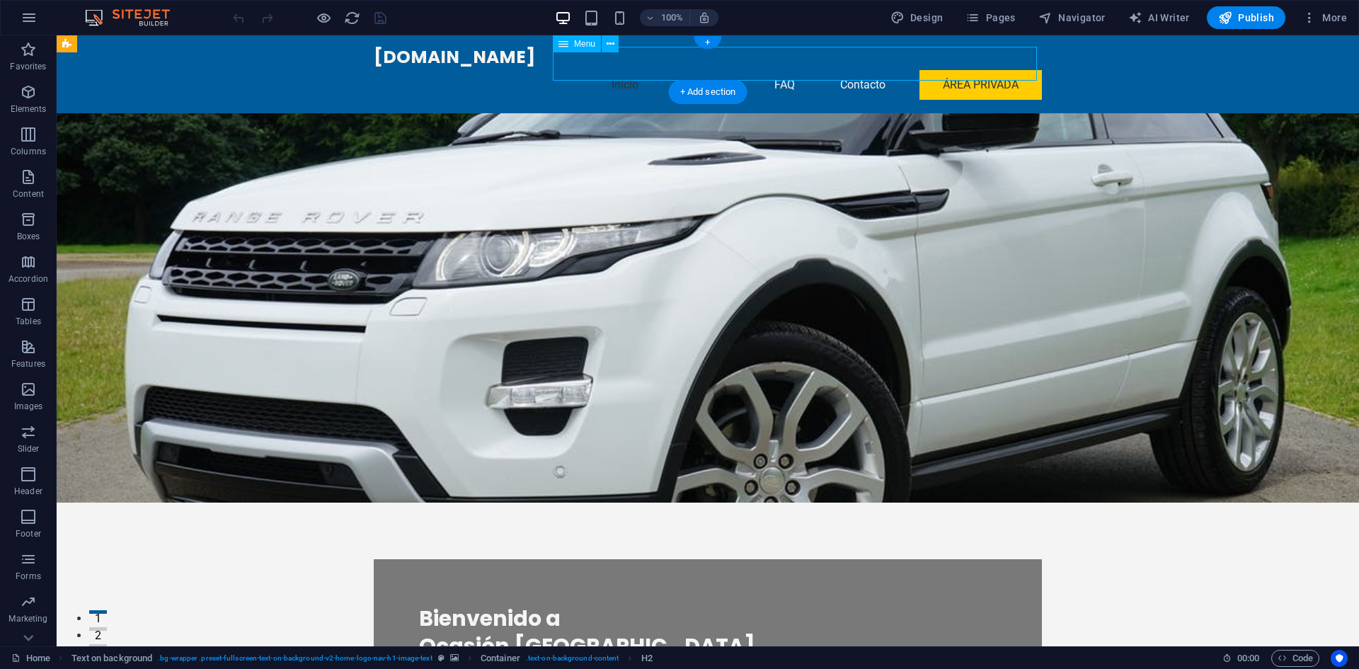
select select "primary"
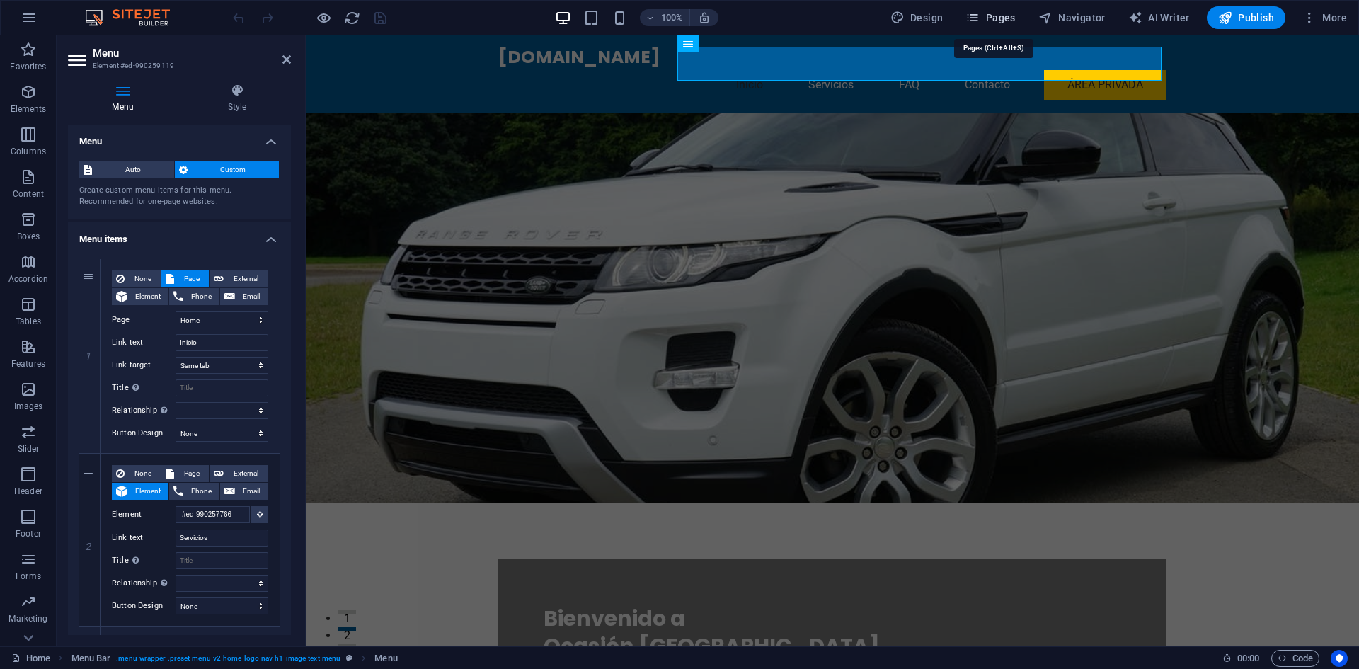
click at [1001, 16] on span "Pages" at bounding box center [990, 18] width 50 height 14
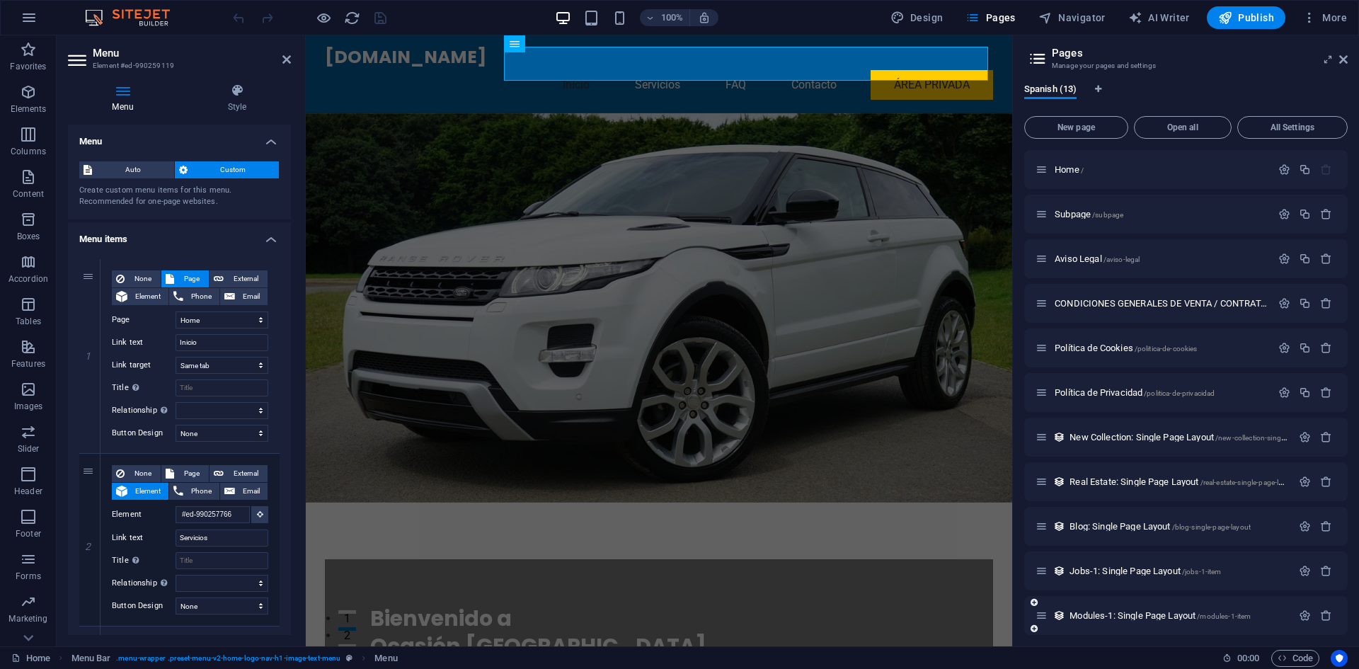
scroll to position [95, 0]
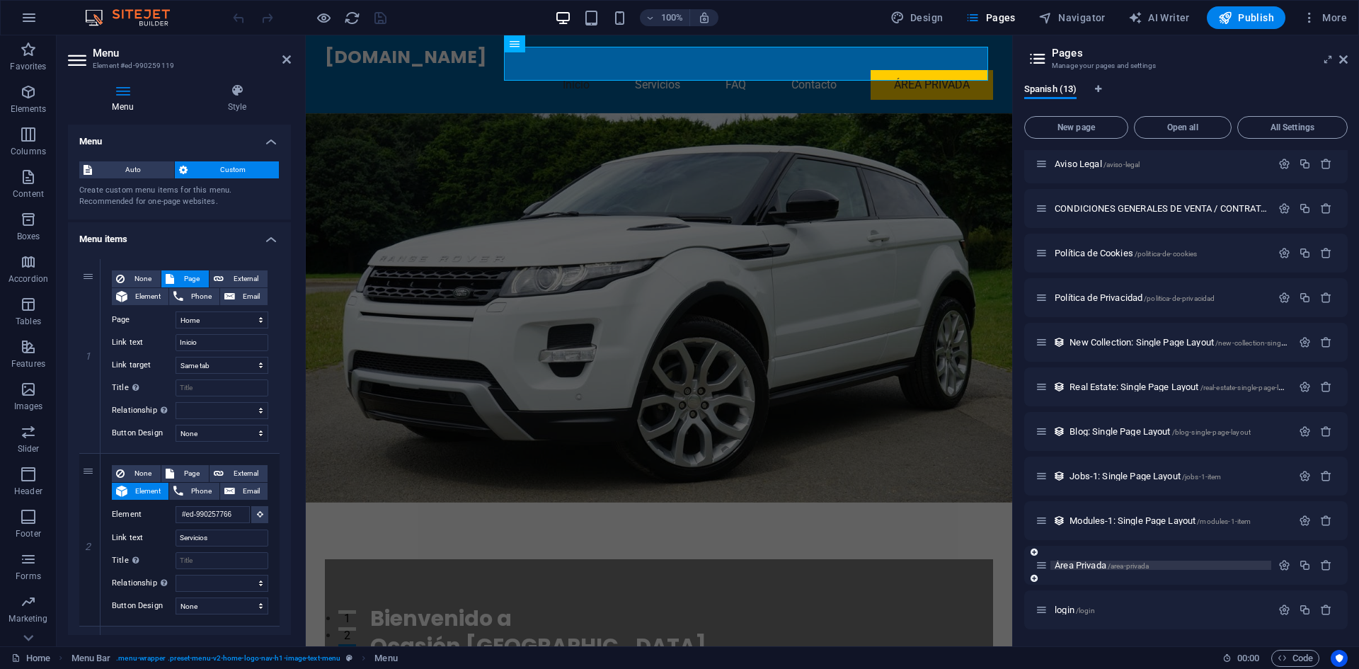
click at [1084, 566] on span "Área Privada /area-privada" at bounding box center [1101, 565] width 94 height 11
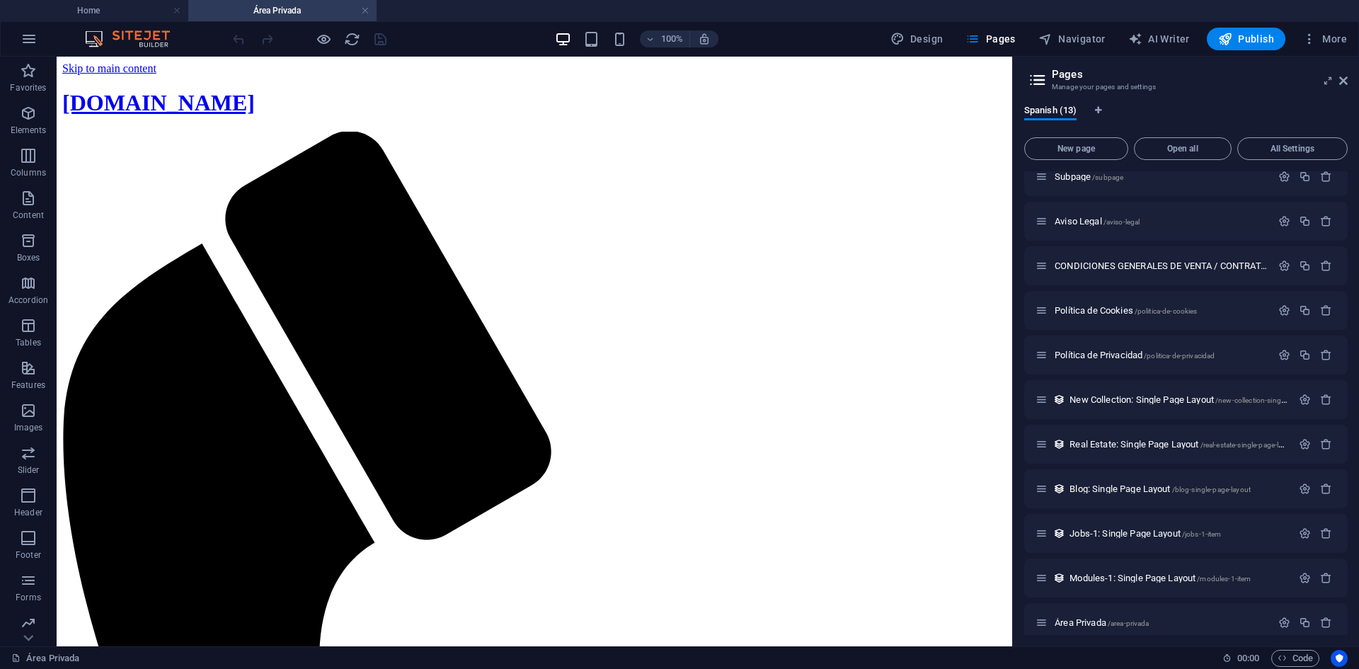
scroll to position [0, 0]
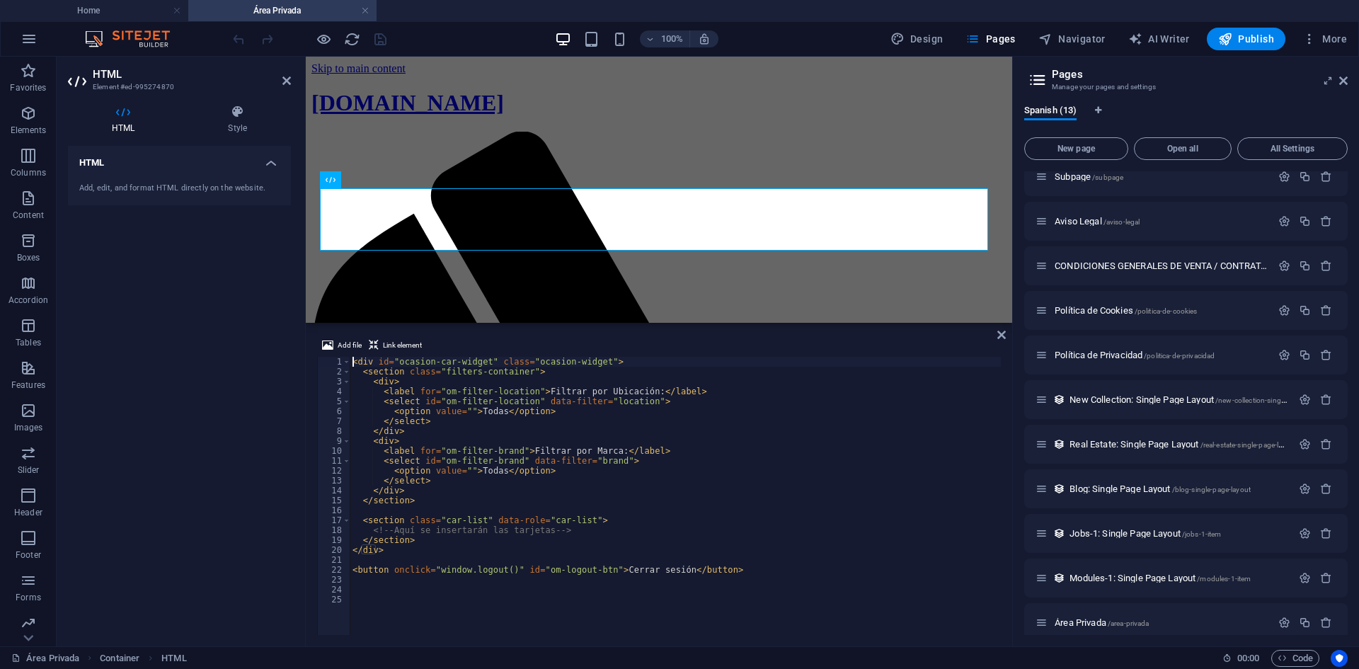
click at [744, 585] on div "< div id = "ocasion-car-widget" class = "ocasion-widget" > < section class = "f…" at bounding box center [675, 506] width 651 height 298
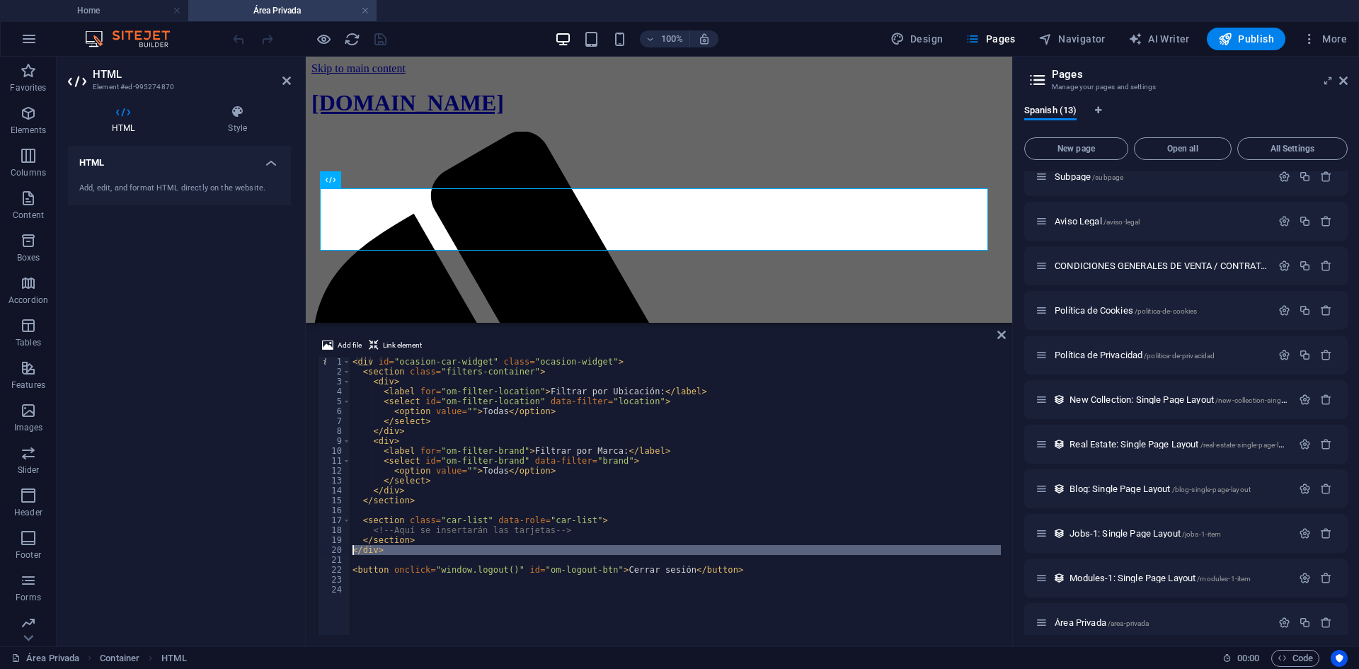
drag, startPoint x: 381, startPoint y: 555, endPoint x: 355, endPoint y: 553, distance: 26.3
click at [355, 553] on div "< div id = "ocasion-car-widget" class = "ocasion-widget" > < section class = "f…" at bounding box center [675, 506] width 651 height 298
type textarea "</div>"
click at [367, 561] on div "< div id = "ocasion-car-widget" class = "ocasion-widget" > < section class = "f…" at bounding box center [675, 496] width 651 height 278
type textarea "<button onclick="window.logout()" id="om-logout-btn">Cerrar sesión</button>"
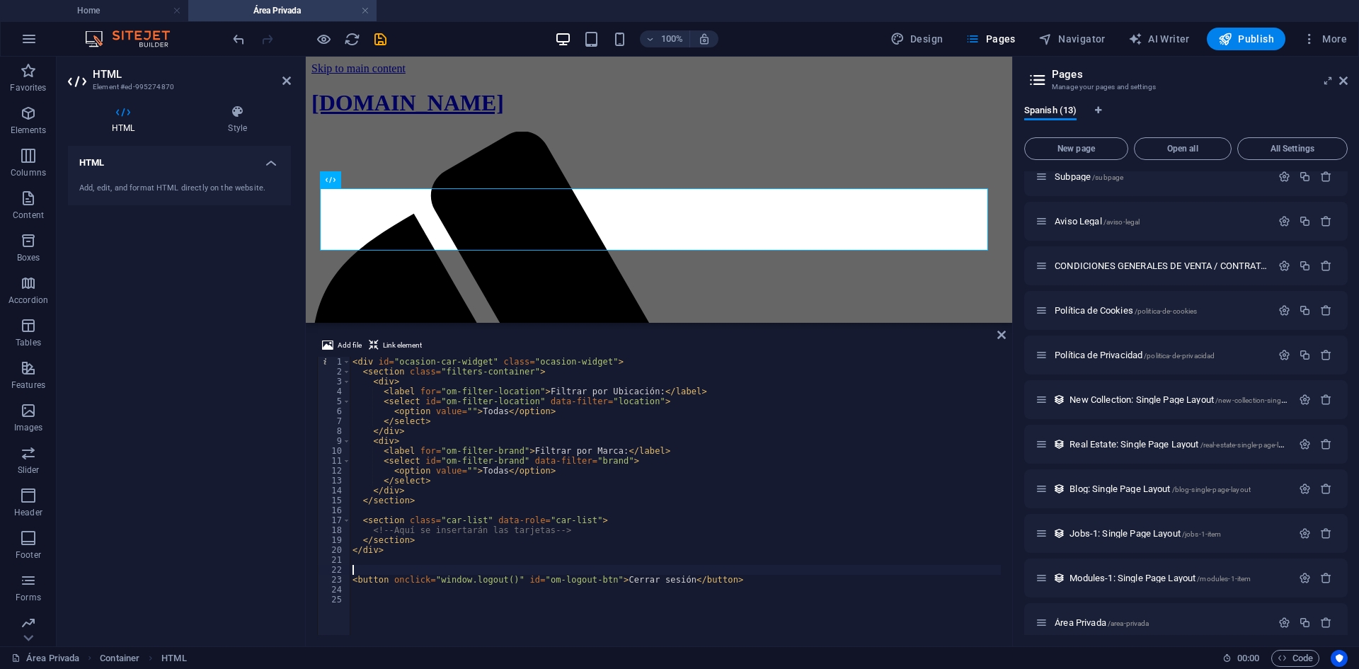
paste textarea "<button onclick="window.logout()" id="om-logout-btn">Cerrar sesión</button>"
type textarea "<button onclick="window.logout()" id="om-logout-btn">Cerrar sesión</button>"
paste textarea "</div>"
type textarea "<button onclick="window.logout()" id="om-logout-btn">Cerrar sesión</button>"
type textarea "<div>"
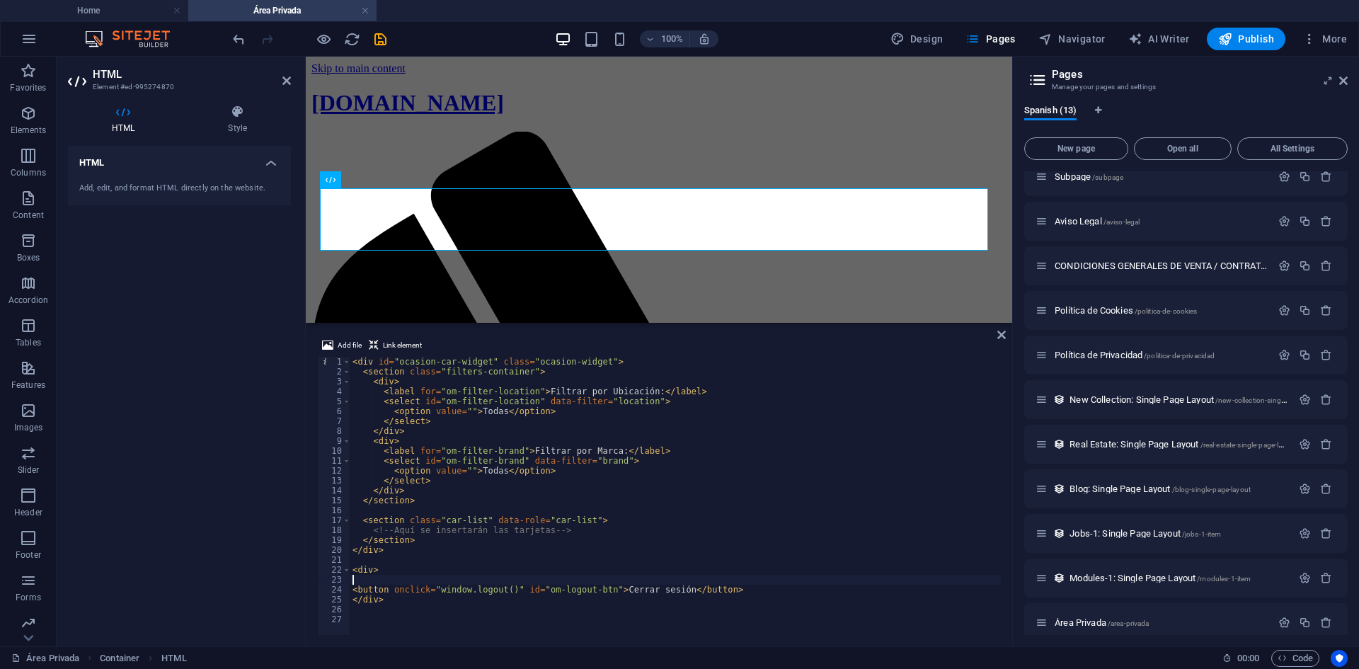
type textarea "<button onclick="window.logout()" id="om-logout-btn">Cerrar sesión</button>"
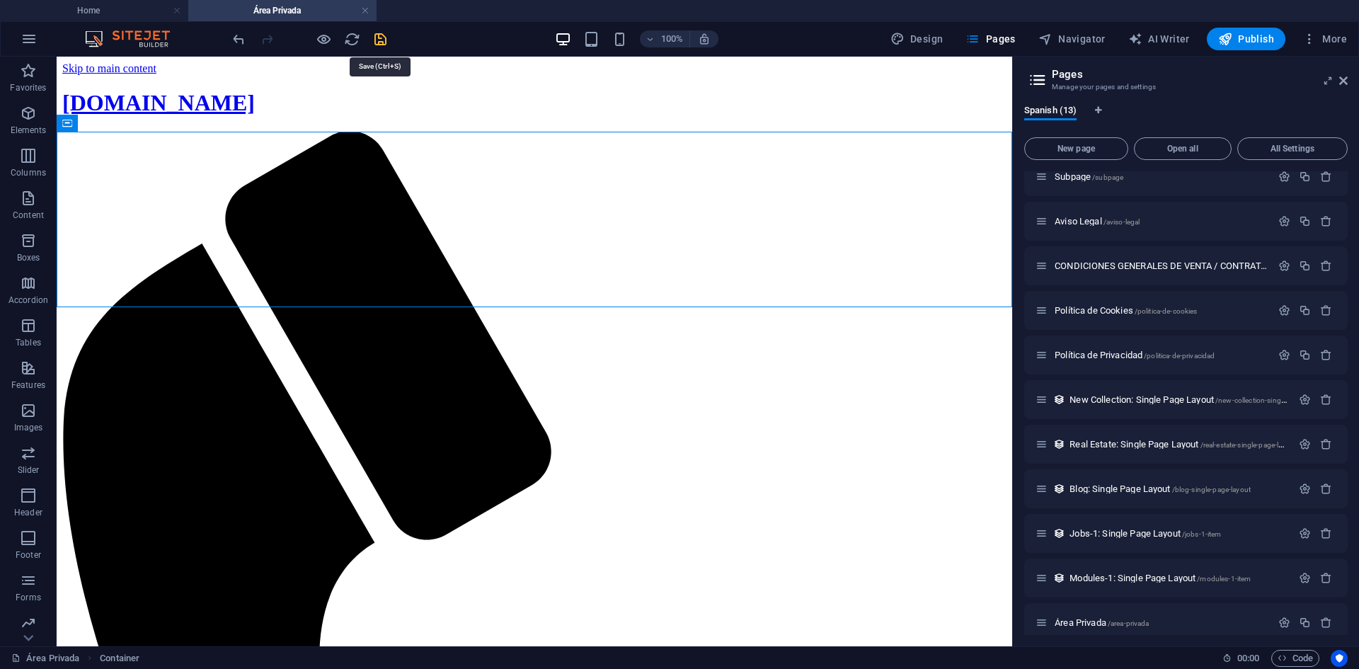
click at [382, 38] on icon "save" at bounding box center [380, 39] width 16 height 16
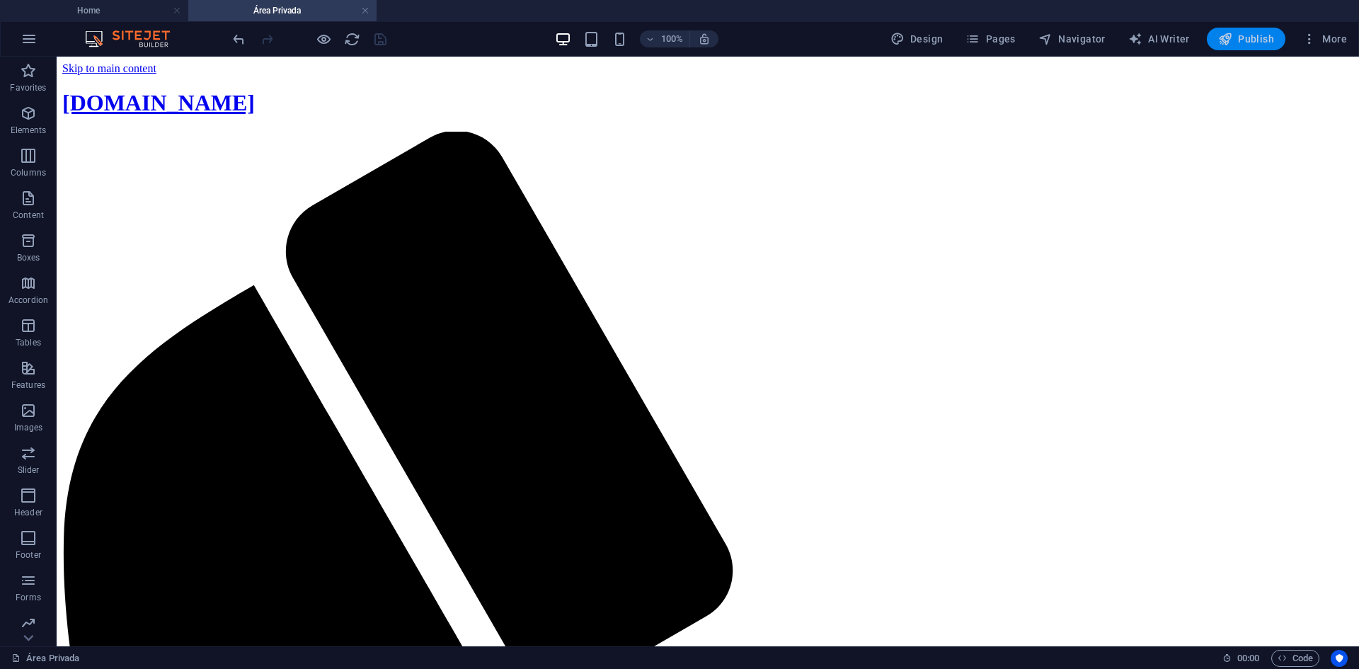
click at [1238, 37] on span "Publish" at bounding box center [1246, 39] width 56 height 14
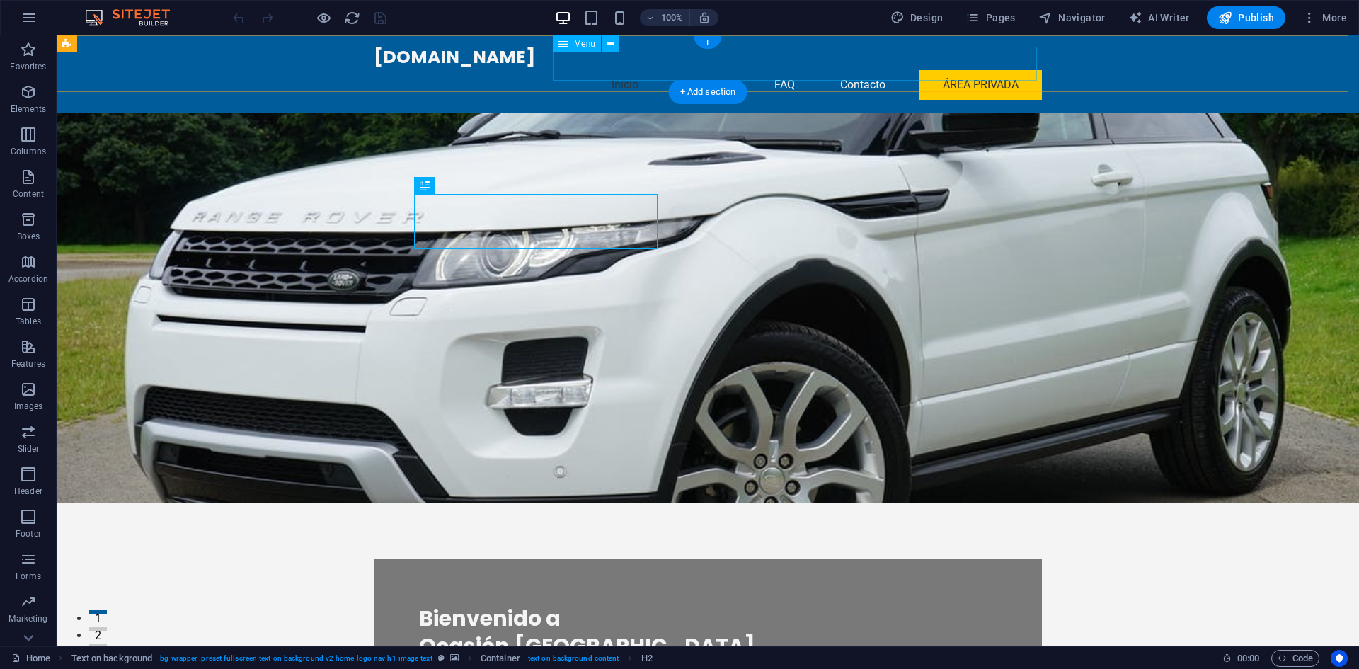
click at [962, 68] on nav "Inicio Servicios FAQ Contacto Área Privada" at bounding box center [708, 85] width 668 height 34
select select
select select "6"
select select
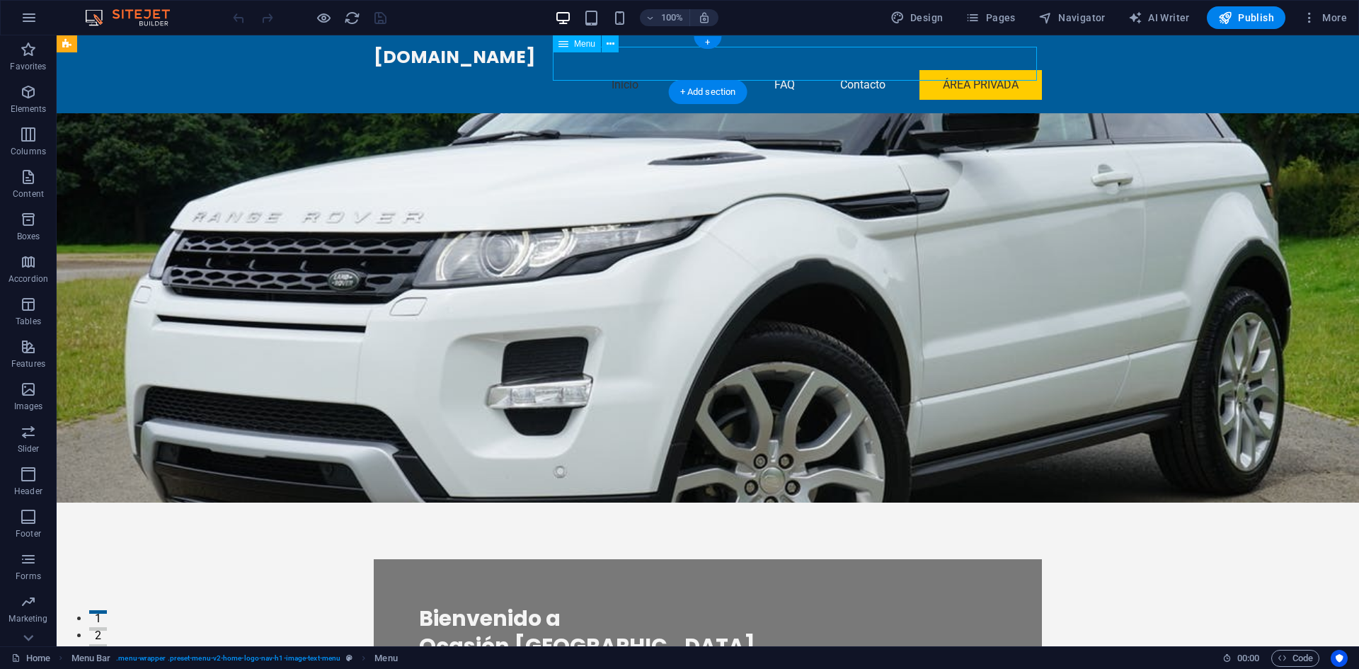
select select "primary"
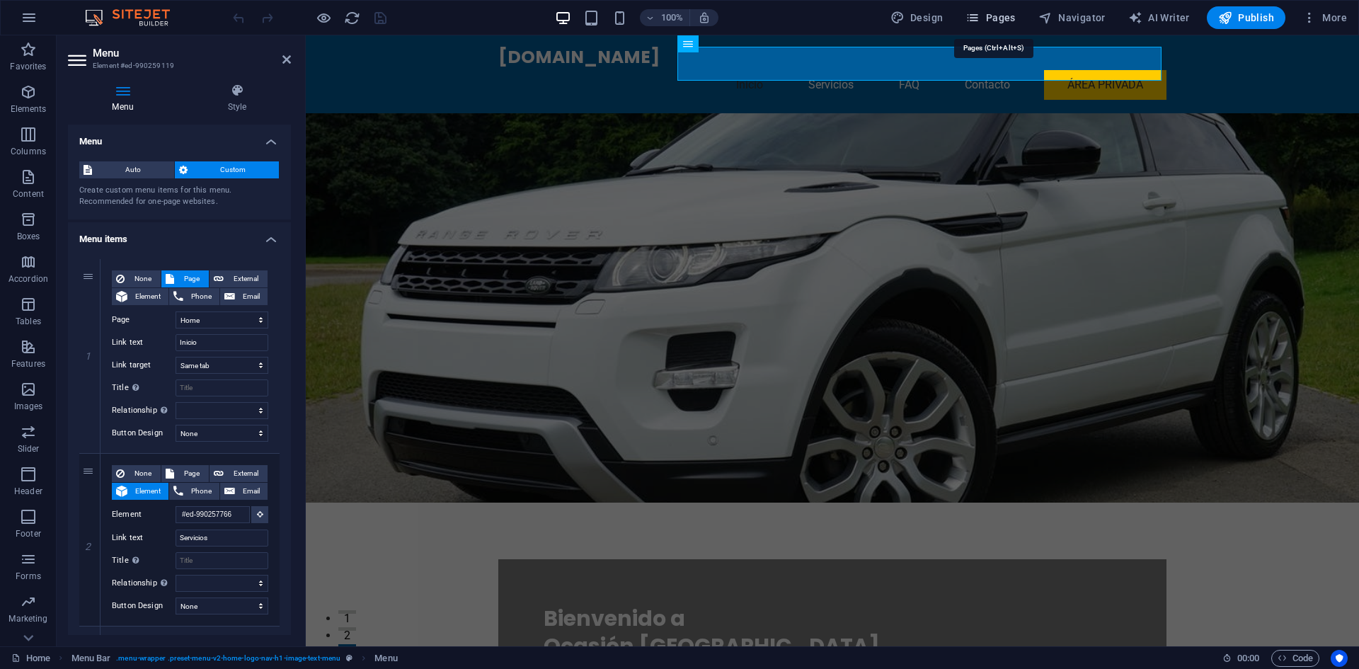
click at [1005, 12] on span "Pages" at bounding box center [990, 18] width 50 height 14
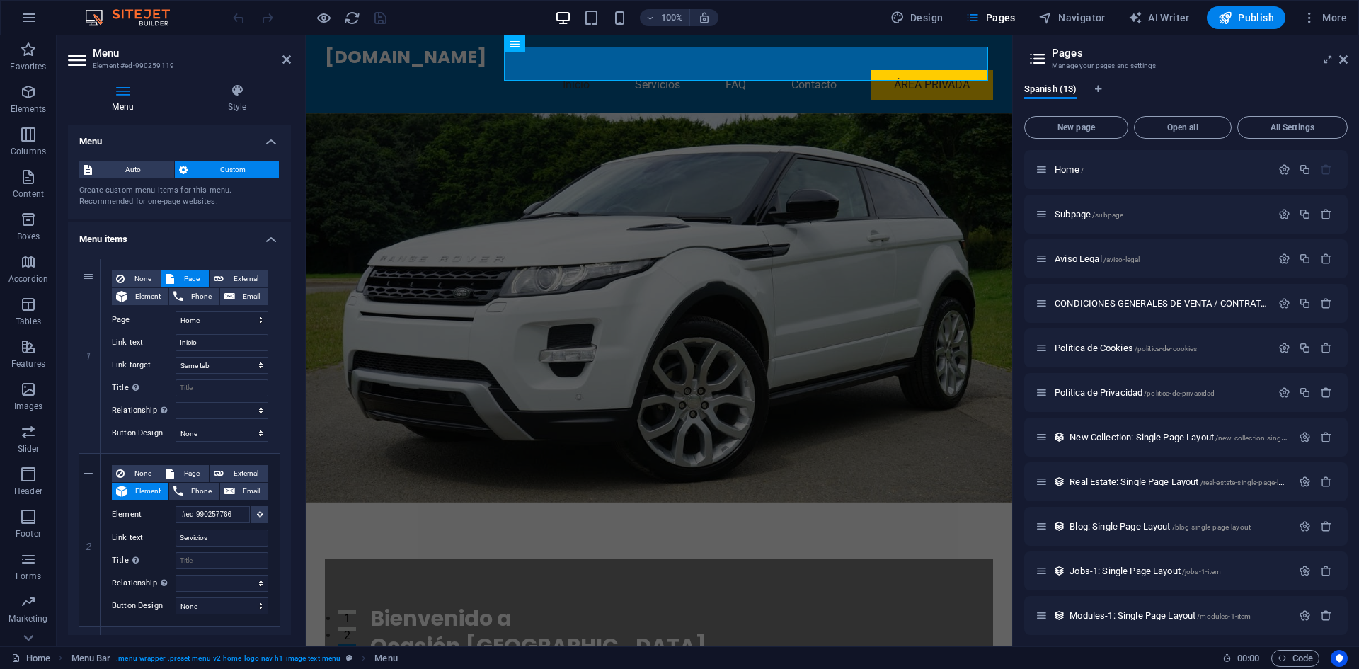
scroll to position [95, 0]
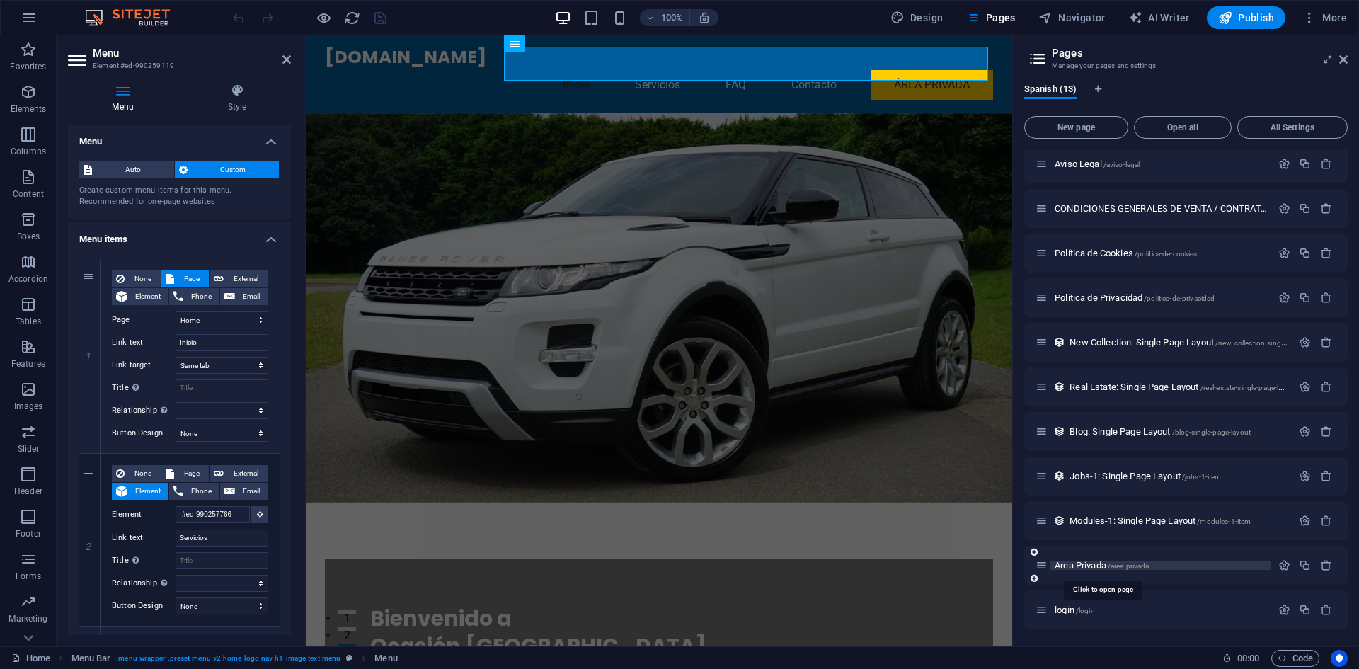
click at [1088, 565] on span "Área Privada /area-privada" at bounding box center [1101, 565] width 94 height 11
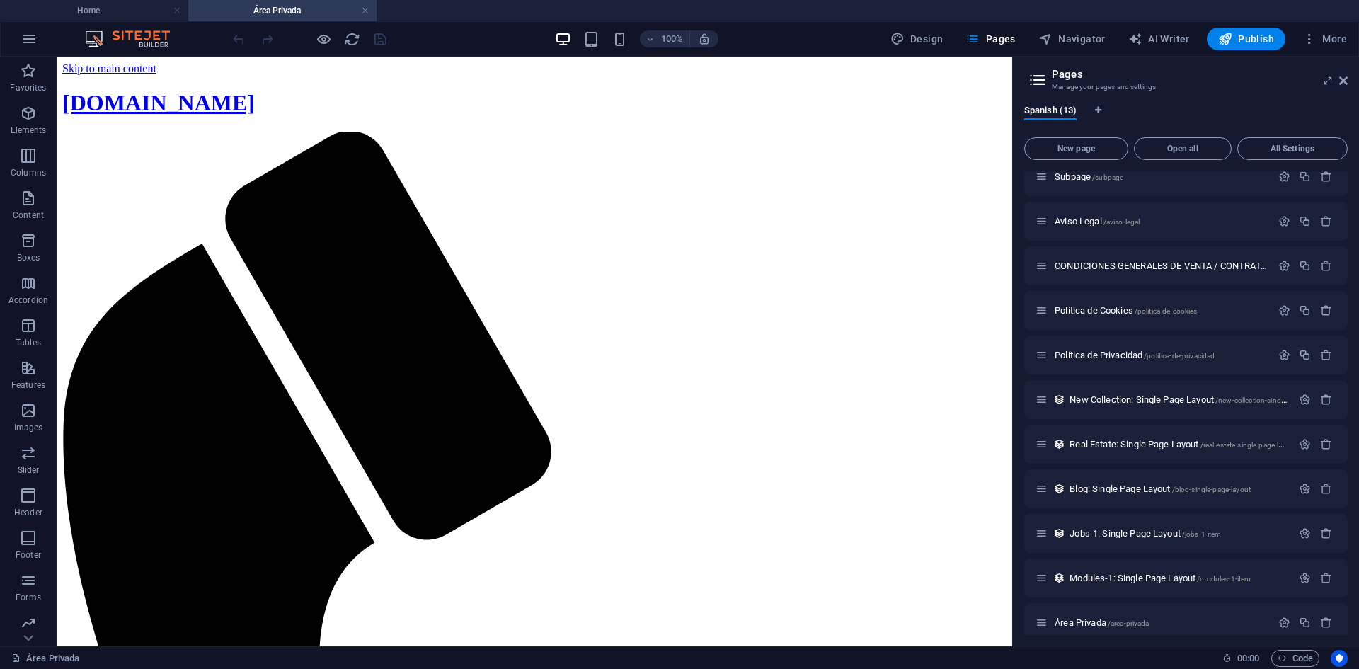
scroll to position [116, 0]
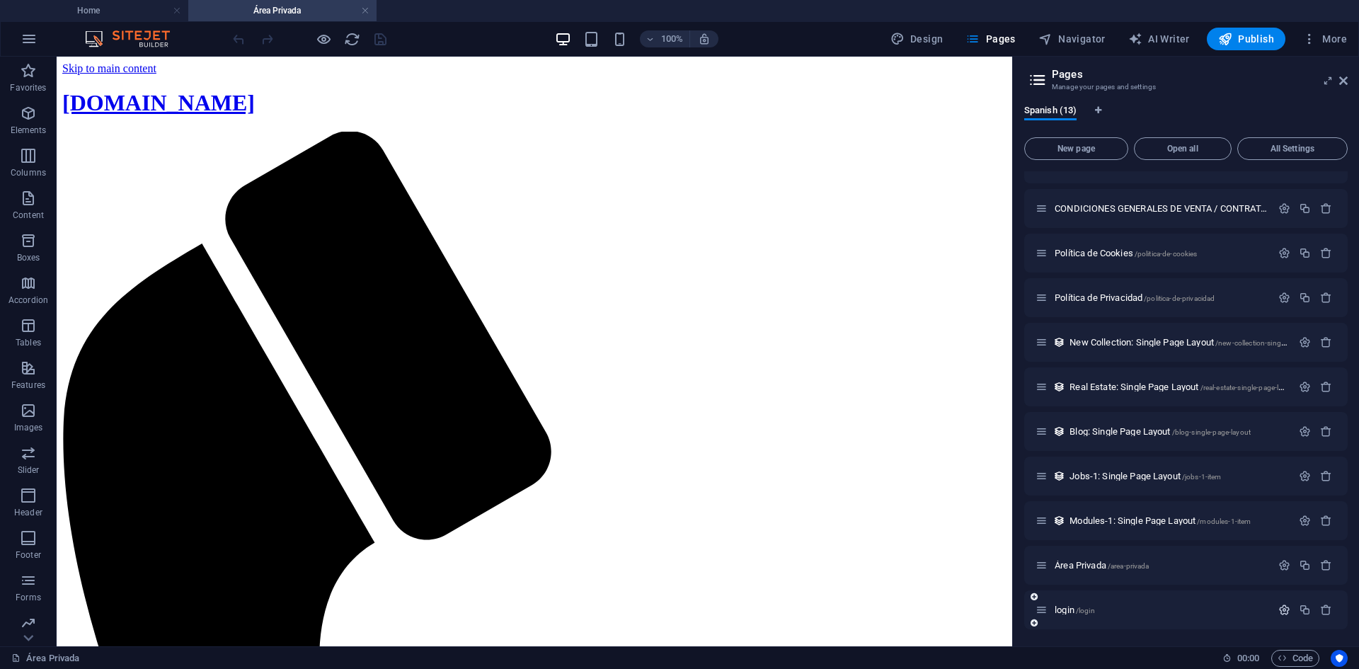
click at [1282, 609] on icon "button" at bounding box center [1284, 610] width 12 height 12
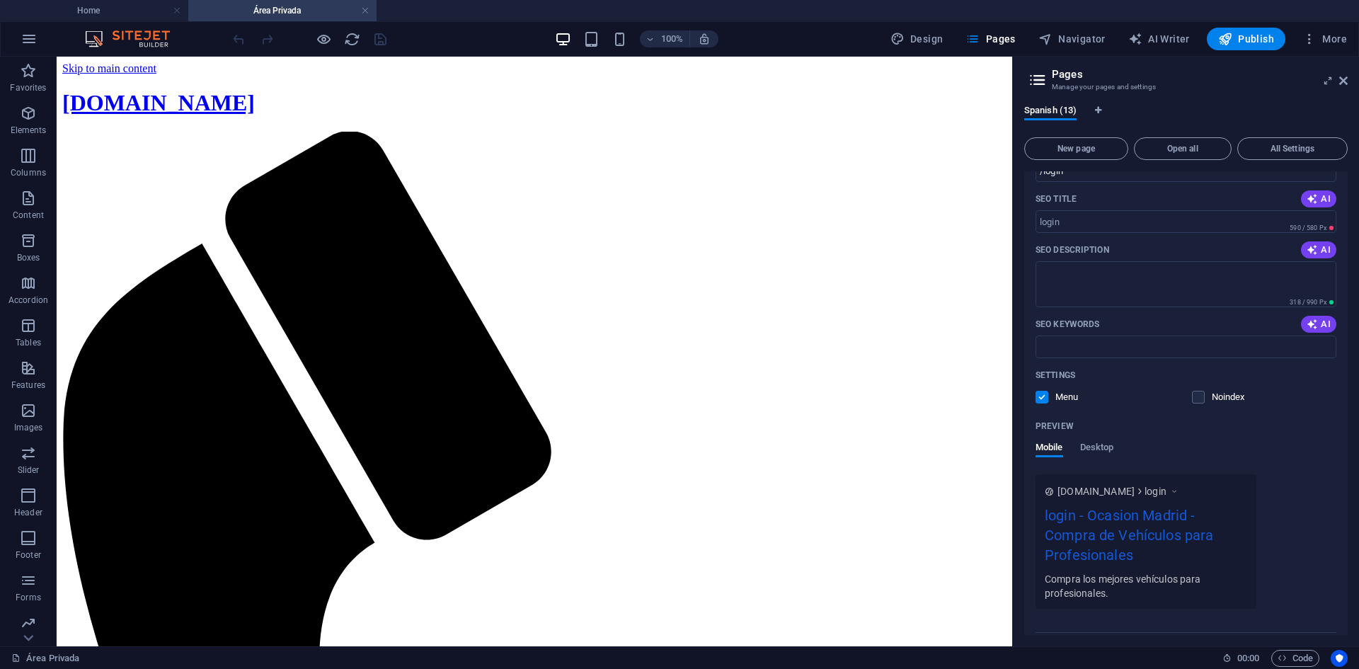
scroll to position [697, 0]
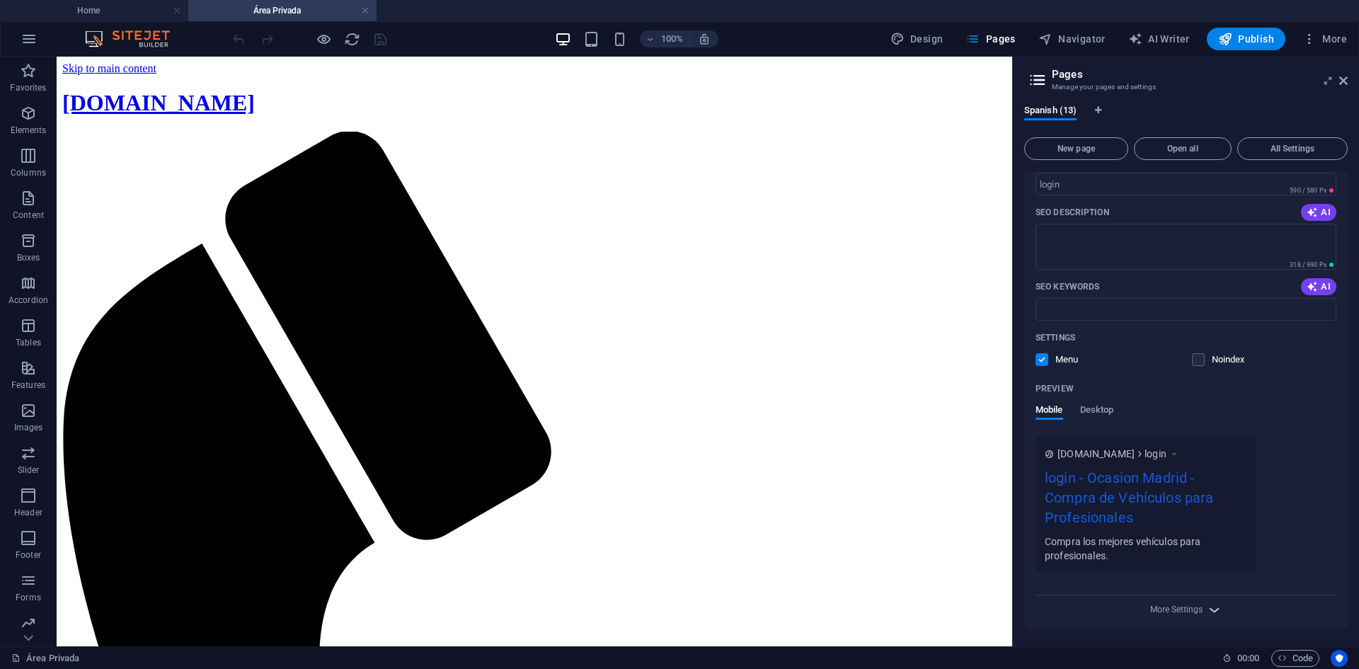
click at [1206, 606] on icon "button" at bounding box center [1214, 609] width 16 height 16
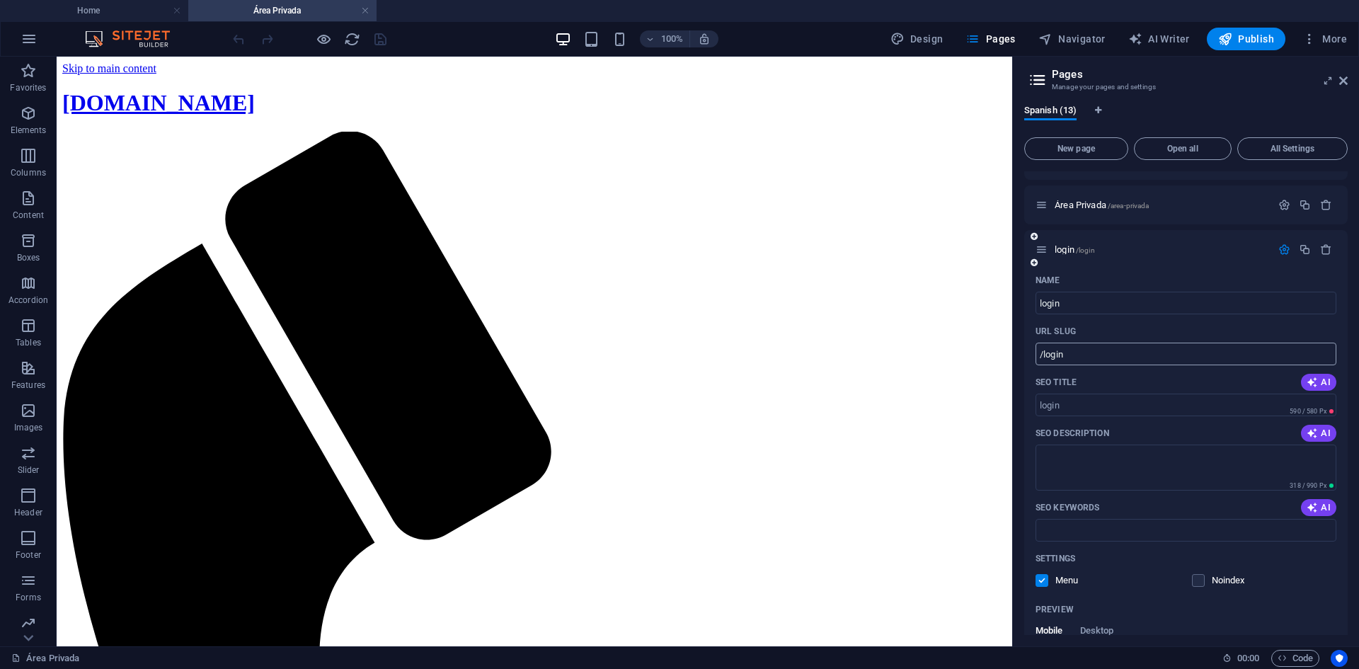
scroll to position [405, 0]
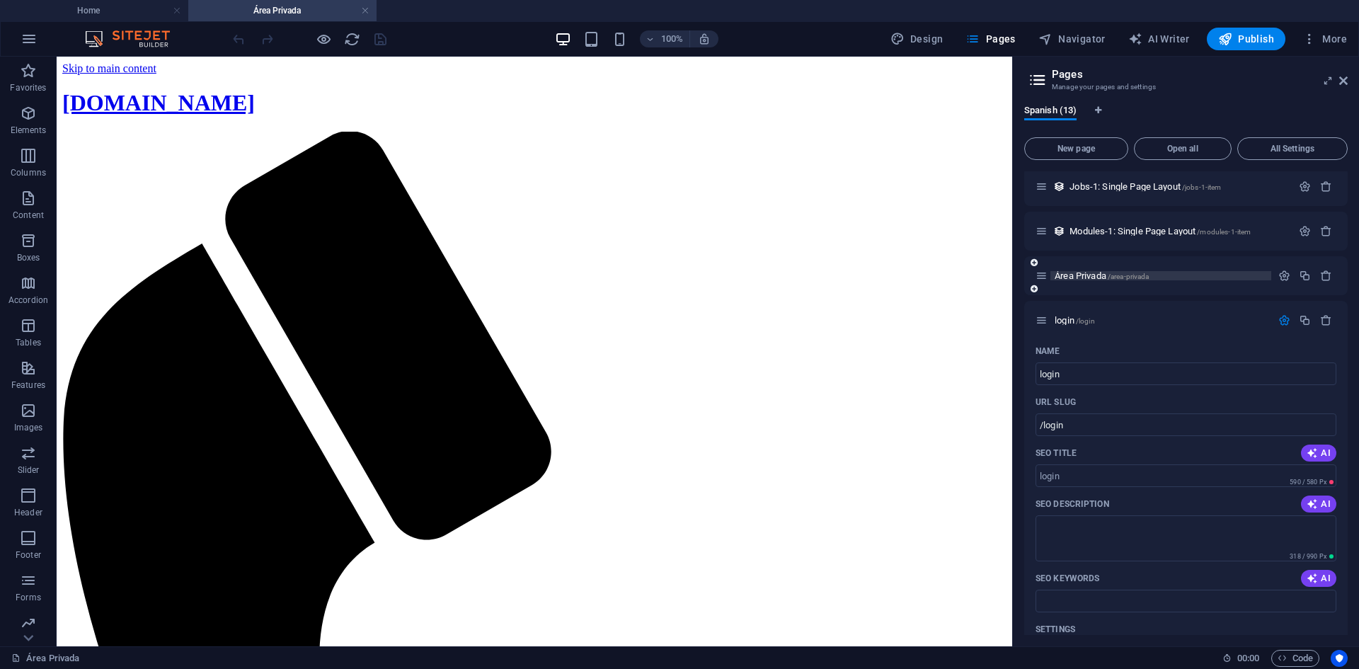
click at [1085, 274] on span "Área Privada /area-privada" at bounding box center [1101, 275] width 94 height 11
click at [1284, 272] on icon "button" at bounding box center [1284, 276] width 12 height 12
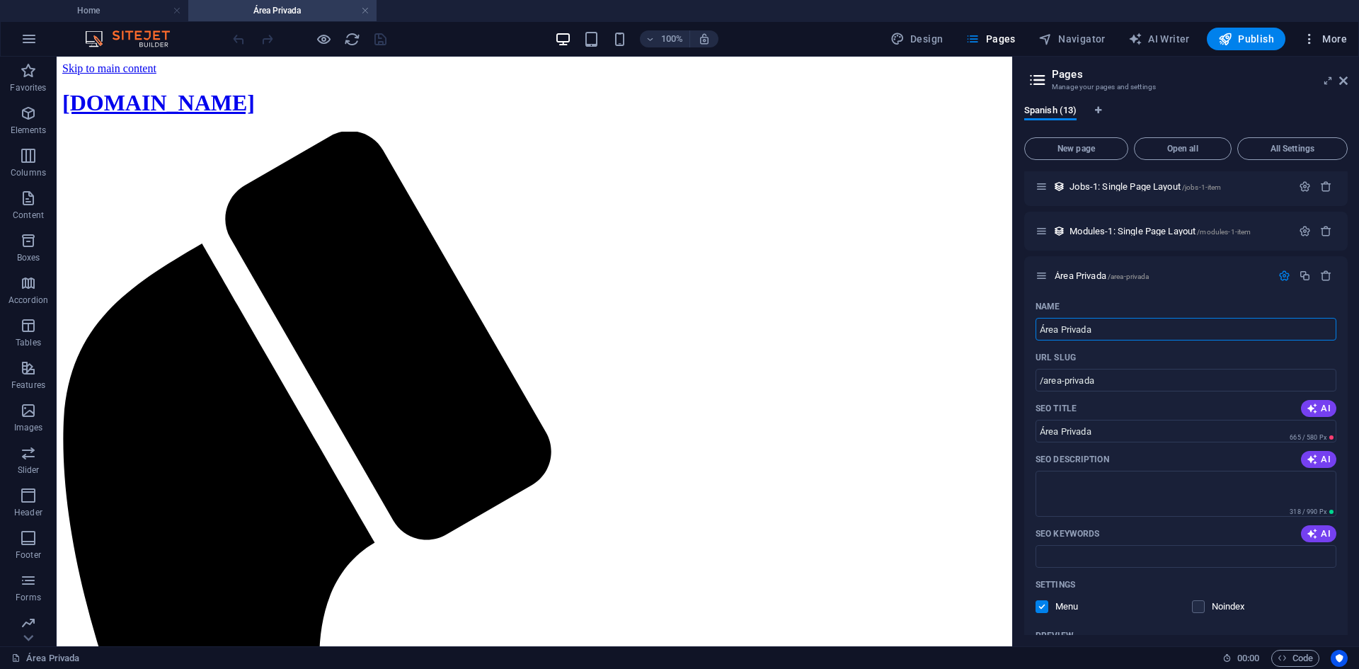
click at [1308, 40] on icon "button" at bounding box center [1309, 39] width 14 height 14
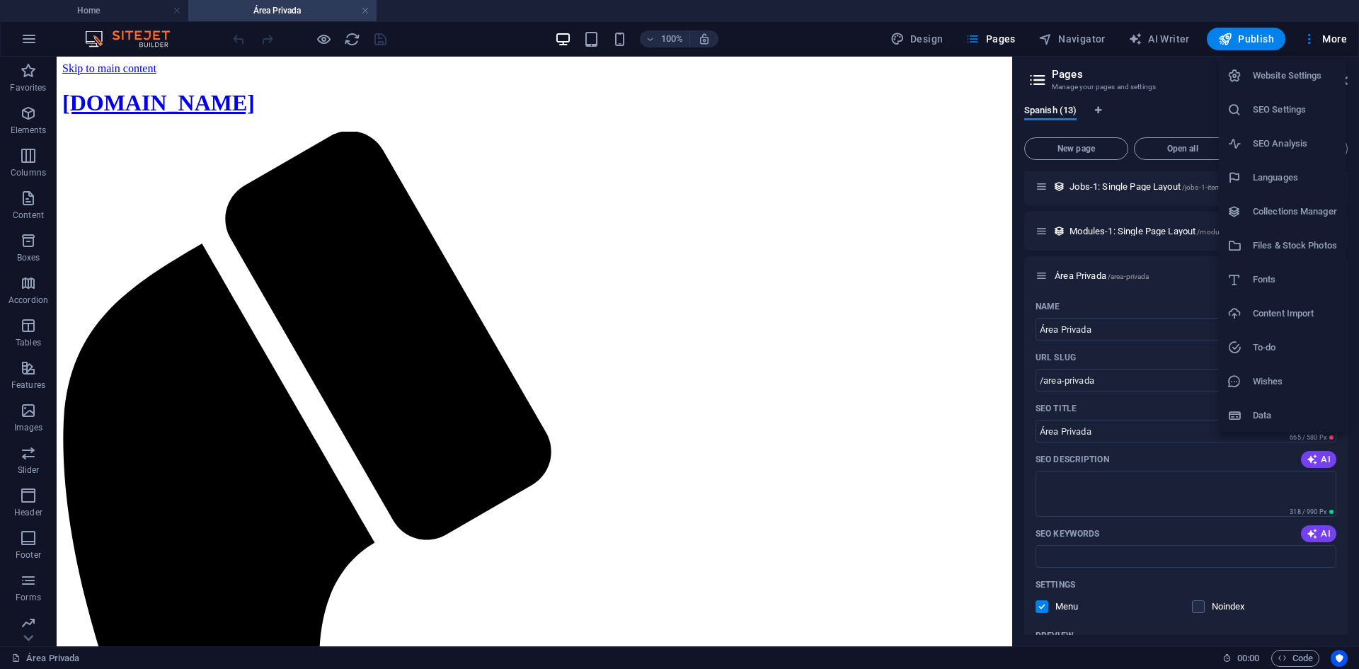
click at [1282, 336] on li "To-do" at bounding box center [1282, 347] width 127 height 34
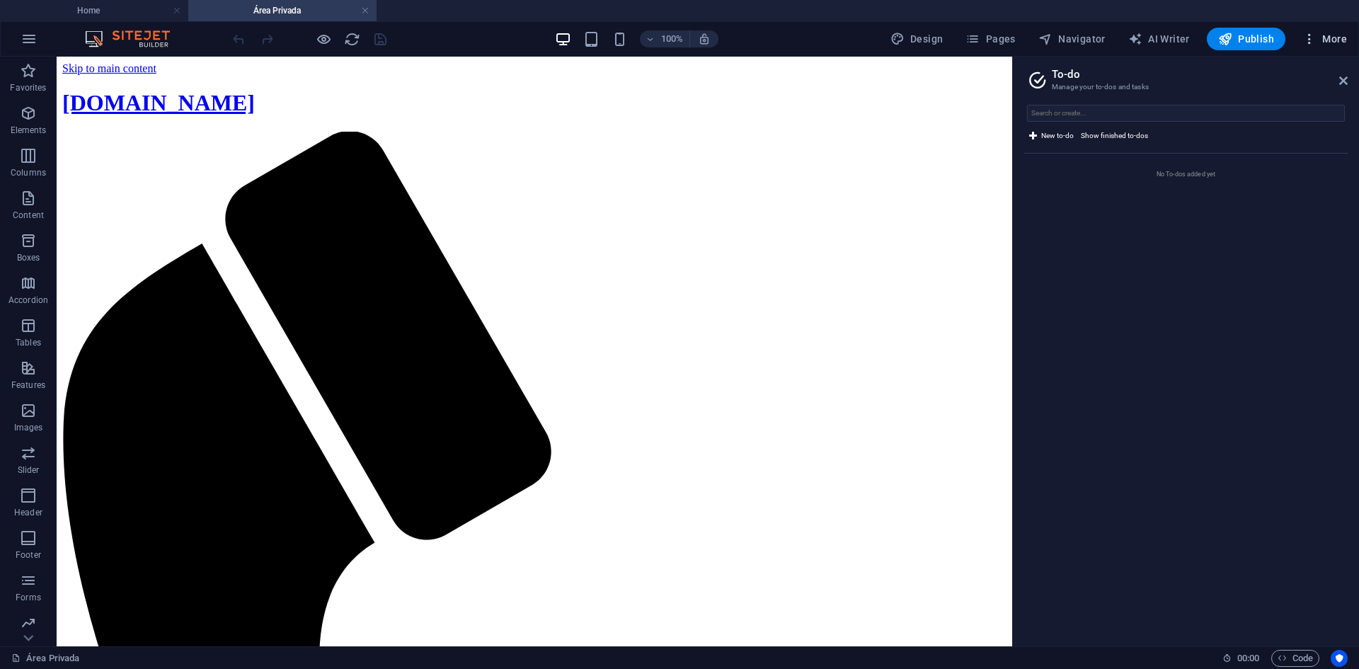
click at [1317, 40] on span "More" at bounding box center [1324, 39] width 45 height 14
click at [1267, 382] on h6 "Wishes" at bounding box center [1294, 381] width 84 height 17
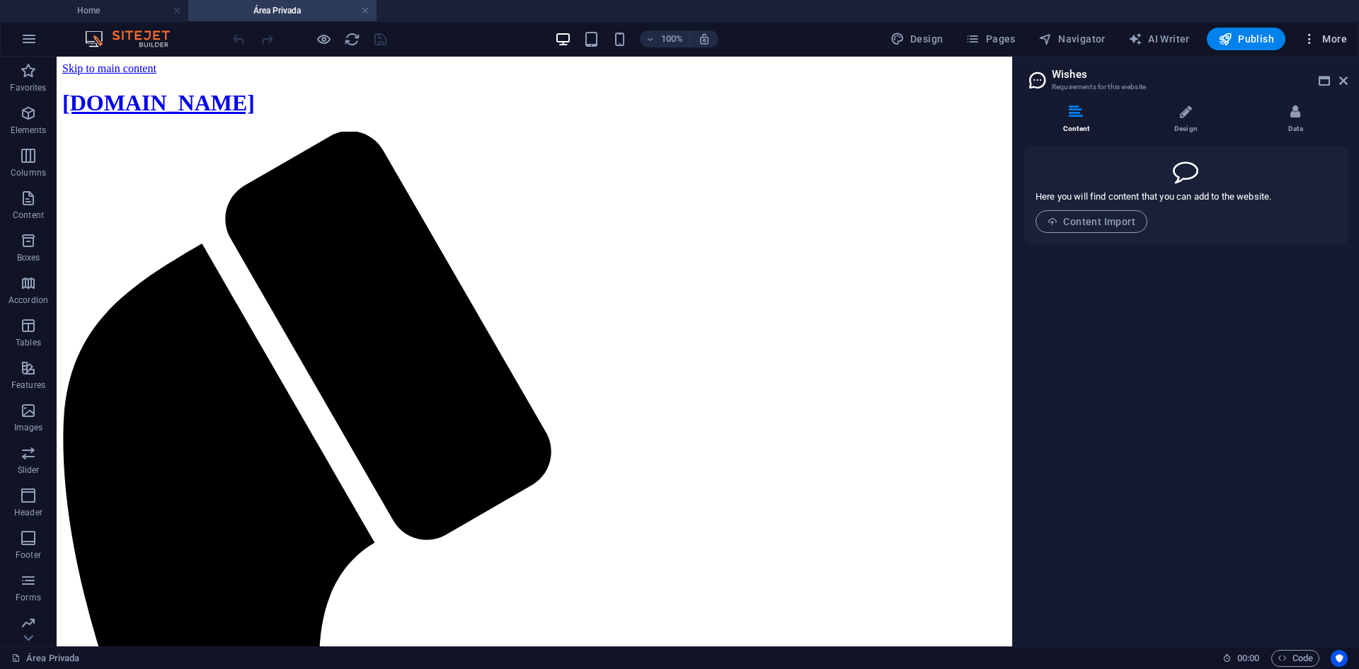
click at [1320, 33] on span "More" at bounding box center [1324, 39] width 45 height 14
click at [931, 38] on div at bounding box center [679, 334] width 1359 height 669
click at [918, 39] on span "Design" at bounding box center [916, 39] width 53 height 14
select select "700"
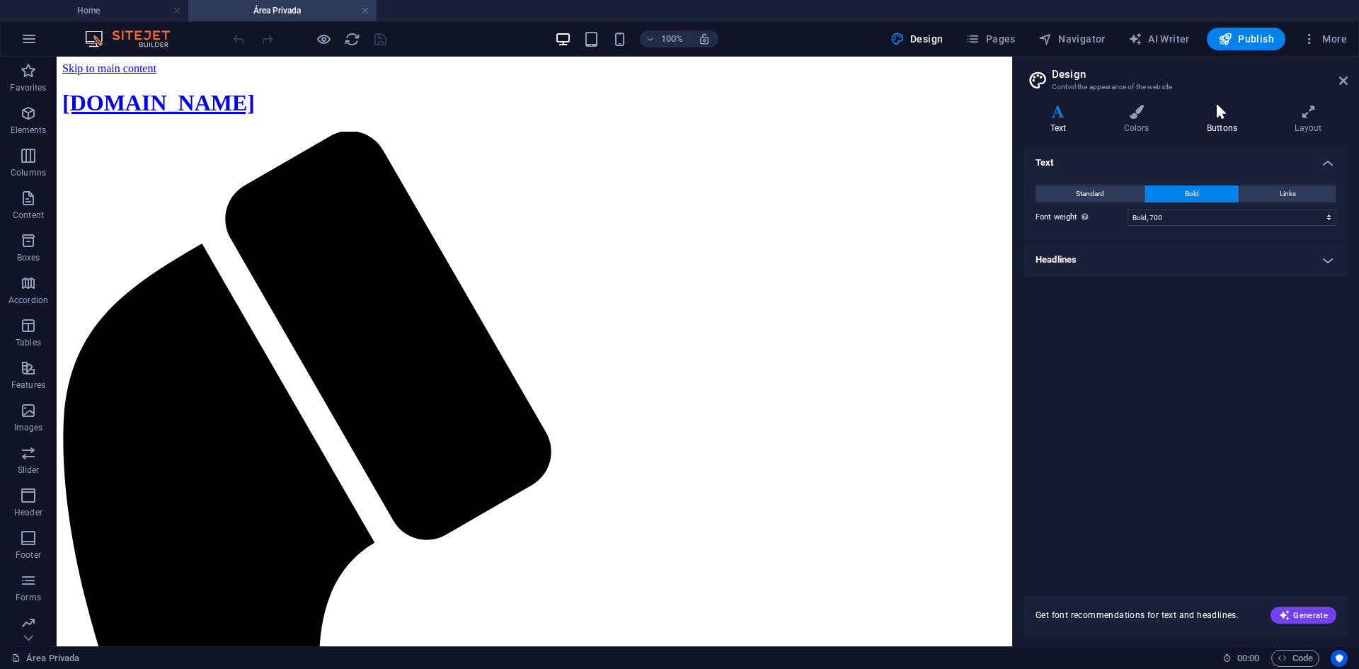
click at [1223, 116] on icon at bounding box center [1221, 112] width 82 height 14
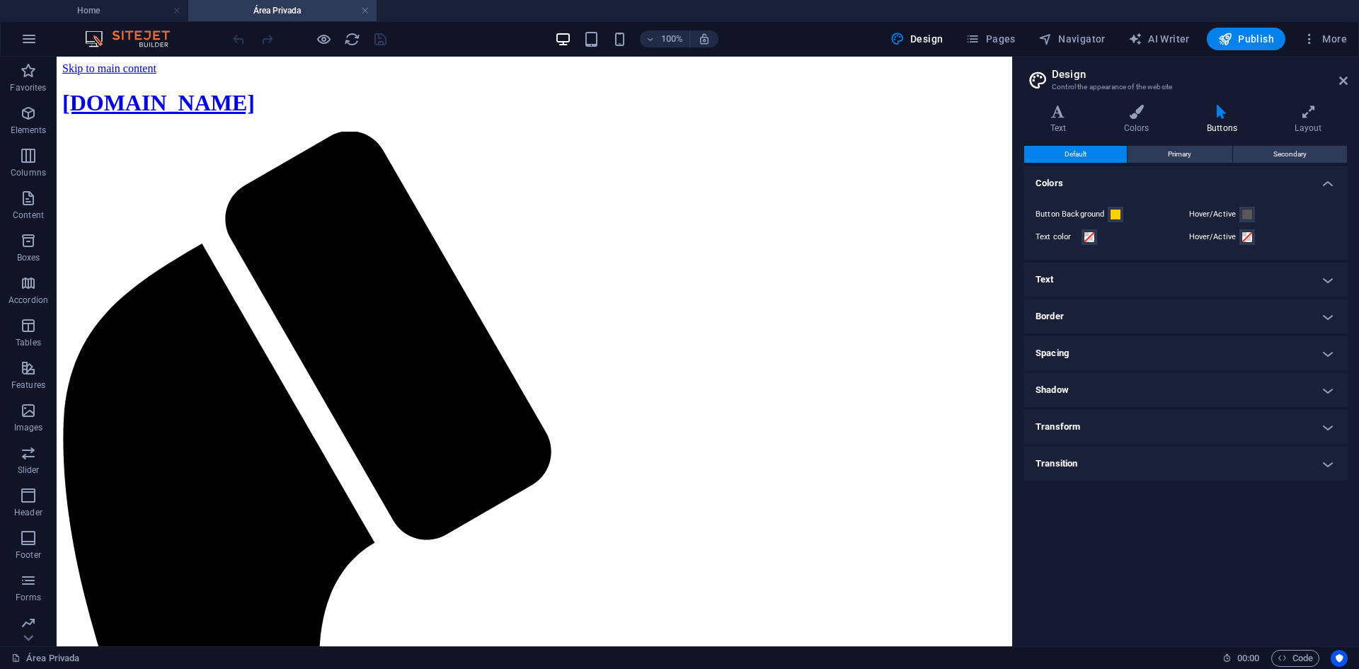
click at [1128, 282] on h4 "Text" at bounding box center [1185, 280] width 323 height 34
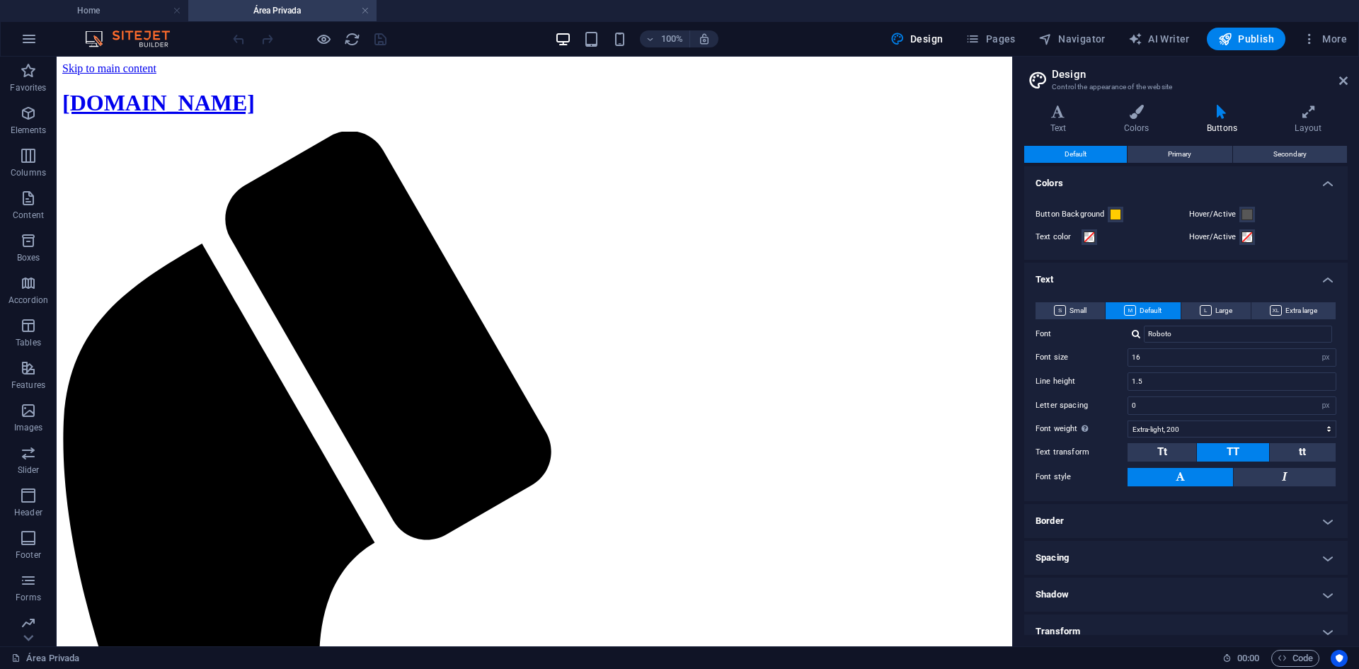
click at [1128, 282] on h4 "Text" at bounding box center [1185, 275] width 323 height 25
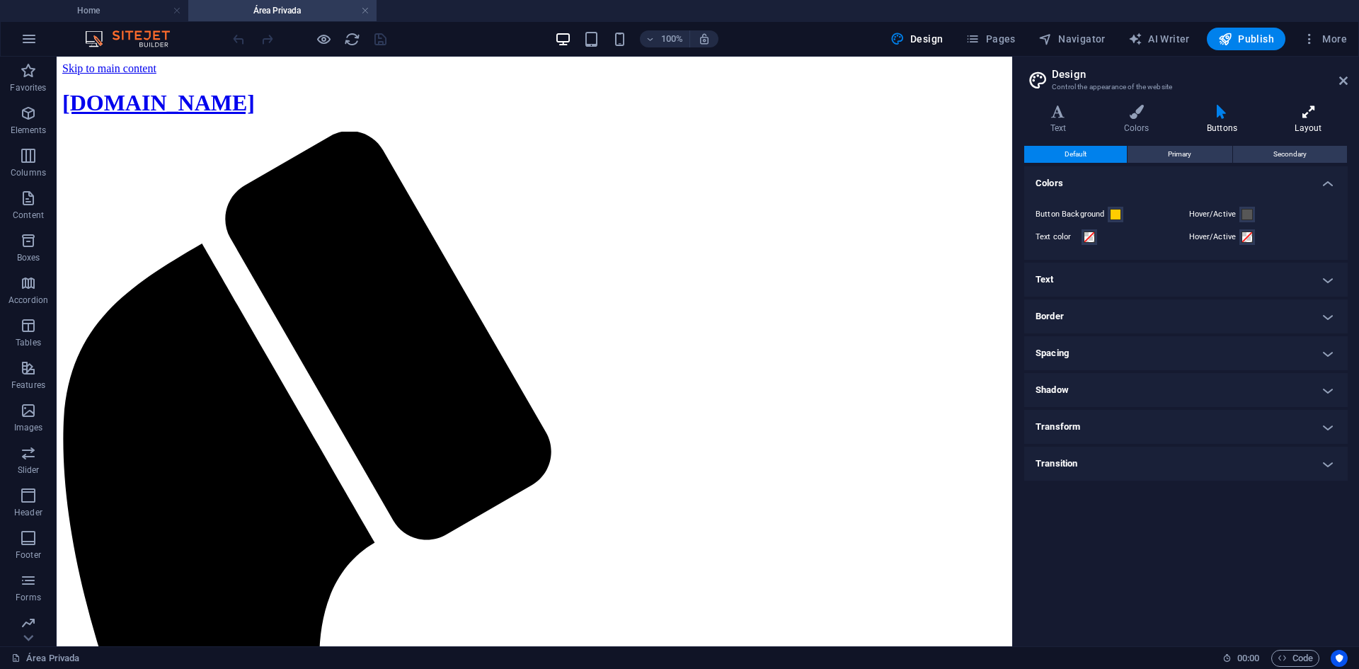
click at [1307, 122] on h4 "Layout" at bounding box center [1308, 120] width 79 height 30
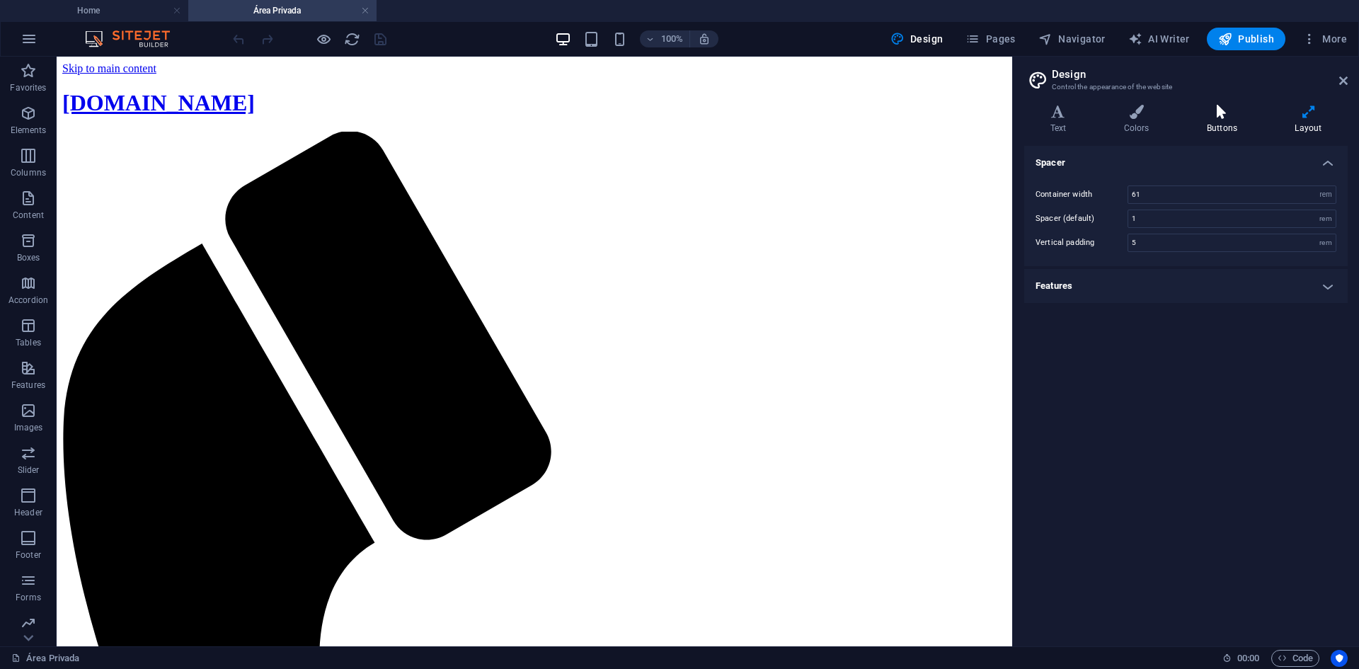
click at [1236, 115] on icon at bounding box center [1221, 112] width 82 height 14
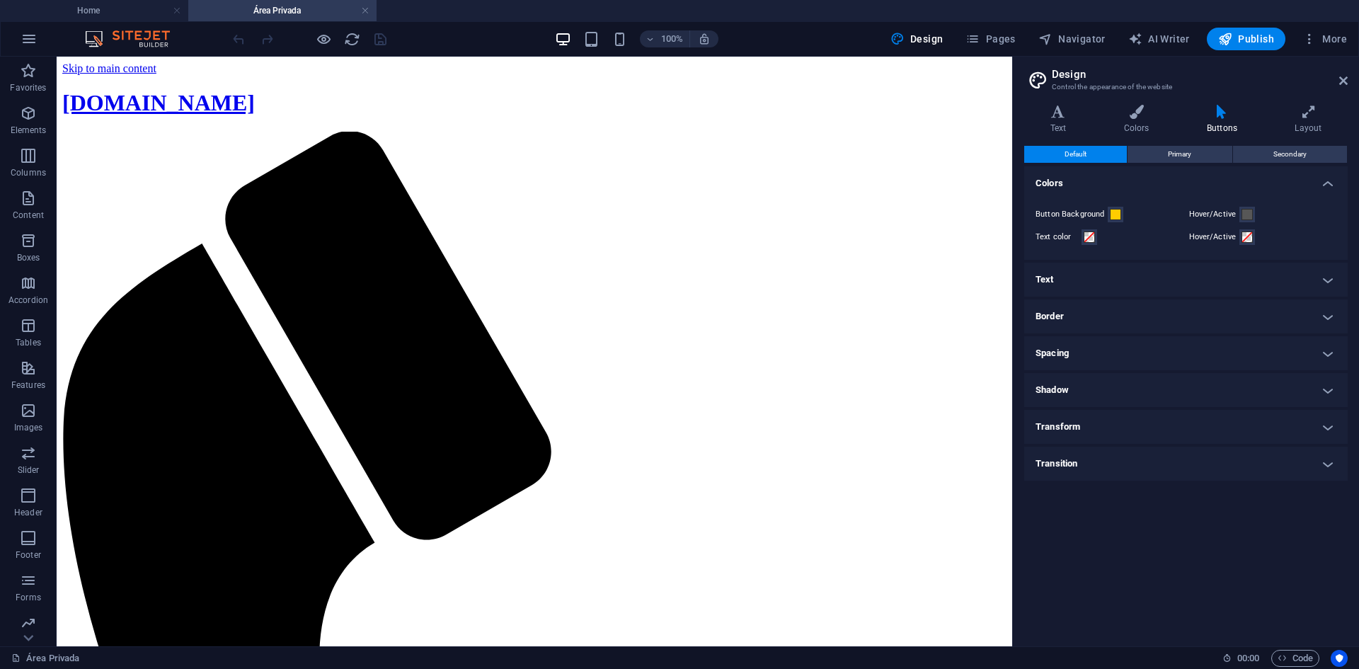
click at [1197, 309] on h4 "Border" at bounding box center [1185, 316] width 323 height 34
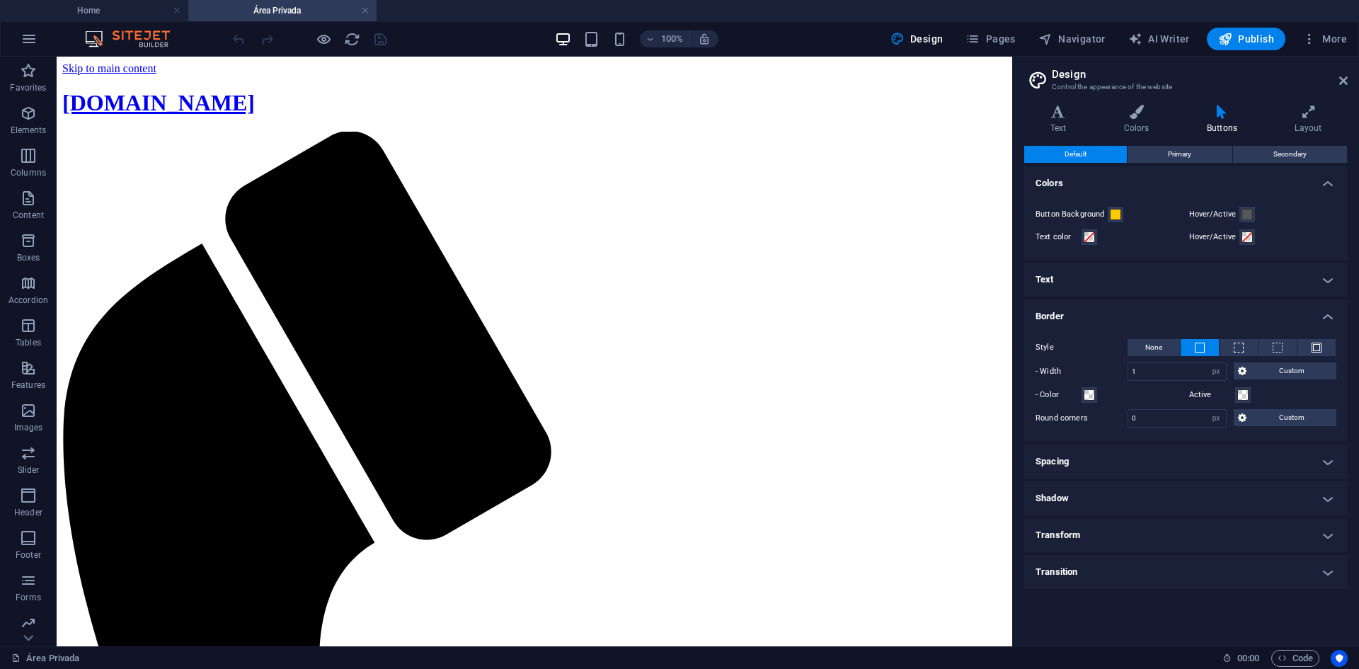
click at [1095, 316] on h4 "Border" at bounding box center [1185, 311] width 323 height 25
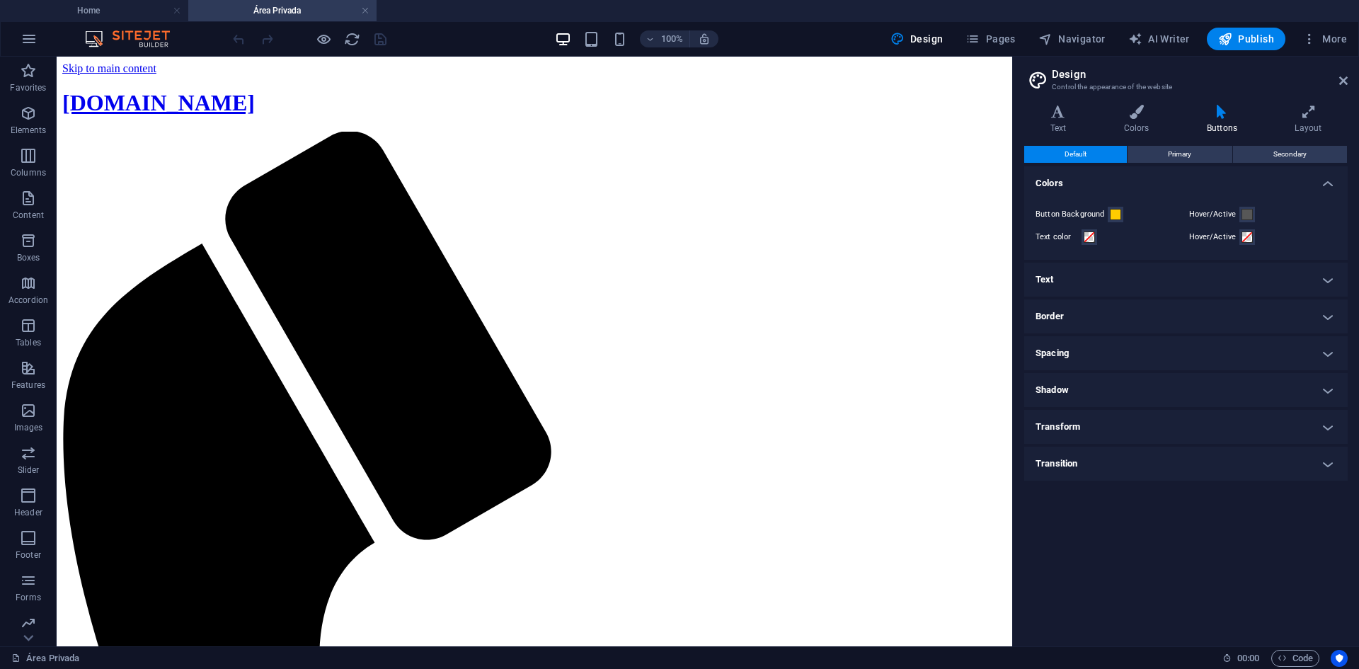
click at [1081, 277] on h4 "Text" at bounding box center [1185, 280] width 323 height 34
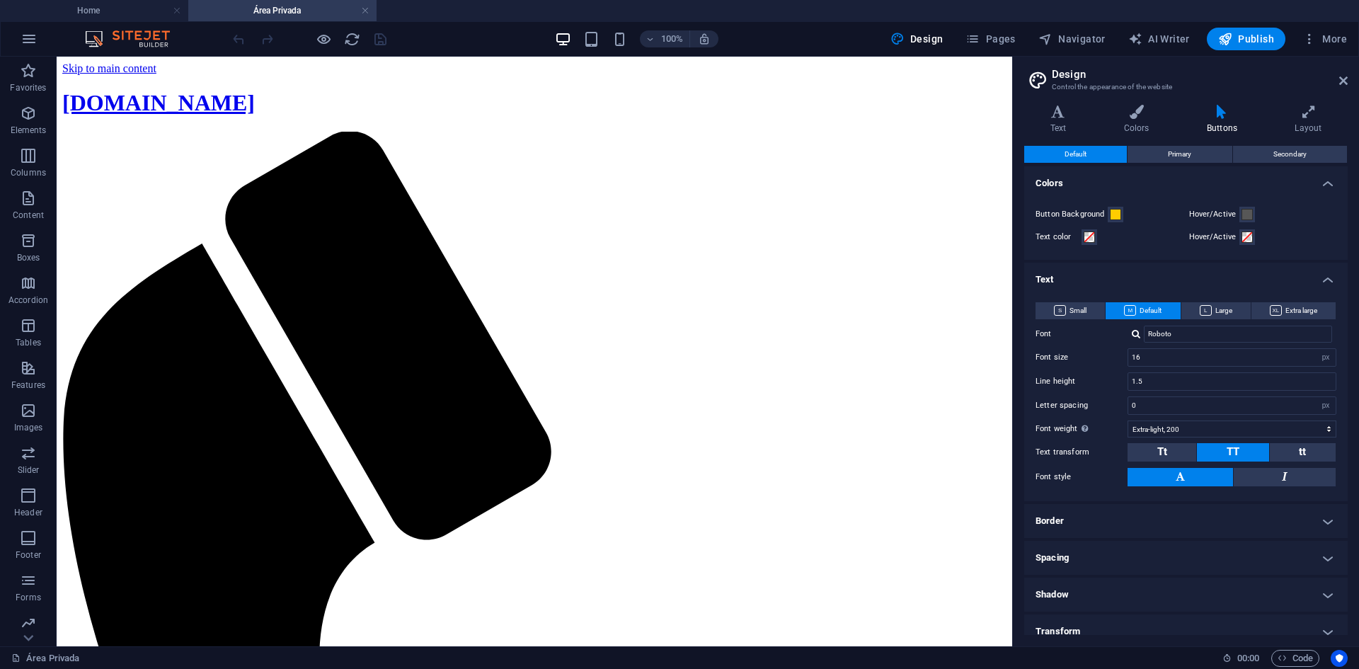
click at [1081, 277] on h4 "Text" at bounding box center [1185, 275] width 323 height 25
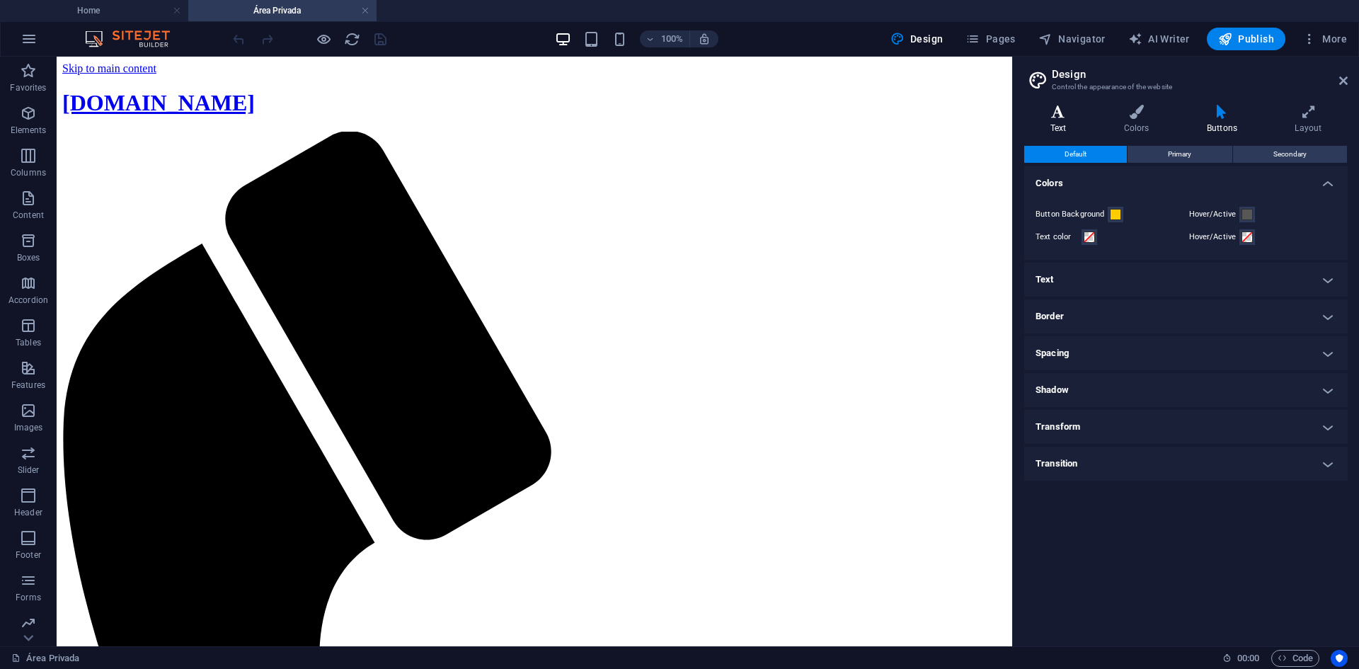
click at [1058, 118] on icon at bounding box center [1058, 112] width 68 height 14
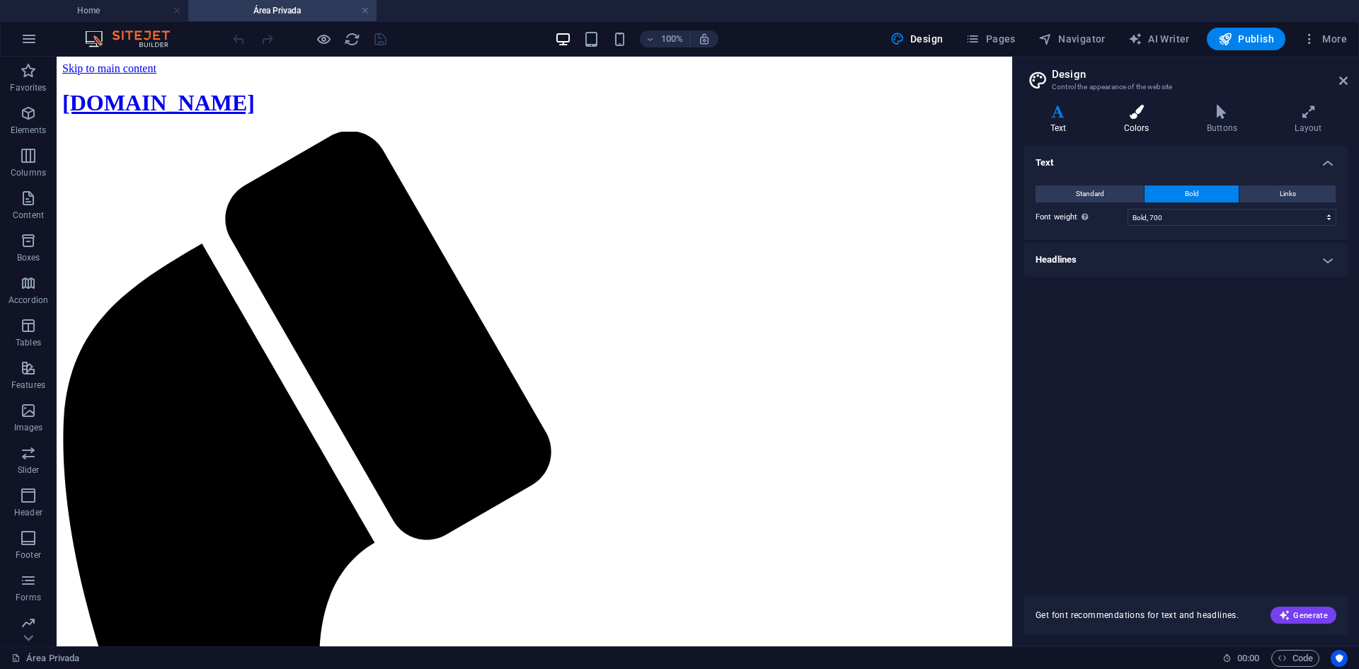
click at [1139, 120] on h4 "Colors" at bounding box center [1139, 120] width 83 height 30
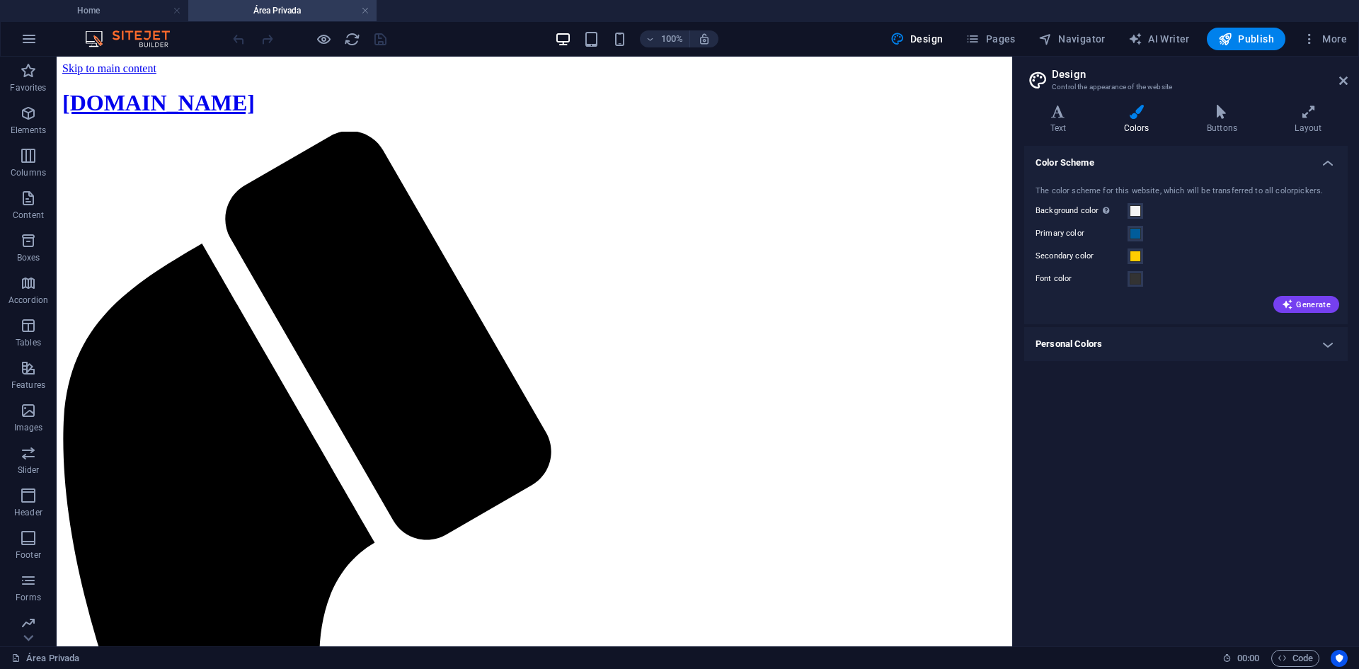
click at [1148, 344] on h4 "Personal Colors" at bounding box center [1185, 344] width 323 height 34
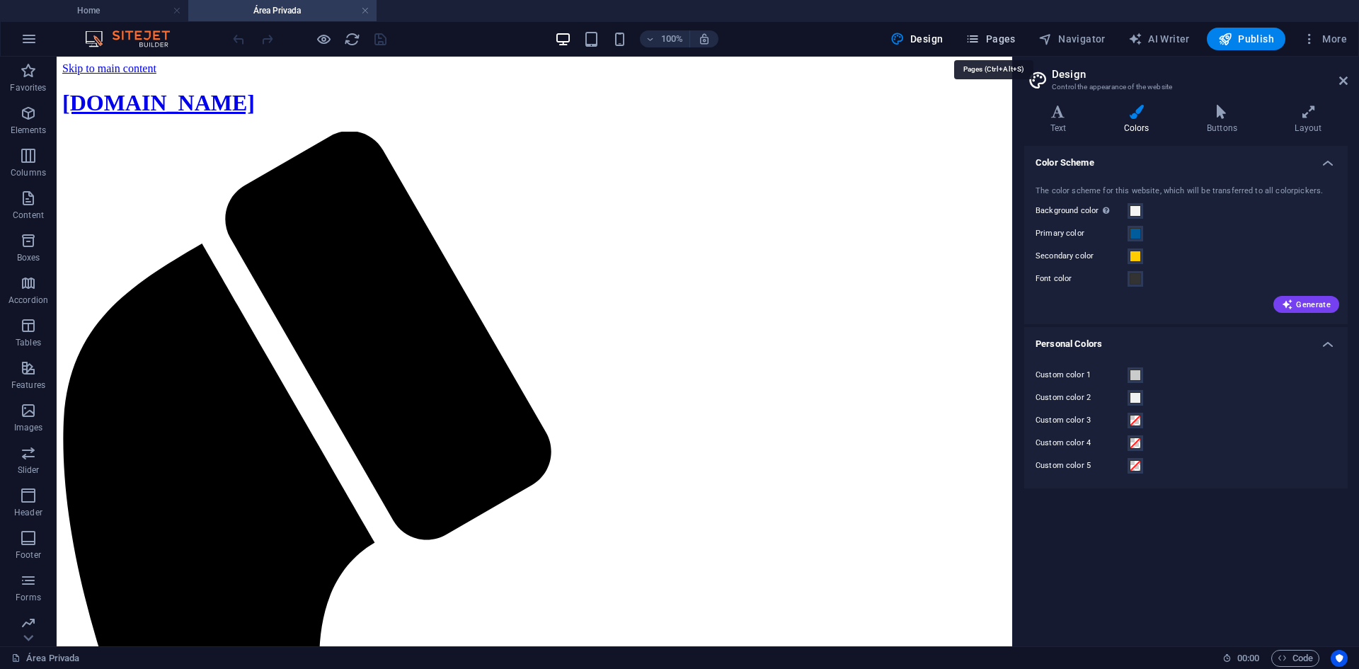
click at [989, 34] on span "Pages" at bounding box center [990, 39] width 50 height 14
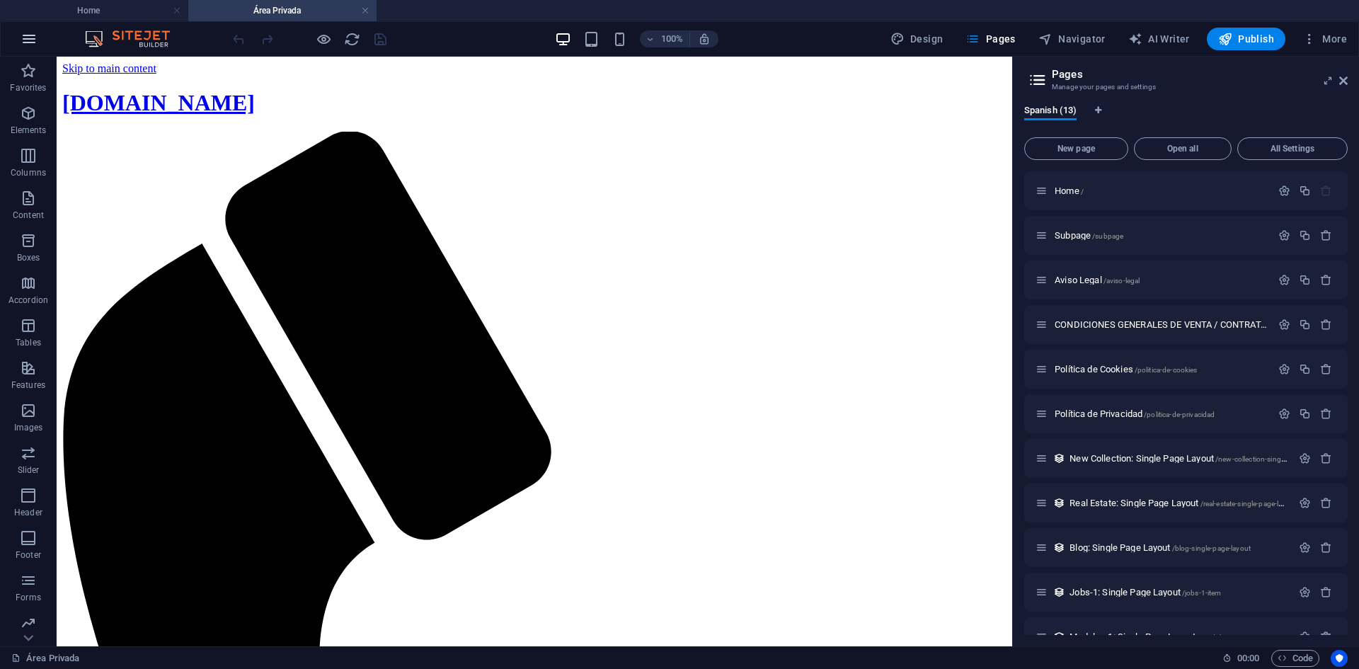
click at [28, 42] on icon "button" at bounding box center [29, 38] width 17 height 17
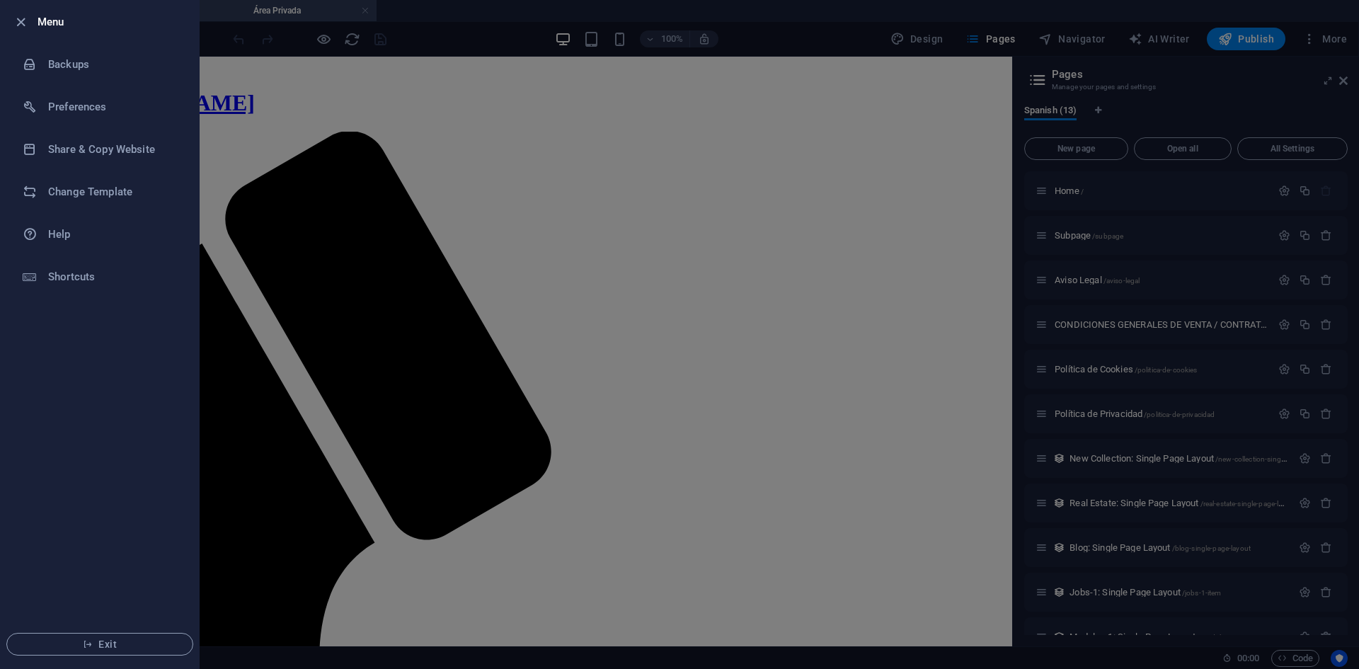
click at [39, 19] on h6 "Menu" at bounding box center [113, 21] width 150 height 17
click at [14, 23] on icon "button" at bounding box center [21, 22] width 16 height 16
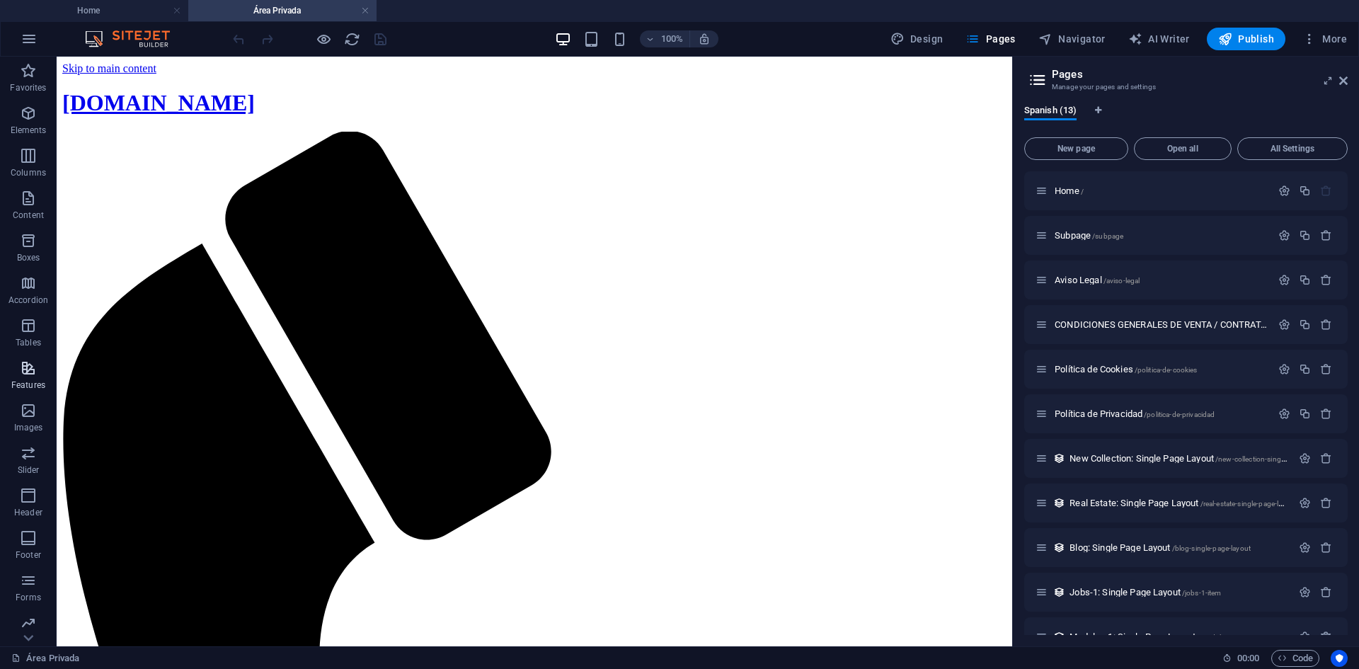
scroll to position [47, 0]
click at [929, 33] on span "Design" at bounding box center [916, 39] width 53 height 14
select select "700"
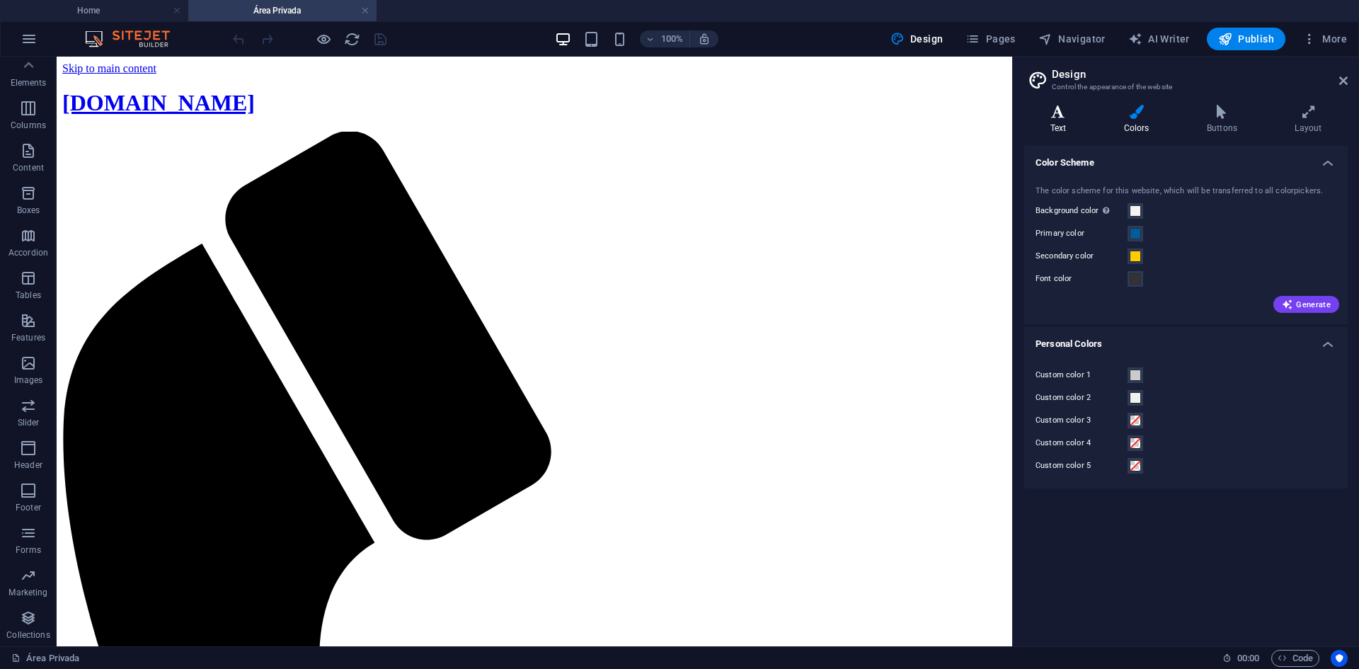
click at [1059, 117] on icon at bounding box center [1058, 112] width 68 height 14
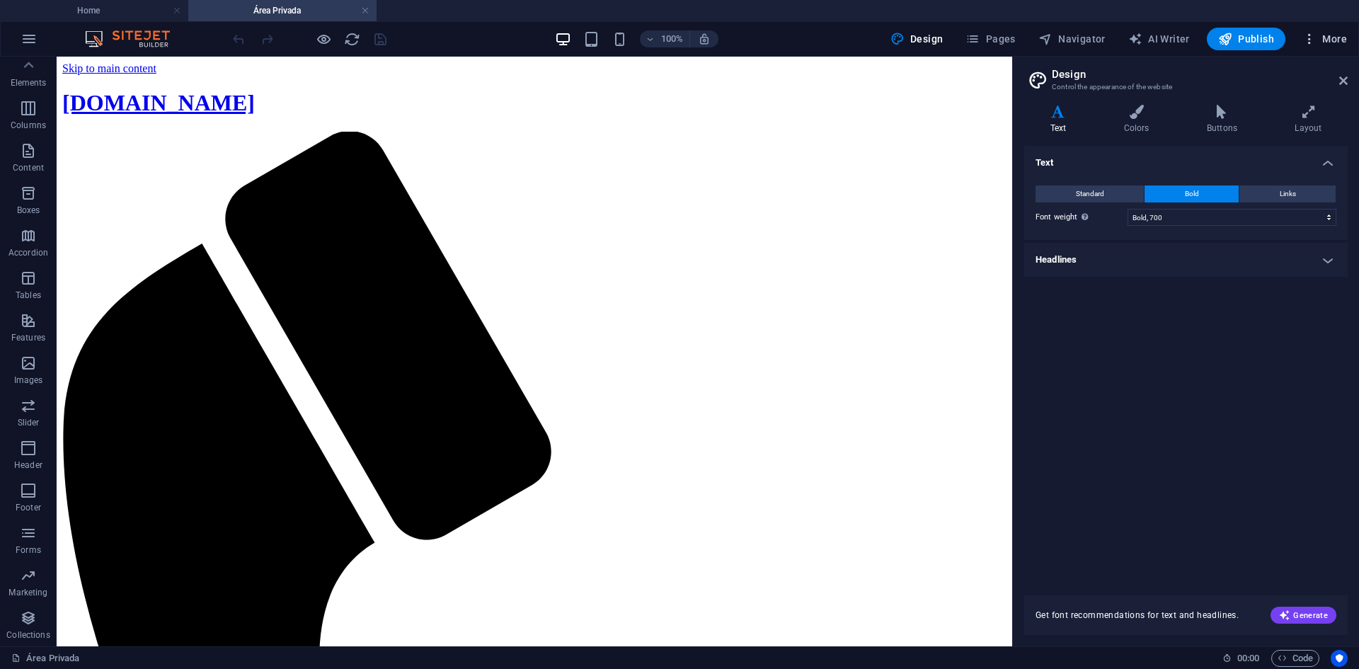
click at [1323, 37] on span "More" at bounding box center [1324, 39] width 45 height 14
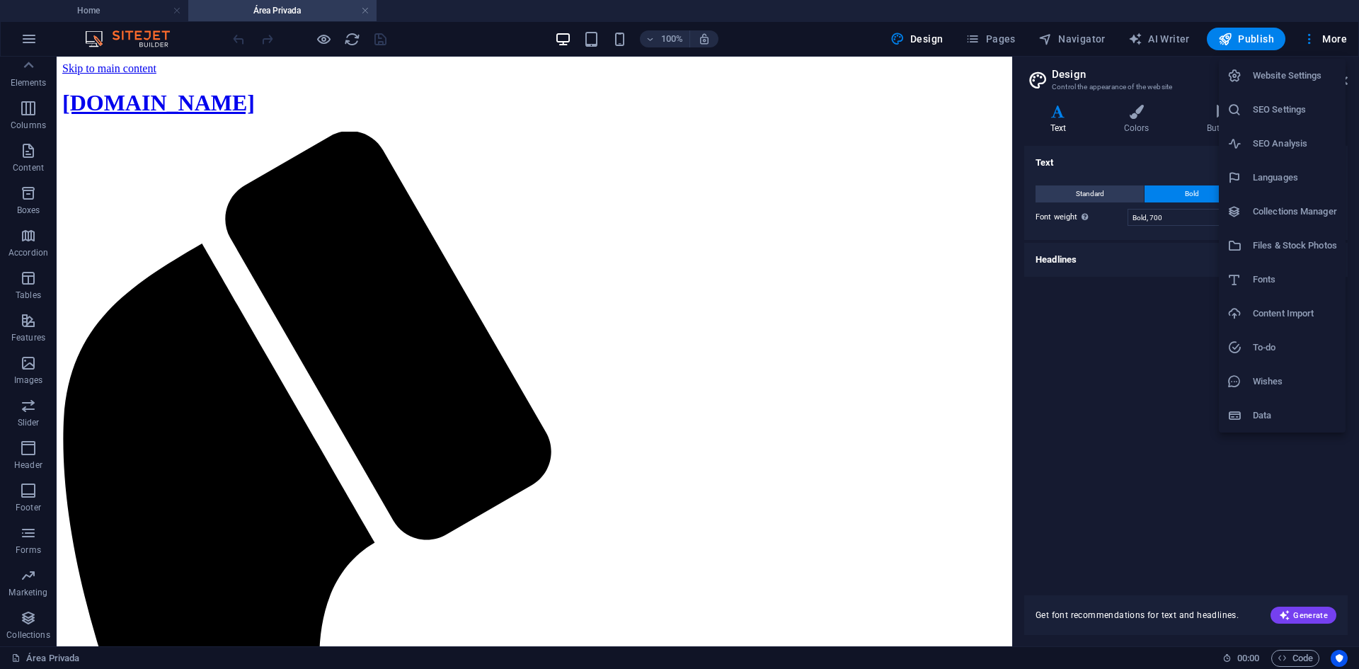
click at [1303, 77] on h6 "Website Settings" at bounding box center [1294, 75] width 84 height 17
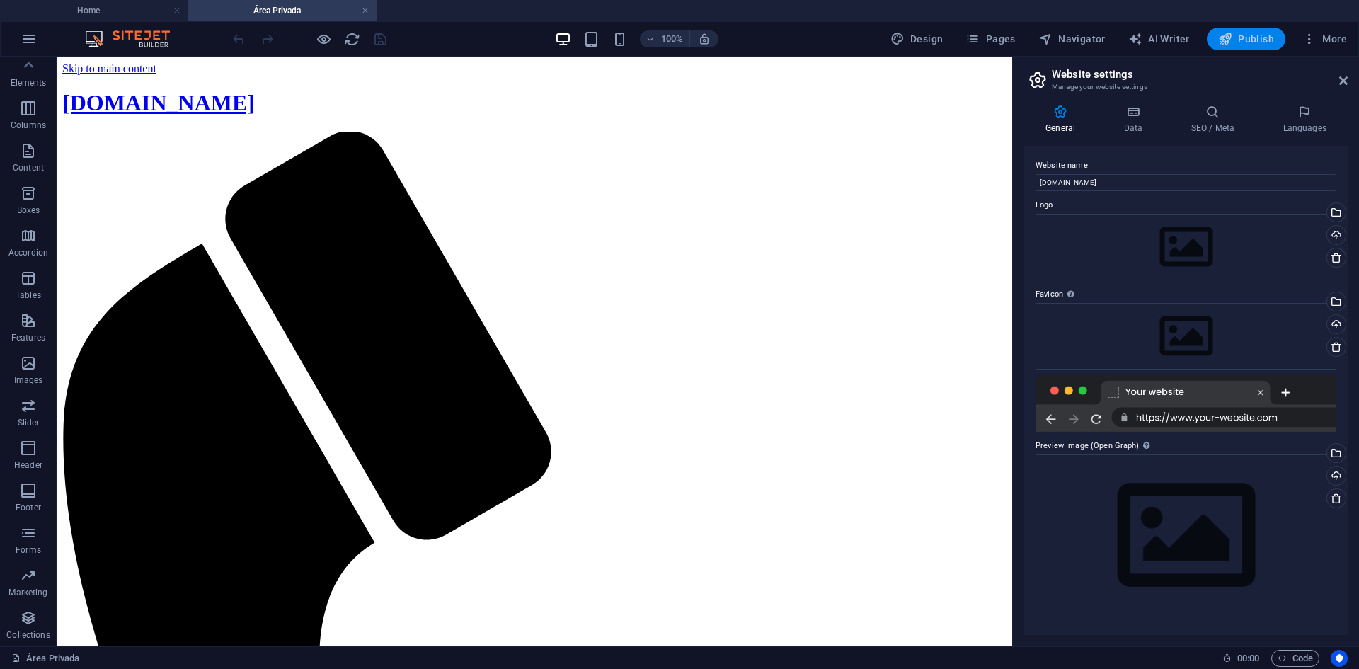
click at [1242, 39] on span "Publish" at bounding box center [1246, 39] width 56 height 14
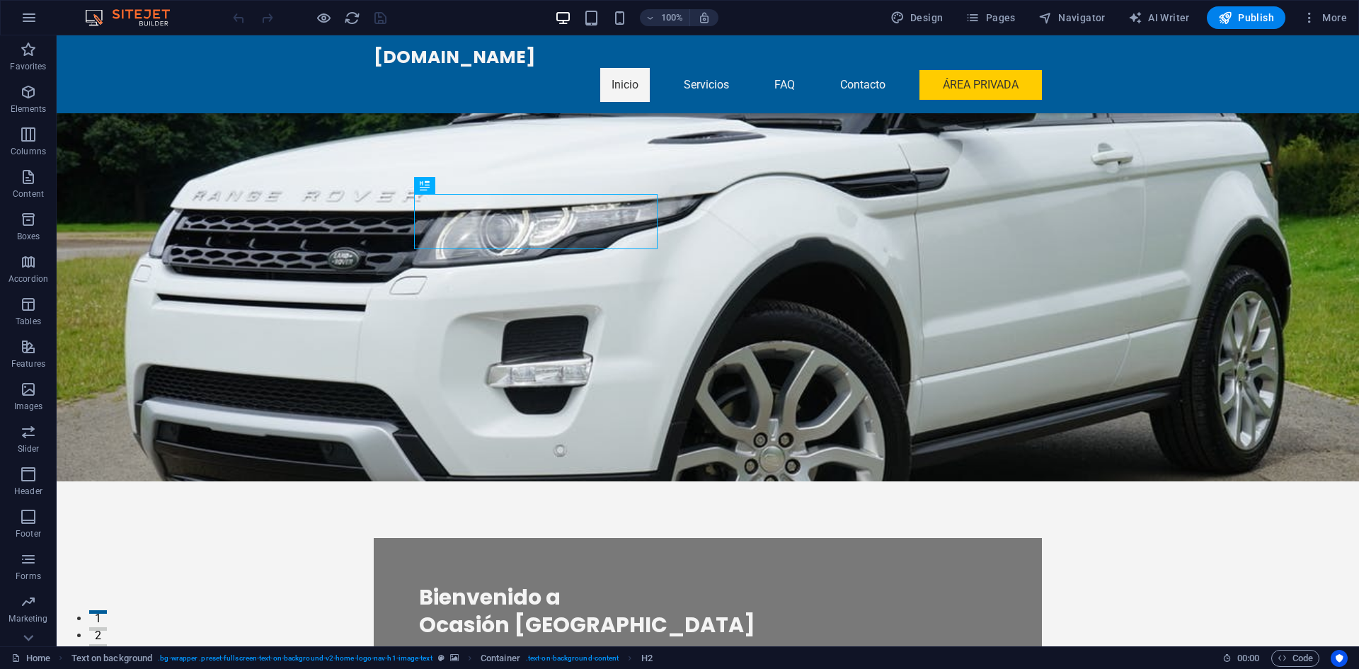
scroll to position [71, 0]
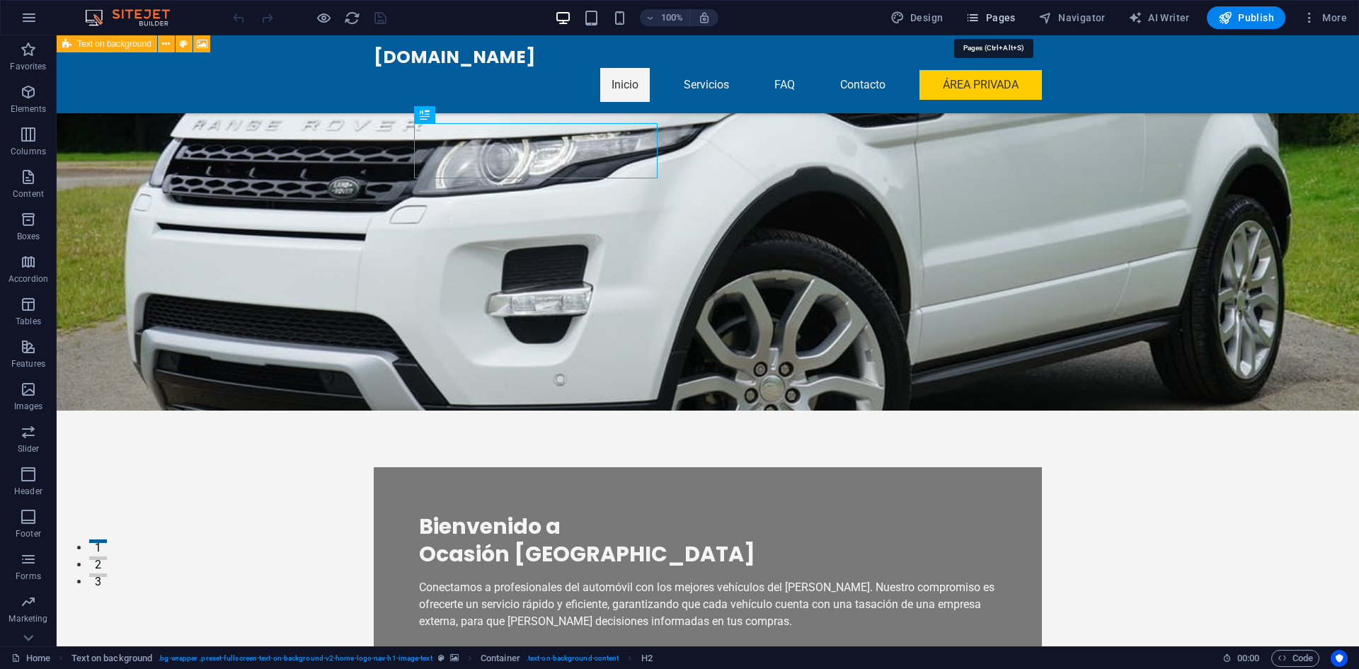
click at [992, 16] on span "Pages" at bounding box center [990, 18] width 50 height 14
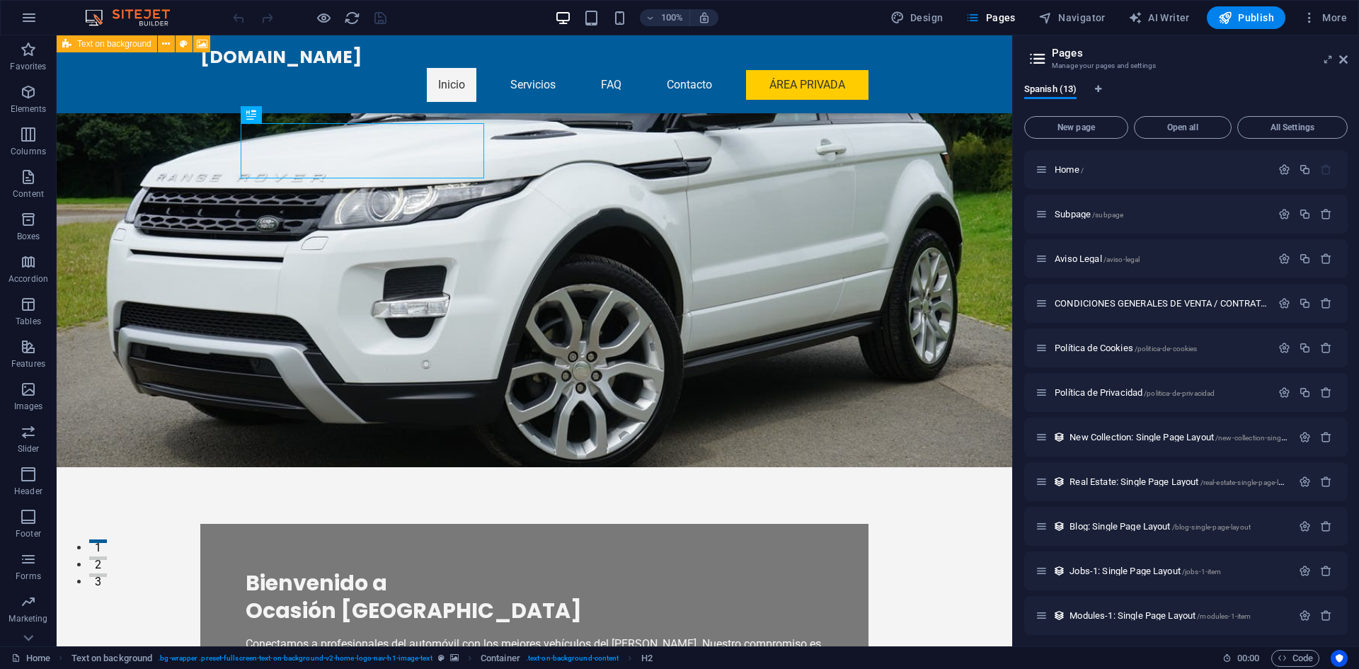
scroll to position [95, 0]
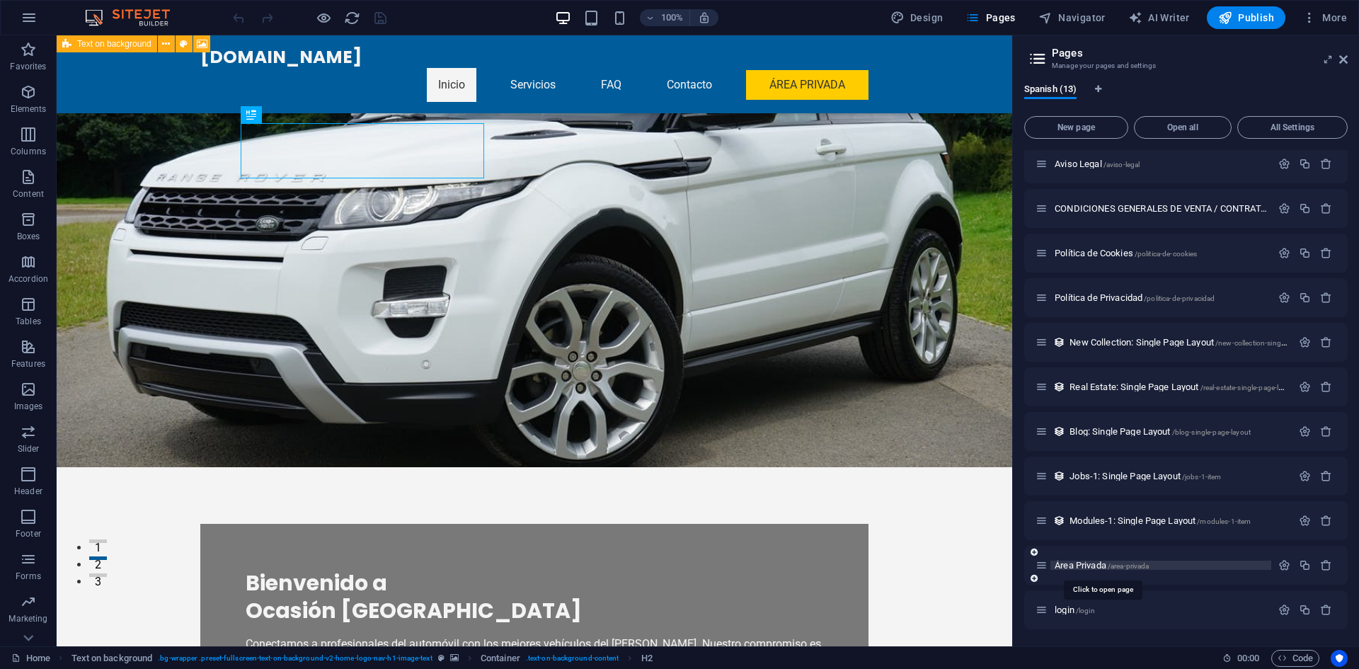
click at [1084, 561] on span "Área Privada /area-privada" at bounding box center [1101, 565] width 94 height 11
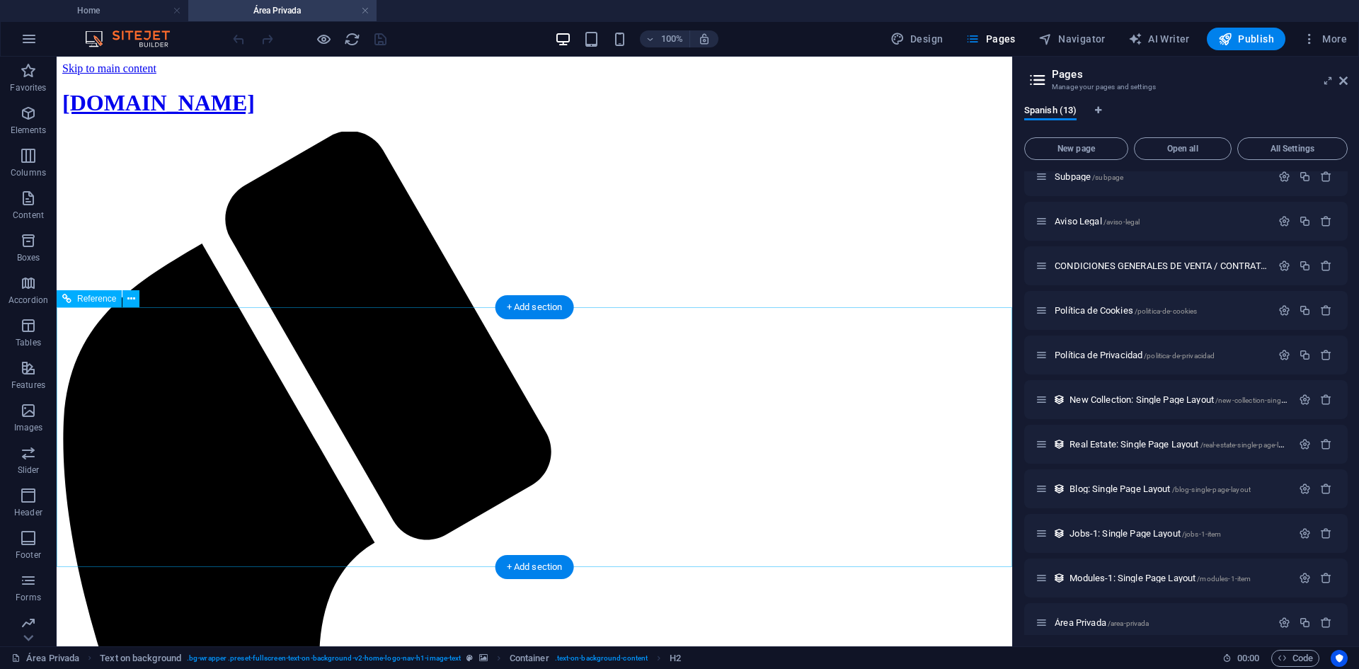
scroll to position [0, 0]
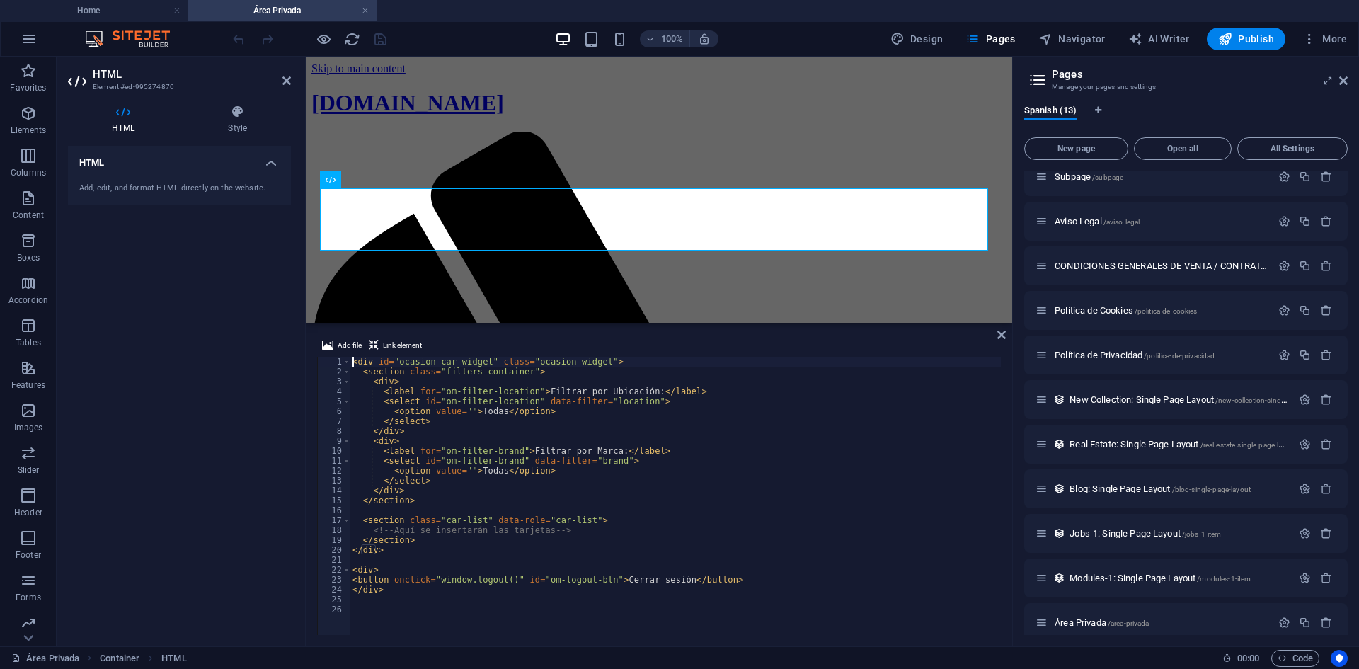
click at [379, 542] on div "< div id = "ocasion-car-widget" class = "ocasion-widget" > < section class = "f…" at bounding box center [675, 506] width 651 height 298
click at [360, 570] on div "< div id = "ocasion-car-widget" class = "ocasion-widget" > < section class = "f…" at bounding box center [675, 506] width 651 height 298
click at [366, 589] on div "< div id = "ocasion-car-widget" class = "ocasion-widget" > < section class = "f…" at bounding box center [675, 506] width 651 height 298
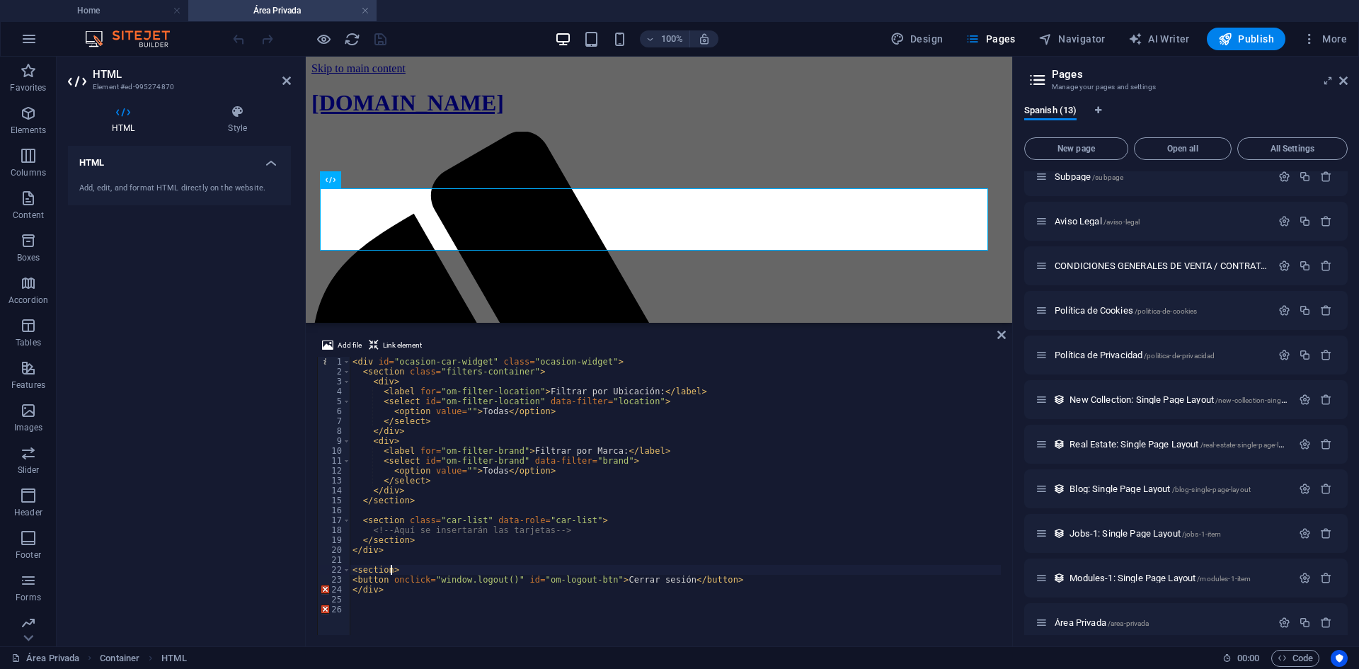
click at [366, 589] on div "< div id = "ocasion-car-widget" class = "ocasion-widget" > < section class = "f…" at bounding box center [675, 506] width 651 height 298
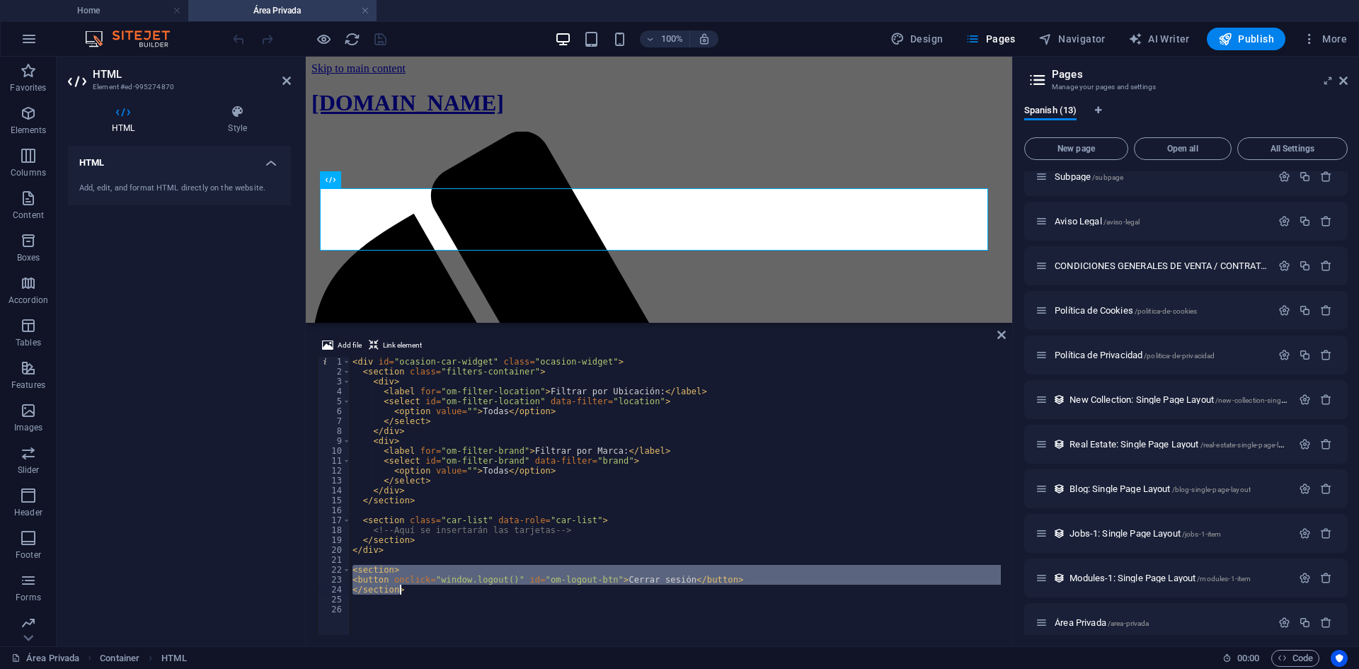
drag, startPoint x: 353, startPoint y: 573, endPoint x: 404, endPoint y: 593, distance: 54.7
click at [404, 593] on div "< div id = "ocasion-car-widget" class = "ocasion-widget" > < section class = "f…" at bounding box center [675, 506] width 651 height 298
click at [371, 567] on div "< div id = "ocasion-car-widget" class = "ocasion-widget" > < section class = "f…" at bounding box center [675, 496] width 651 height 278
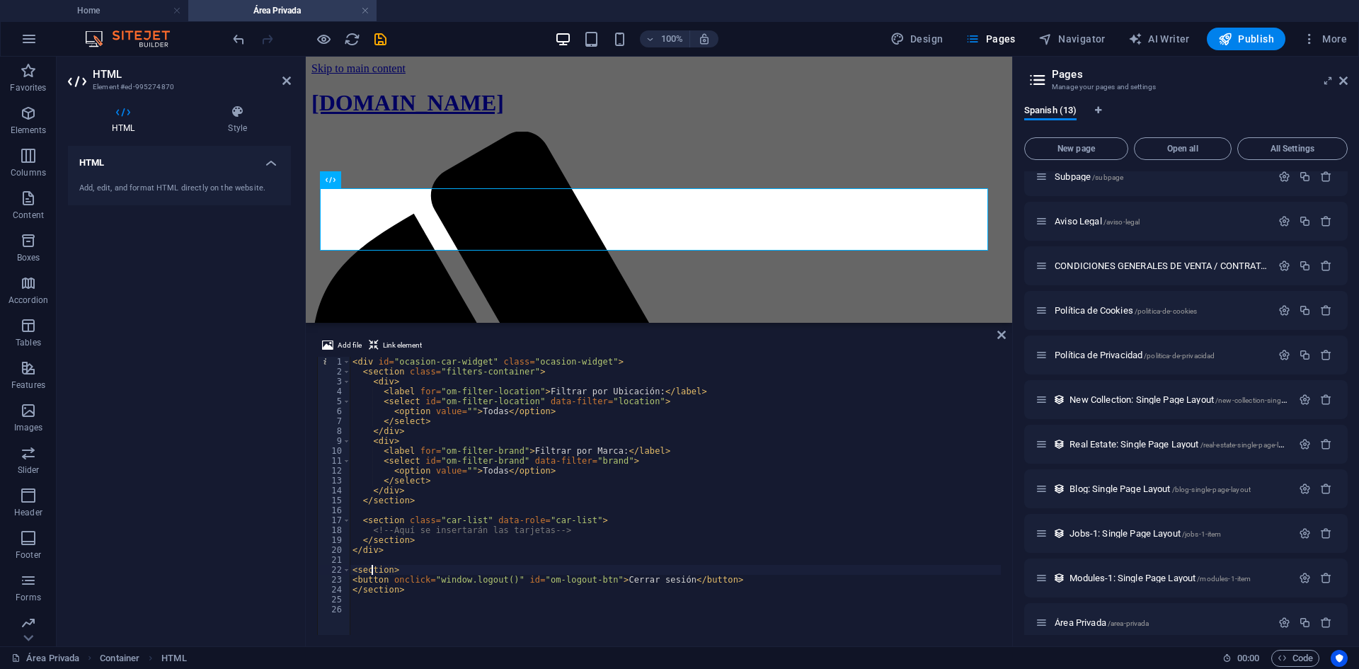
click at [371, 567] on div "< div id = "ocasion-car-widget" class = "ocasion-widget" > < section class = "f…" at bounding box center [675, 506] width 651 height 298
click at [386, 492] on div "< div id = "ocasion-car-widget" class = "ocasion-widget" > < section class = "f…" at bounding box center [675, 506] width 651 height 298
type textarea "</div>"
click at [386, 492] on div "< div id = "ocasion-car-widget" class = "ocasion-widget" > < section class = "f…" at bounding box center [675, 506] width 651 height 298
click at [355, 562] on div "< div id = "ocasion-car-widget" class = "ocasion-widget" > < section class = "f…" at bounding box center [675, 506] width 651 height 298
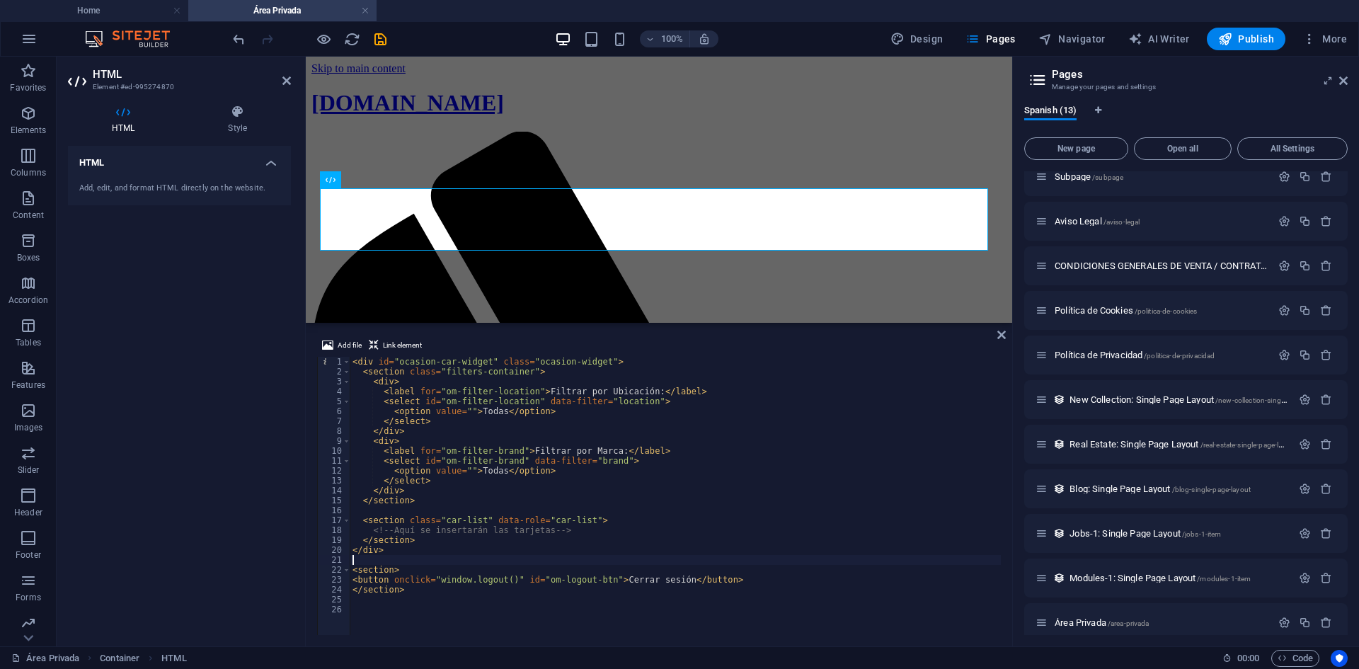
click at [355, 562] on div "< div id = "ocasion-car-widget" class = "ocasion-widget" > < section class = "f…" at bounding box center [675, 506] width 651 height 298
drag, startPoint x: 385, startPoint y: 549, endPoint x: 342, endPoint y: 551, distance: 43.2
click at [342, 551] on div "1 2 3 4 5 6 7 8 9 10 11 12 13 14 15 16 17 18 19 20 21 22 23 24 25 26 < div id =…" at bounding box center [659, 496] width 684 height 278
type textarea "</div>"
click at [354, 560] on div "< div id = "ocasion-car-widget" class = "ocasion-widget" > < section class = "f…" at bounding box center [675, 506] width 651 height 298
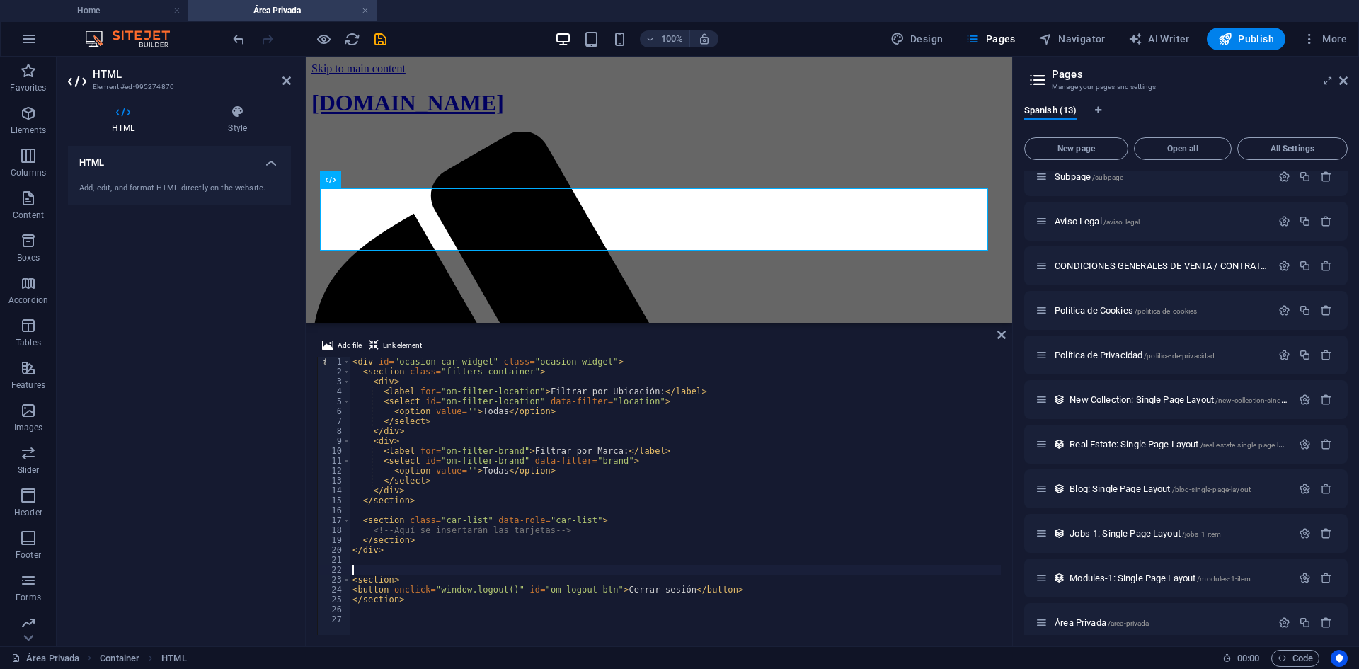
paste textarea "</div>"
type textarea "</section>"
paste textarea "</div>"
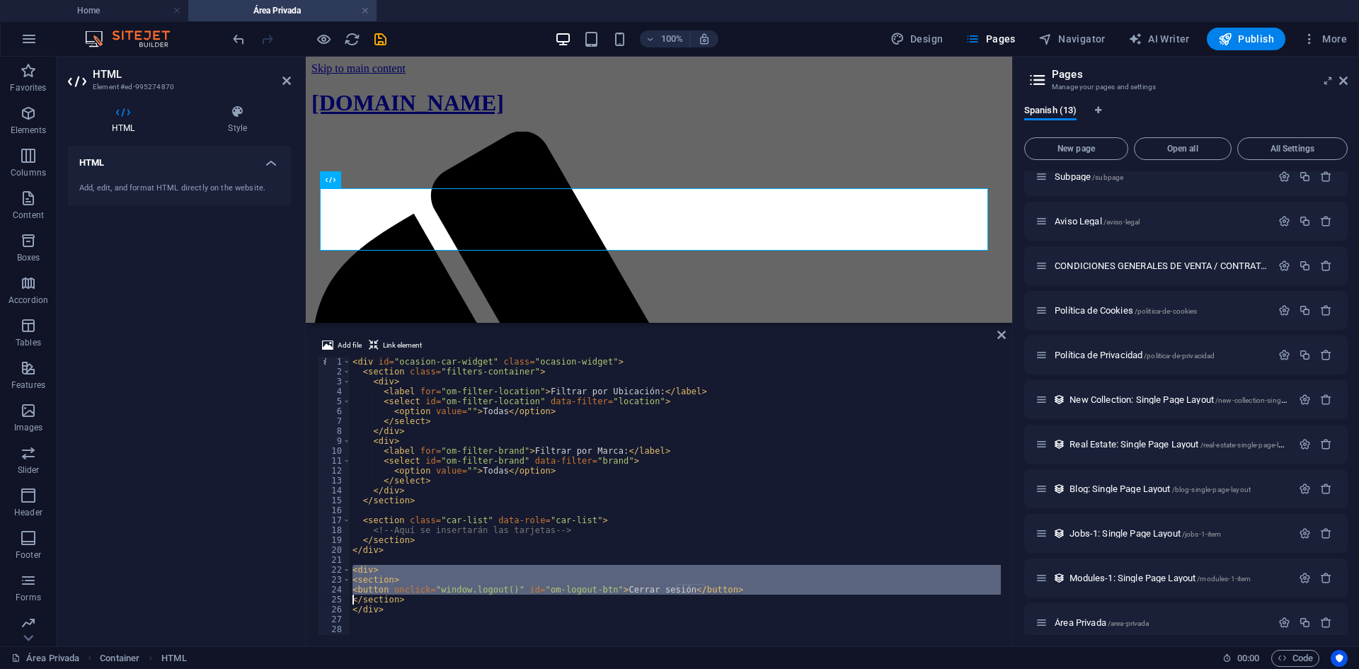
type textarea "</section> </div>"
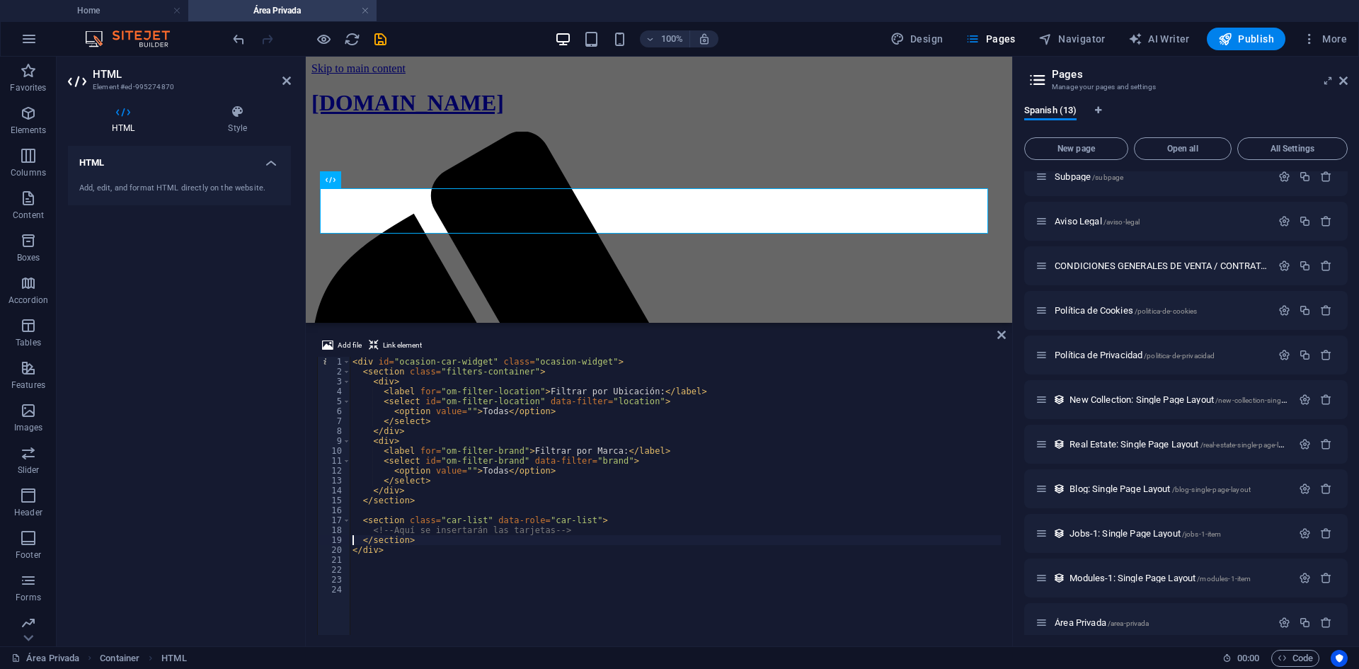
type textarea "<section class="car-list" data-role="car-list">"
type textarea "</section>"
paste textarea "</div>"
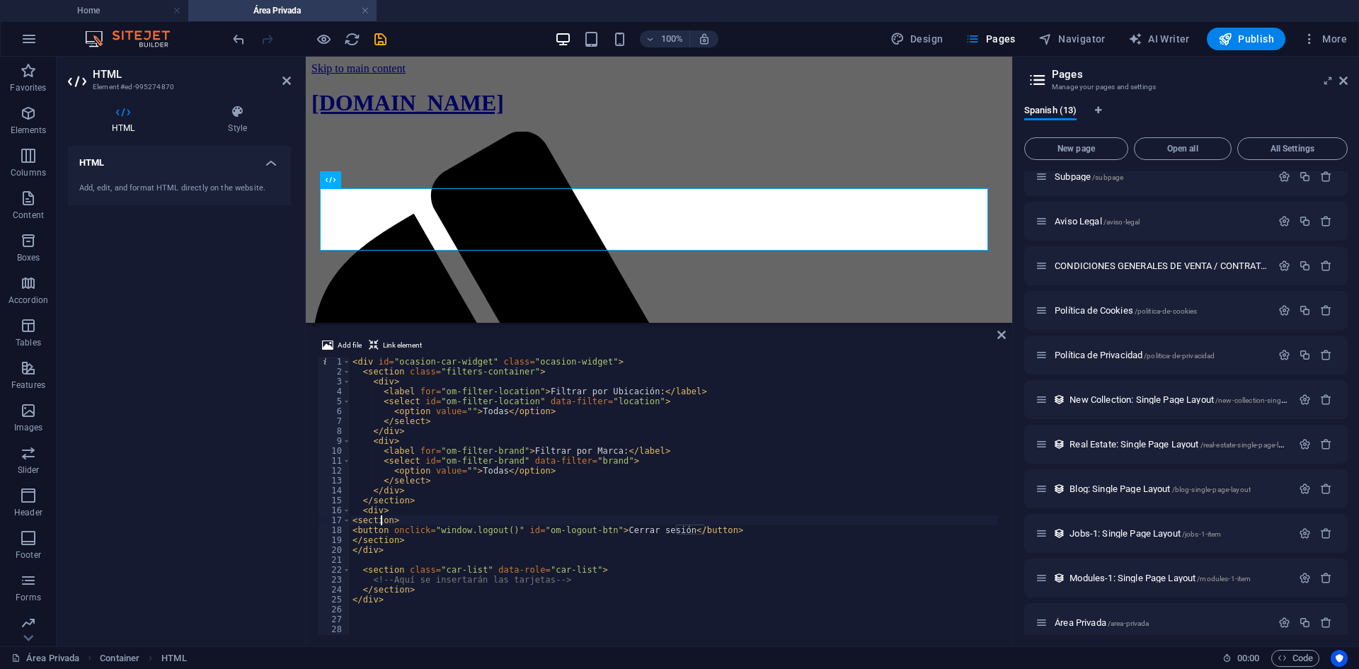
type textarea "<div>"
type textarea "</div>"
drag, startPoint x: 372, startPoint y: 492, endPoint x: 402, endPoint y: 493, distance: 30.5
click at [402, 493] on div "< div id = "ocasion-car-widget" class = "ocasion-widget" > < section class = "f…" at bounding box center [674, 506] width 648 height 298
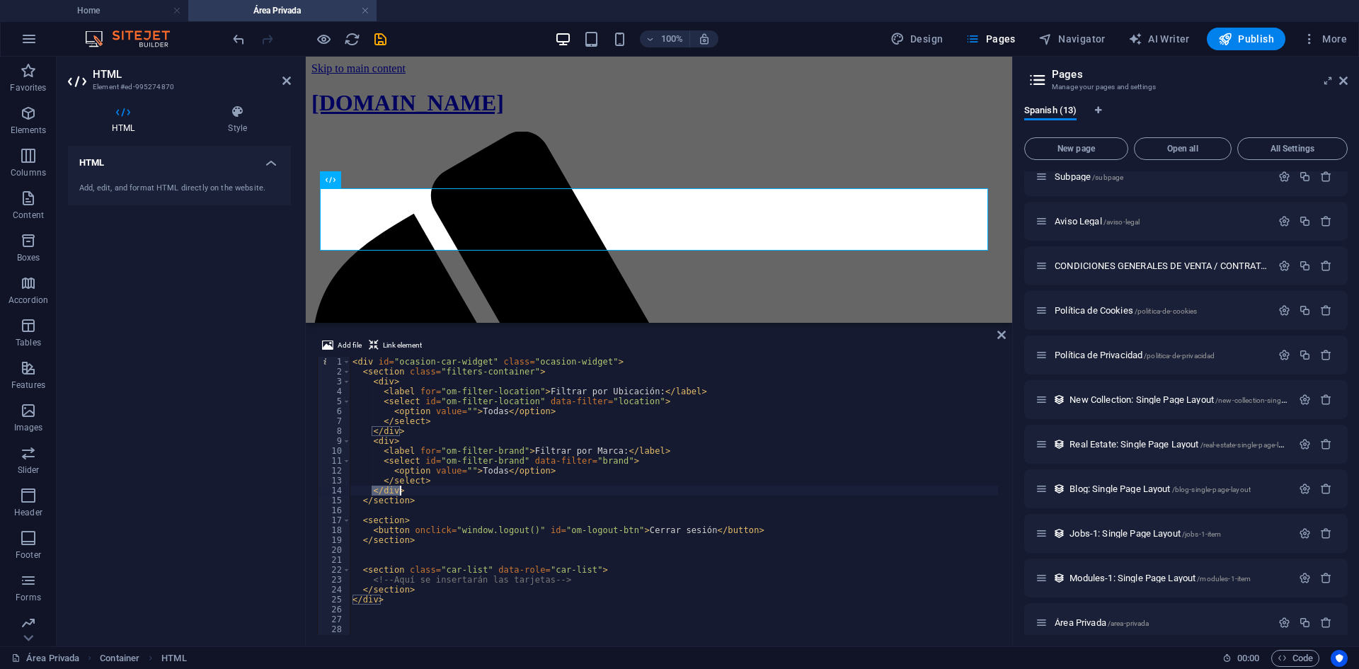
click at [425, 522] on div "< div id = "ocasion-car-widget" class = "ocasion-widget" > < section class = "f…" at bounding box center [674, 506] width 648 height 298
click at [471, 531] on div "< div id = "ocasion-car-widget" class = "ocasion-widget" > < section class = "f…" at bounding box center [674, 506] width 648 height 298
type textarea "<button onclick="window.logout()" id="om-logout-btn">Cerrar sesión</button>"
paste textarea "</div>"
type textarea "<section>"
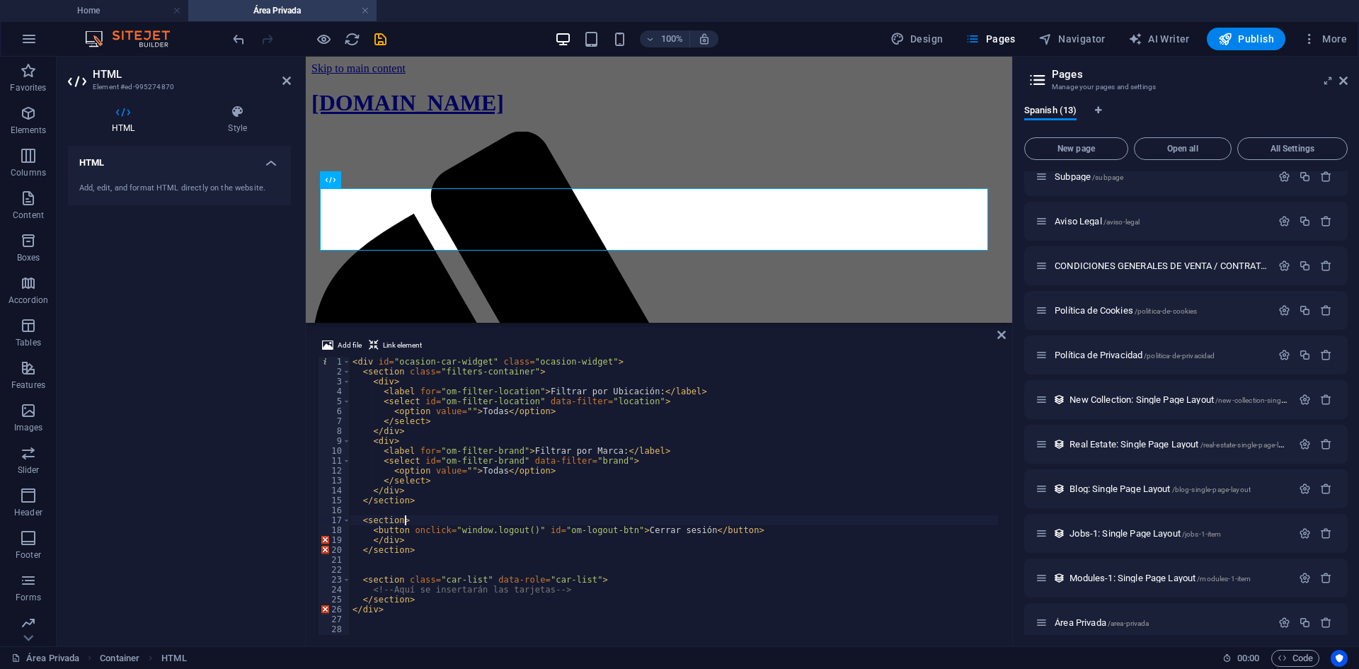
scroll to position [0, 1]
paste textarea "</div>"
type textarea "<section>"
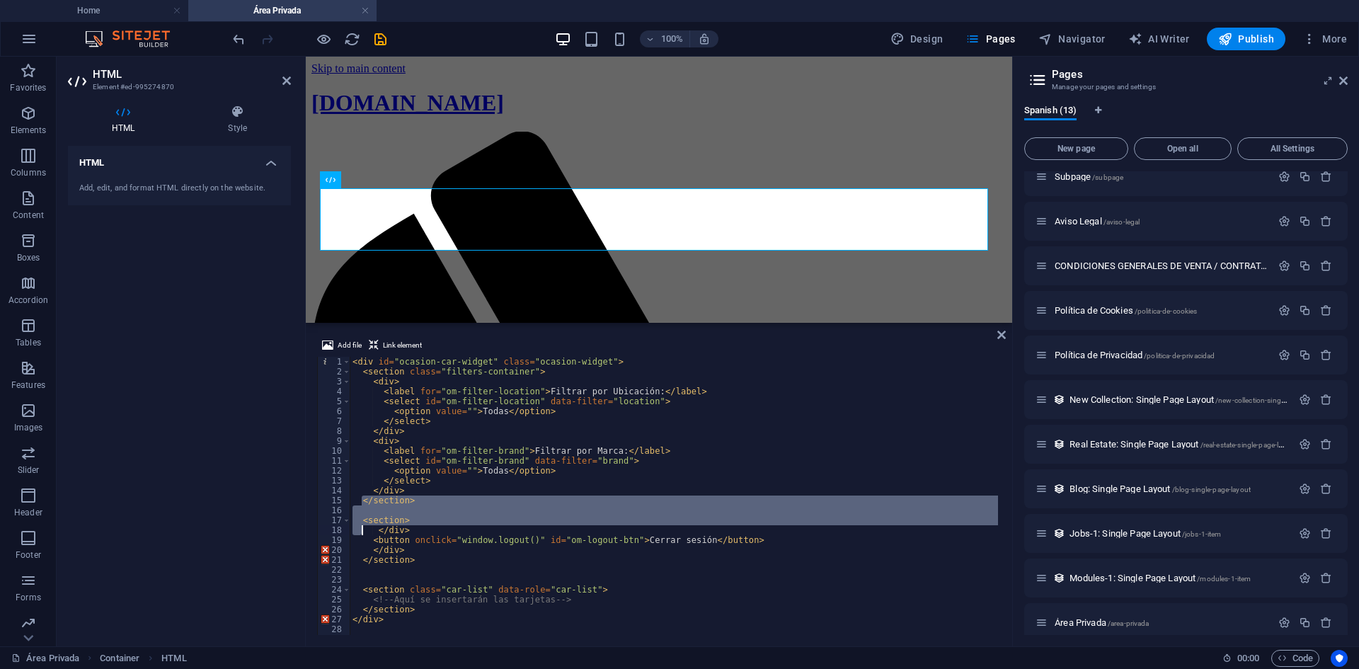
type textarea "<section>"
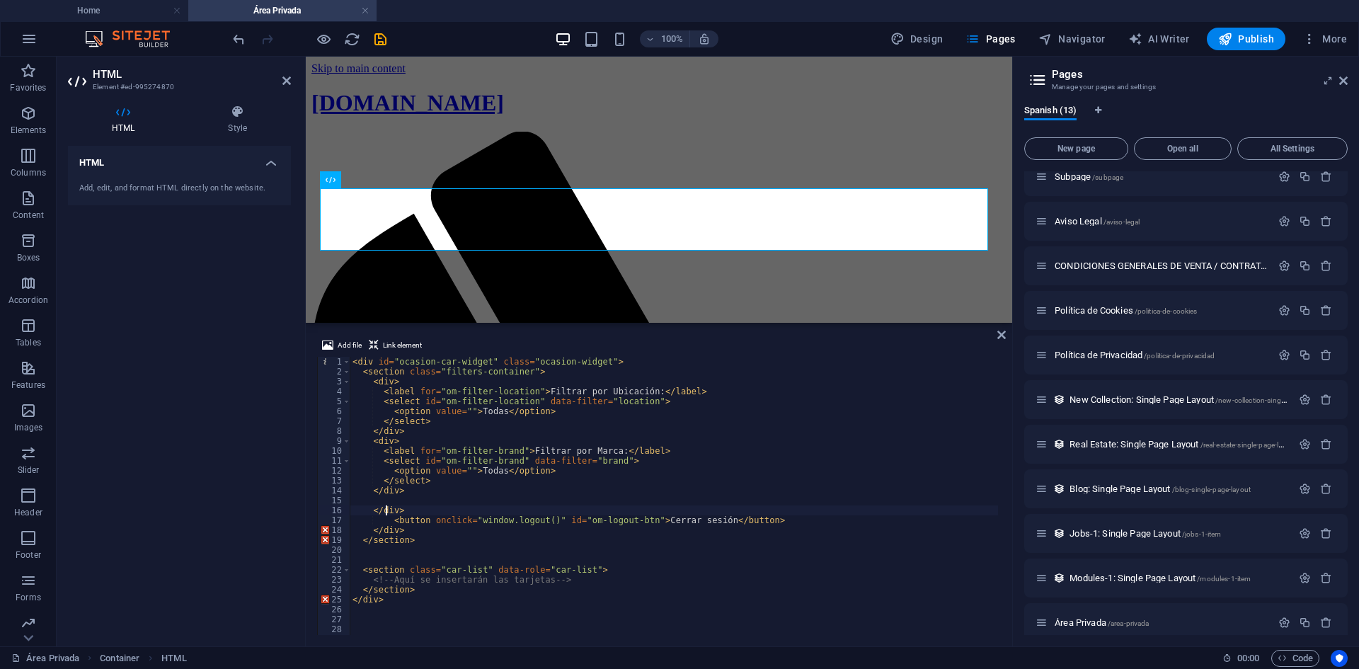
click at [385, 512] on div "< div id = "ocasion-car-widget" class = "ocasion-widget" > < section class = "f…" at bounding box center [674, 506] width 648 height 298
type textarea "</div>"
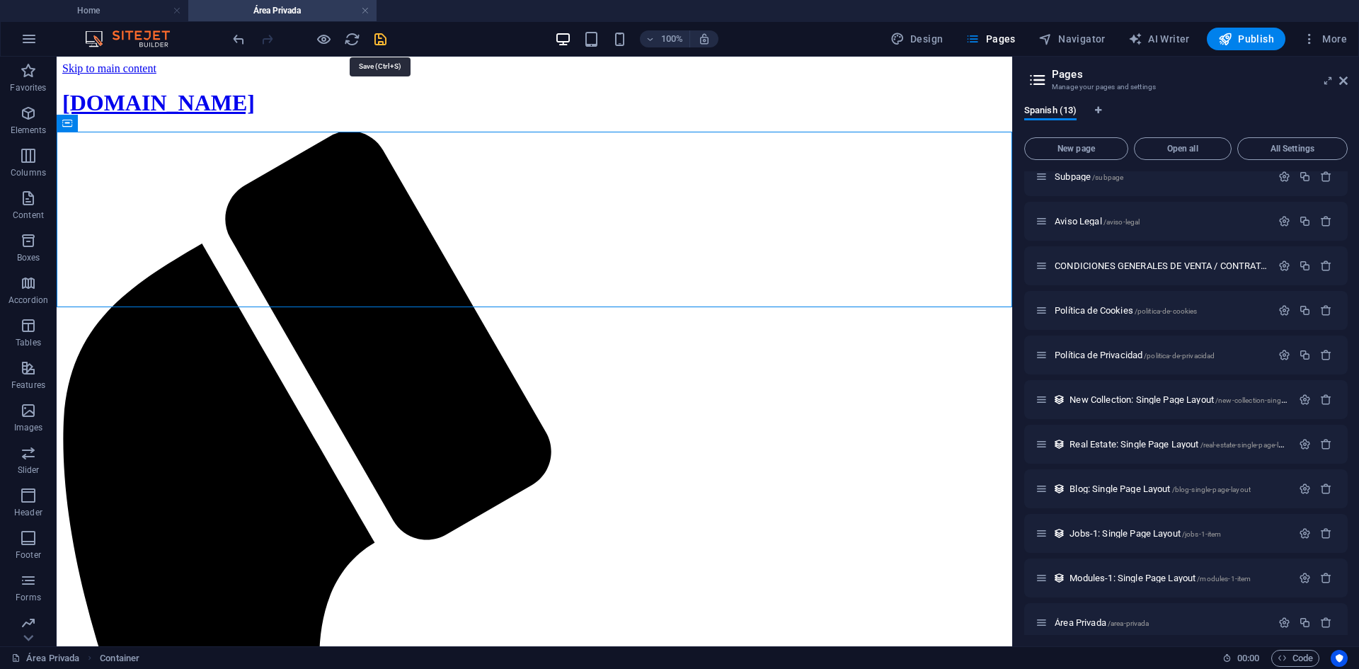
click at [380, 41] on icon "save" at bounding box center [380, 39] width 16 height 16
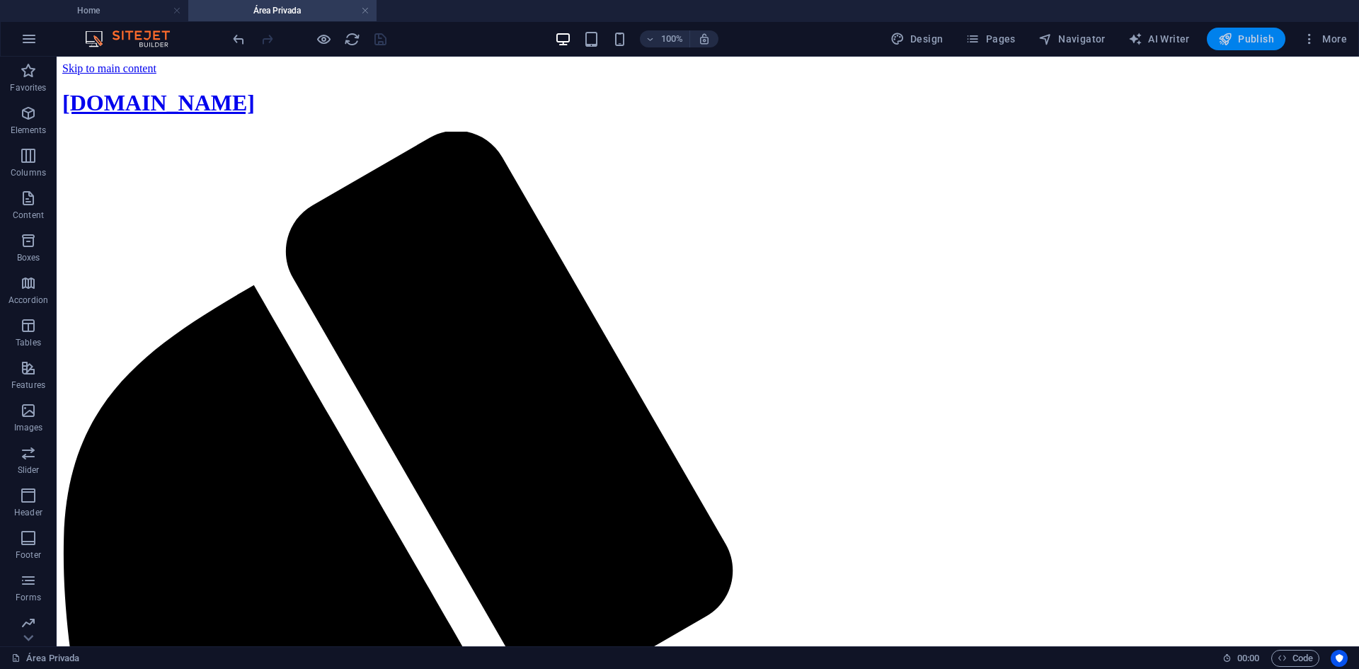
click at [1236, 41] on span "Publish" at bounding box center [1246, 39] width 56 height 14
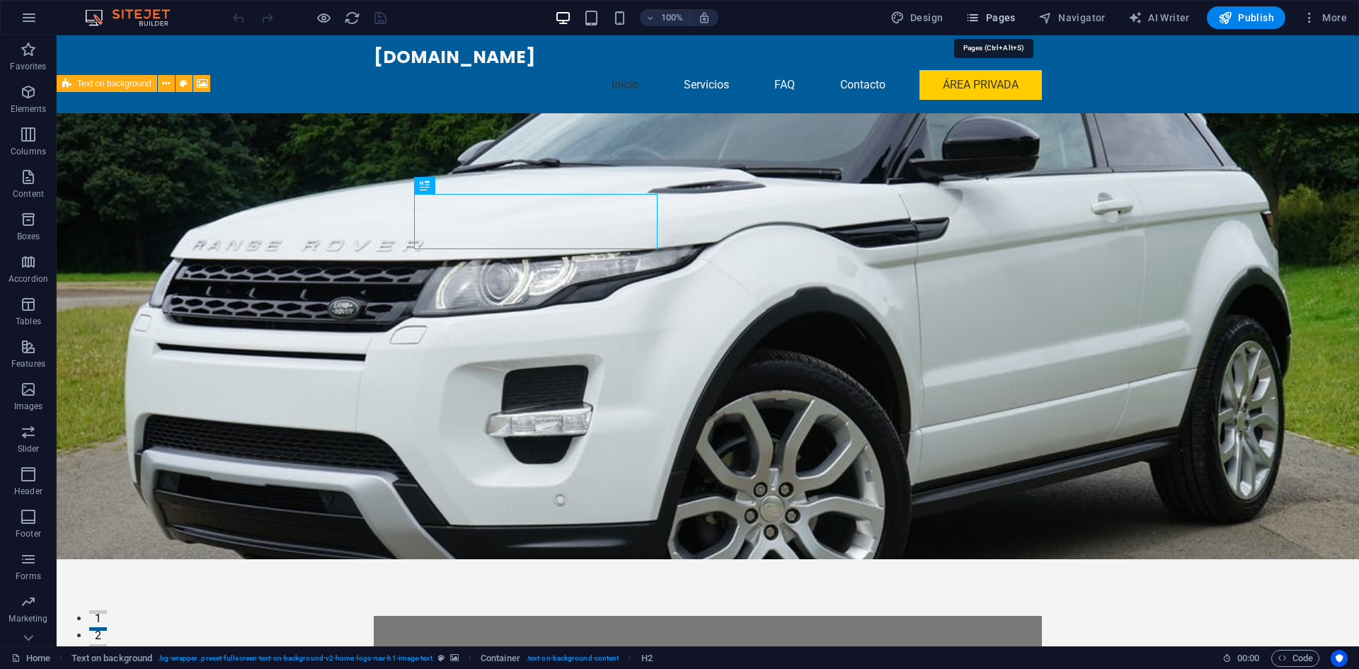
click at [997, 21] on span "Pages" at bounding box center [990, 18] width 50 height 14
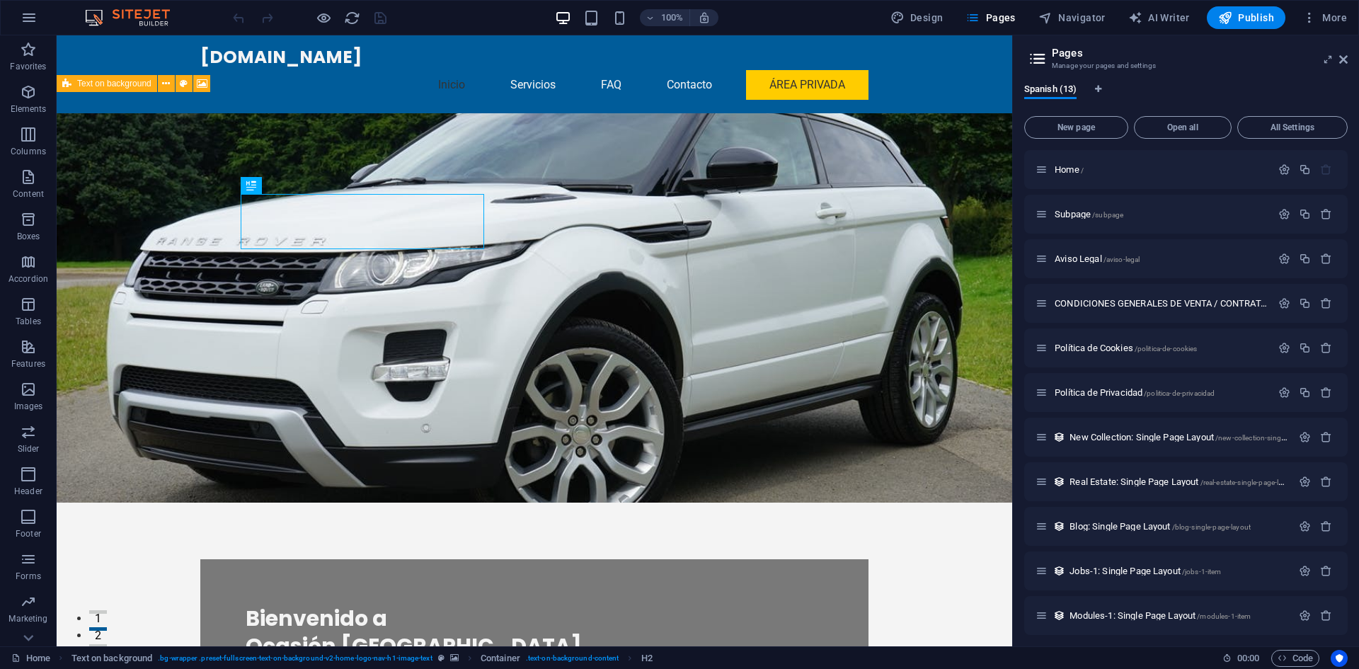
scroll to position [95, 0]
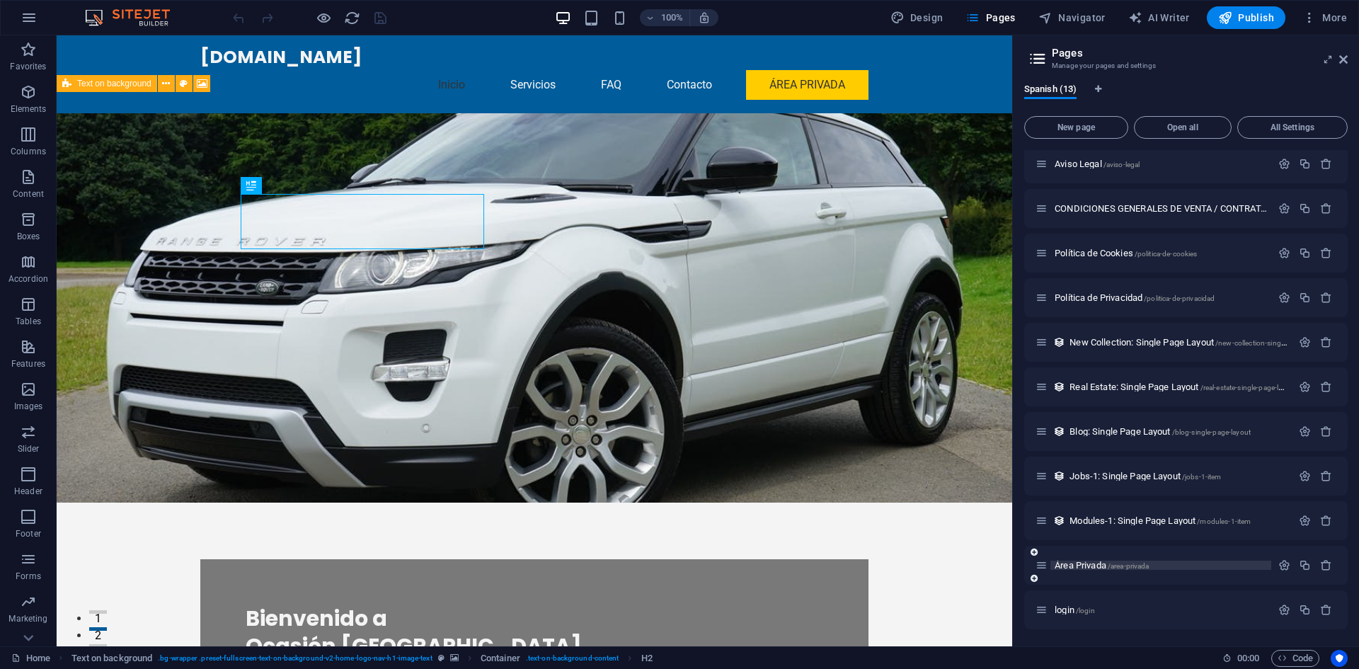
click at [1083, 564] on span "Área Privada /area-privada" at bounding box center [1101, 565] width 94 height 11
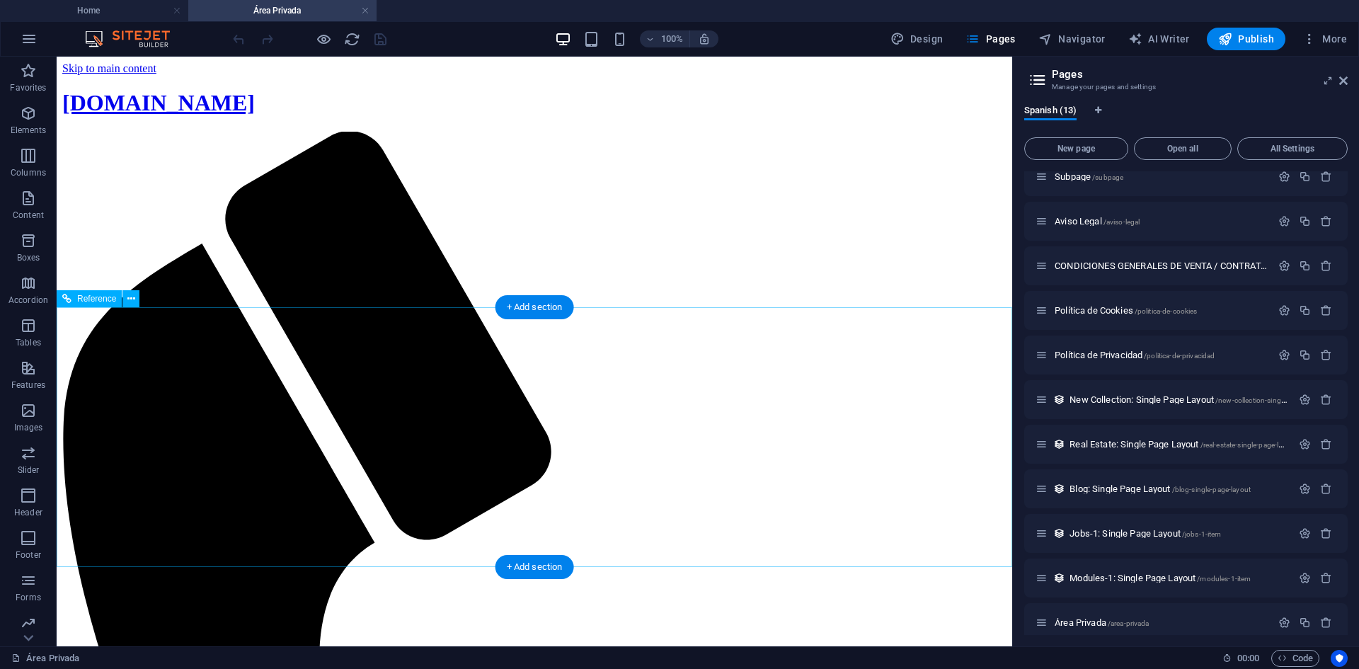
scroll to position [0, 0]
